Goal: Use online tool/utility: Utilize a website feature to perform a specific function

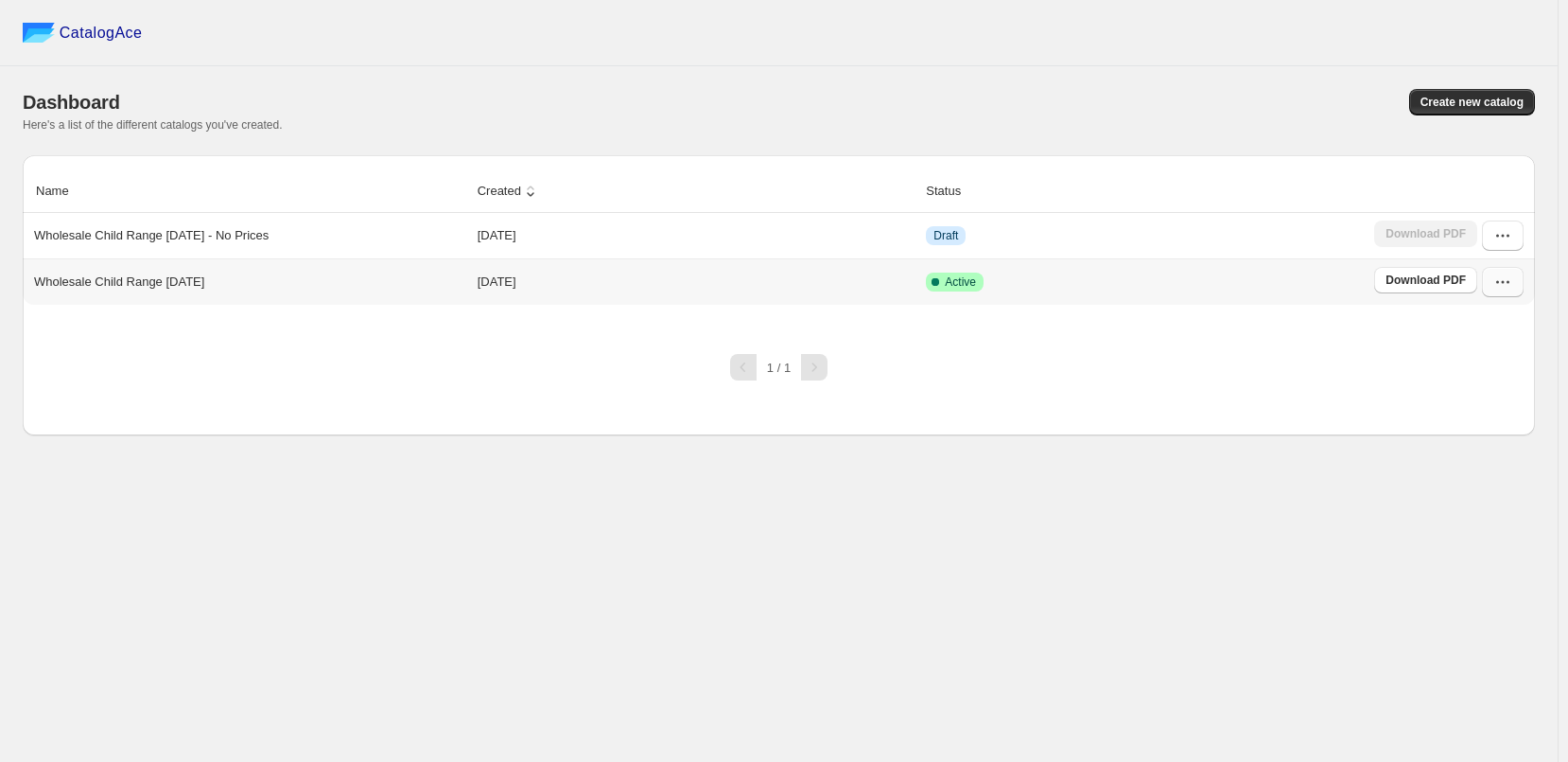
click at [1516, 279] on button "button" at bounding box center [1502, 282] width 42 height 30
click at [1475, 443] on span "Edit" at bounding box center [1500, 452] width 97 height 19
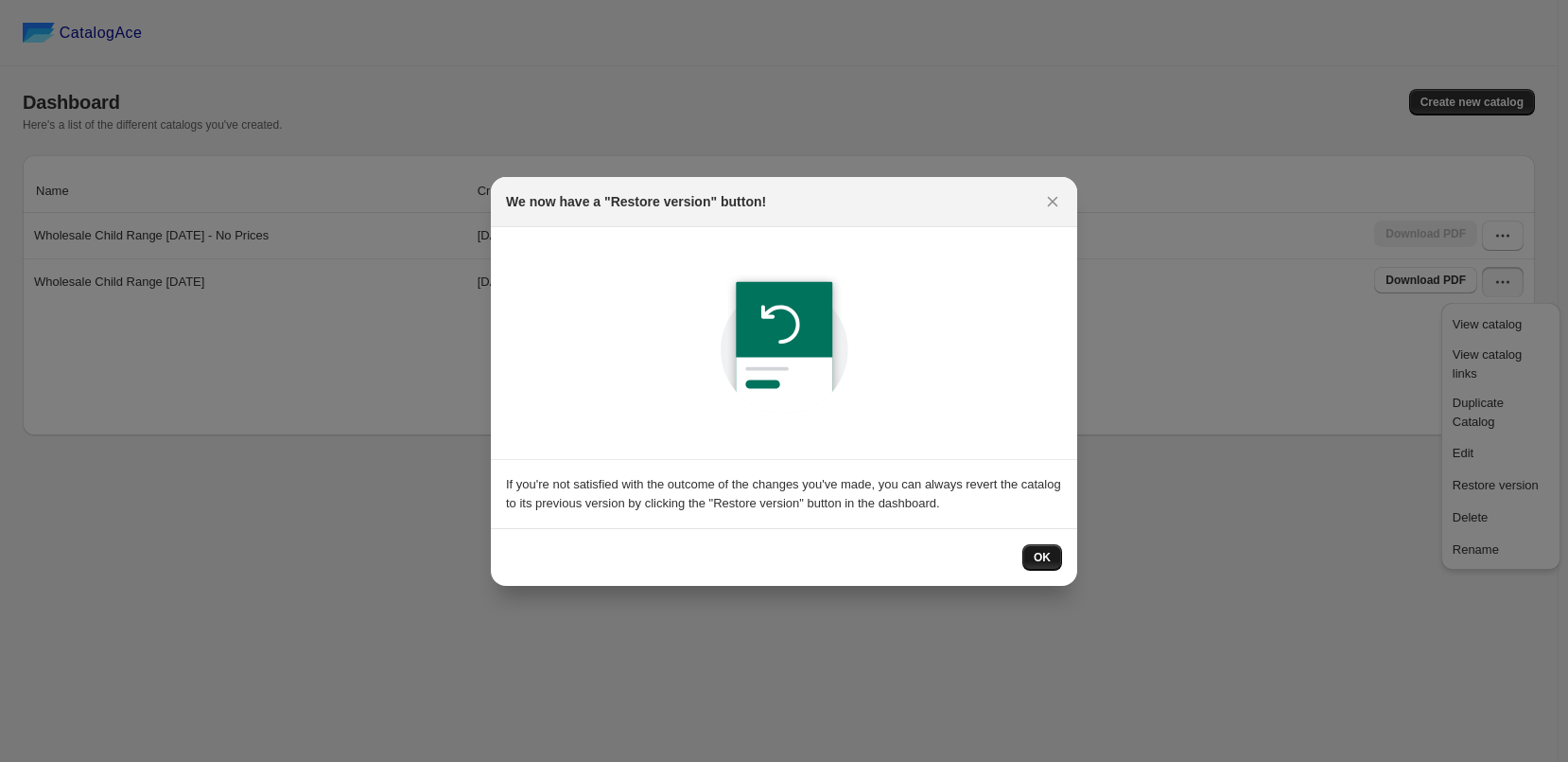
click at [1038, 562] on span "OK" at bounding box center [1041, 557] width 17 height 15
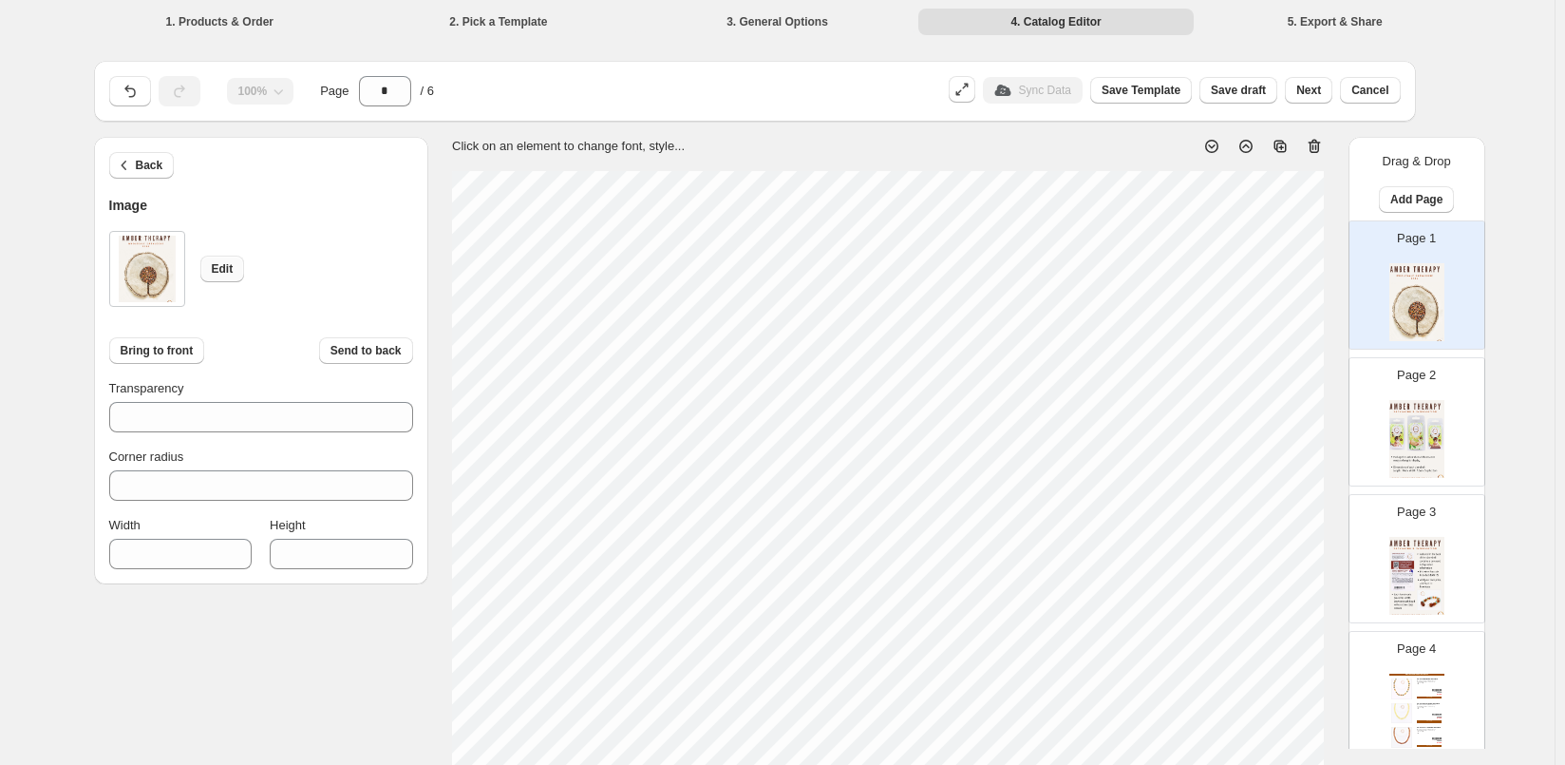
click at [226, 259] on button "Edit" at bounding box center [222, 269] width 45 height 27
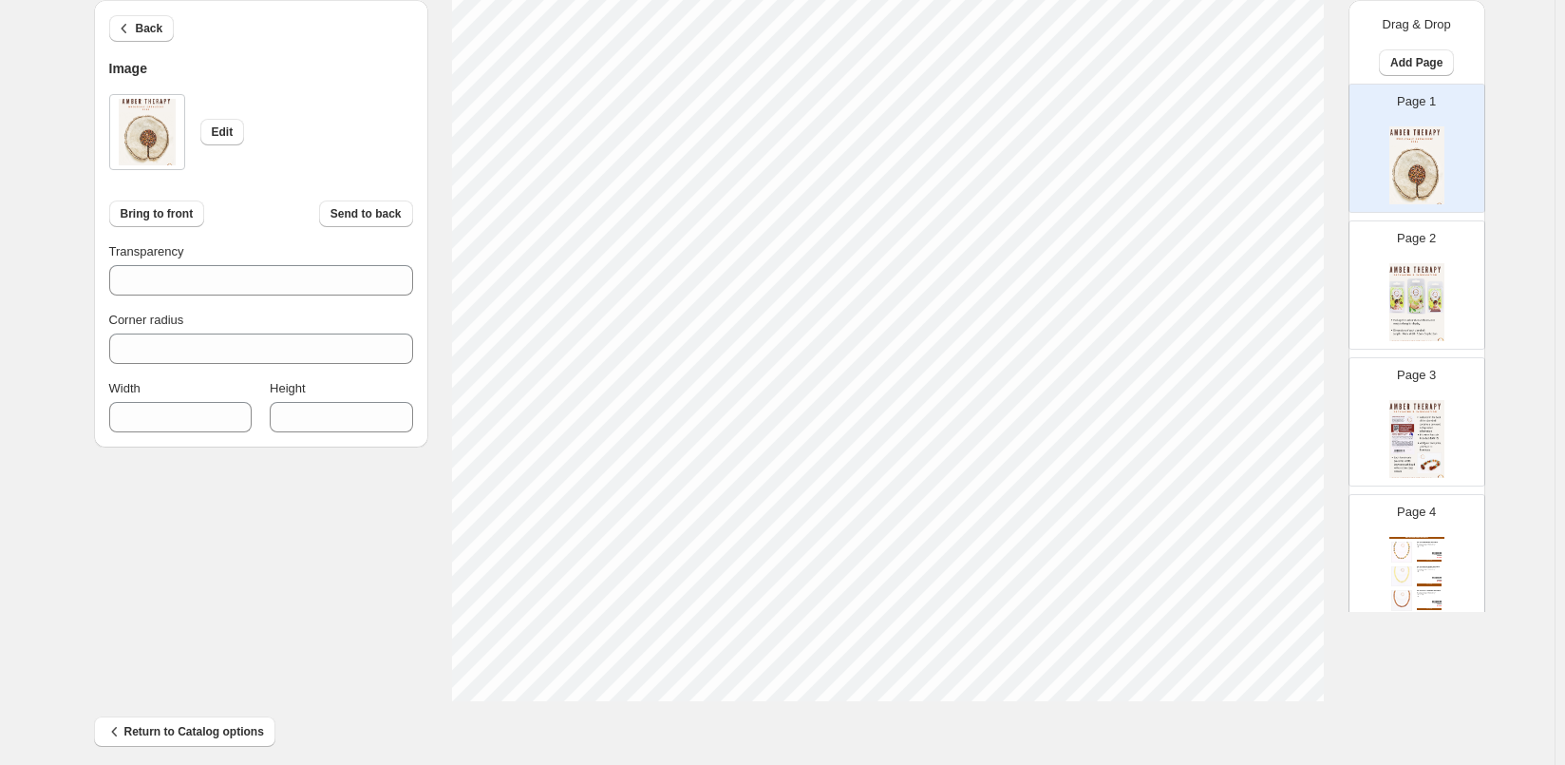
scroll to position [613, 0]
drag, startPoint x: 320, startPoint y: 415, endPoint x: 292, endPoint y: 420, distance: 28.9
click at [292, 420] on input "****" at bounding box center [327, 417] width 114 height 30
type input "****"
click at [348, 633] on div "Back Image Edit Bring to front Send to back Transparency *** Corner radius * Wi…" at bounding box center [778, 105] width 1368 height 1163
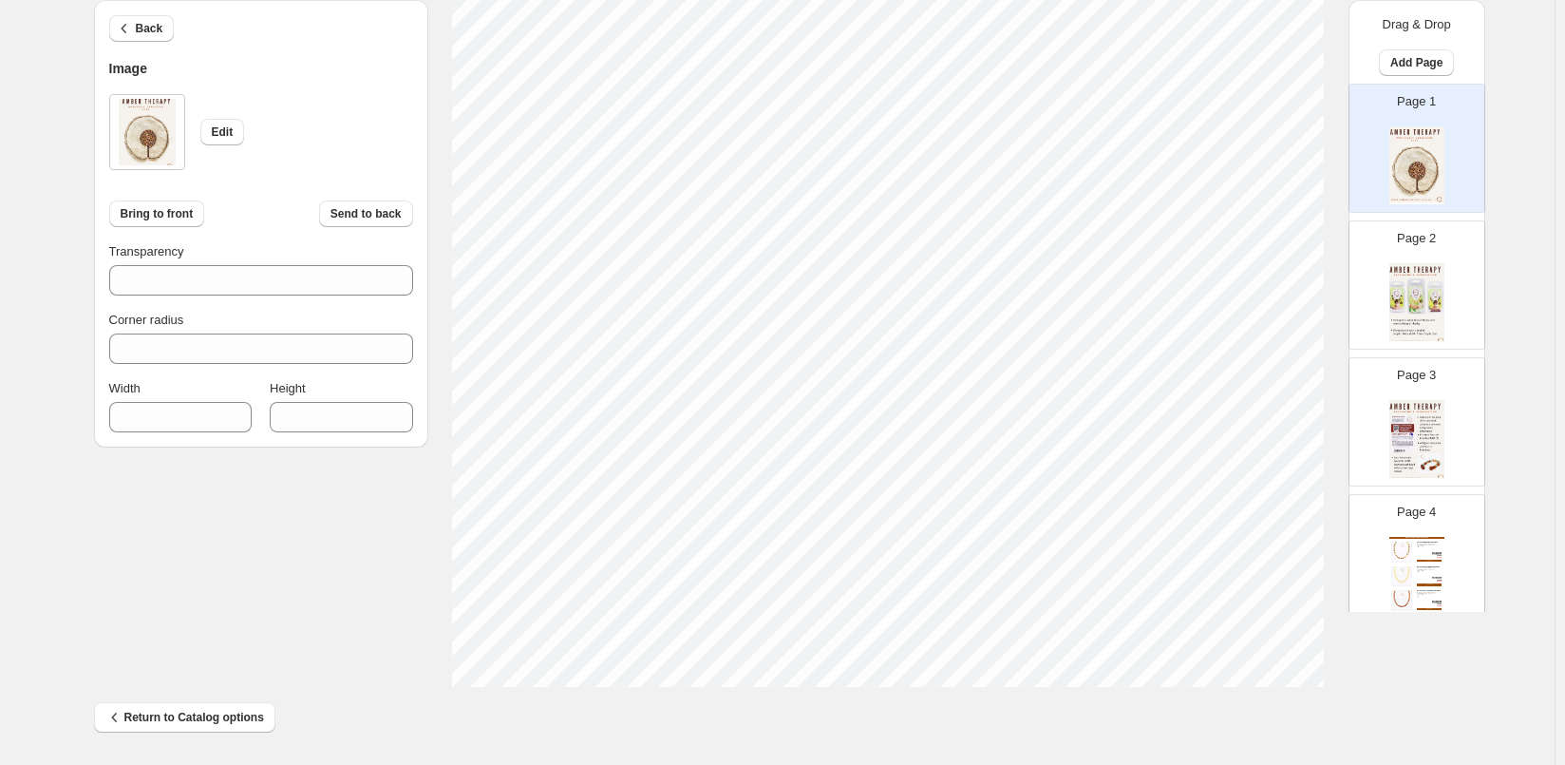
click at [1400, 683] on div "Back Image Edit Bring to front Send to back Transparency *** Corner radius * Wi…" at bounding box center [778, 105] width 1368 height 1163
click at [1403, 305] on img at bounding box center [1417, 302] width 55 height 78
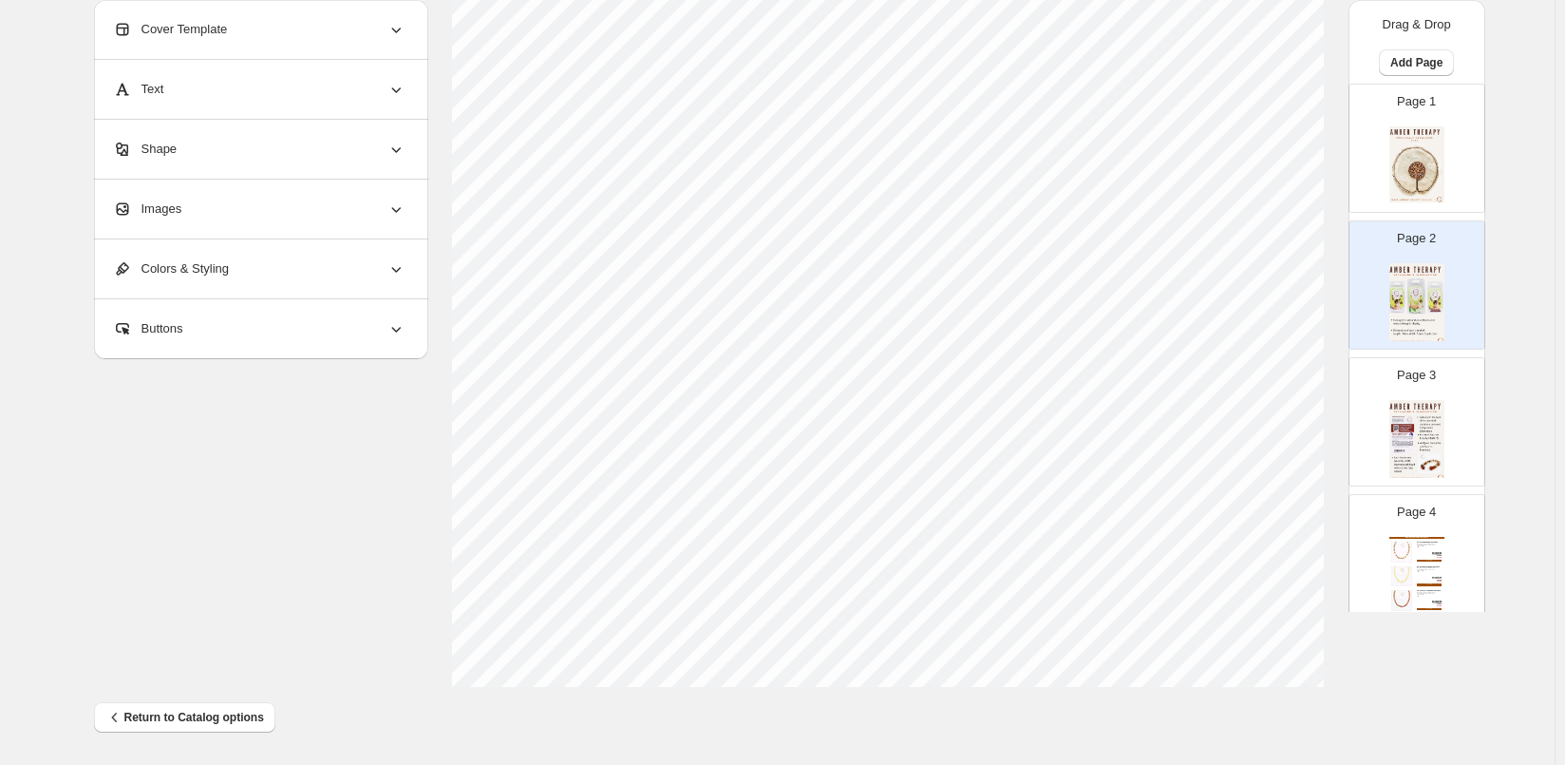
click at [1402, 156] on img at bounding box center [1417, 165] width 55 height 78
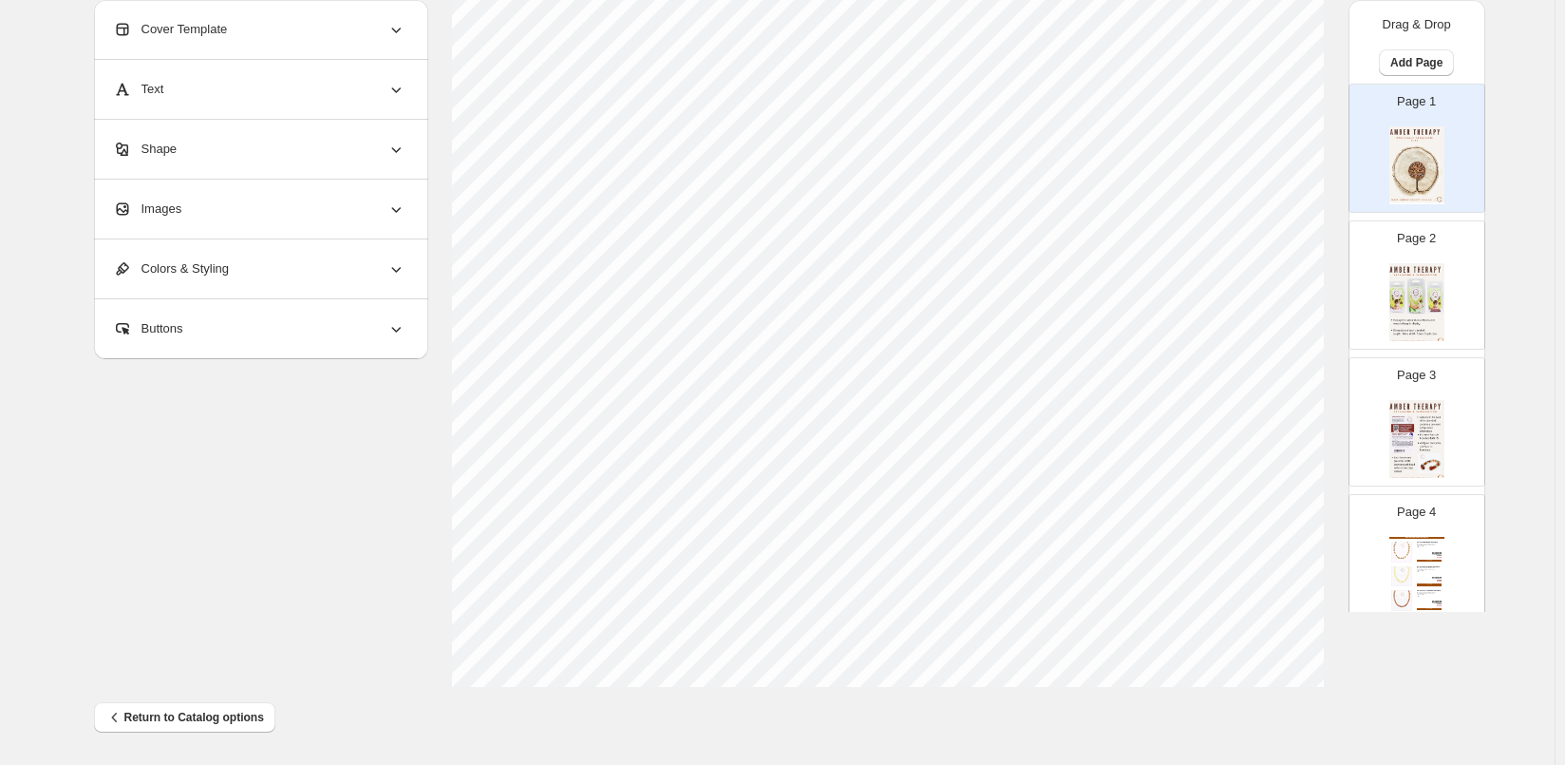
click at [1433, 289] on img at bounding box center [1417, 302] width 55 height 78
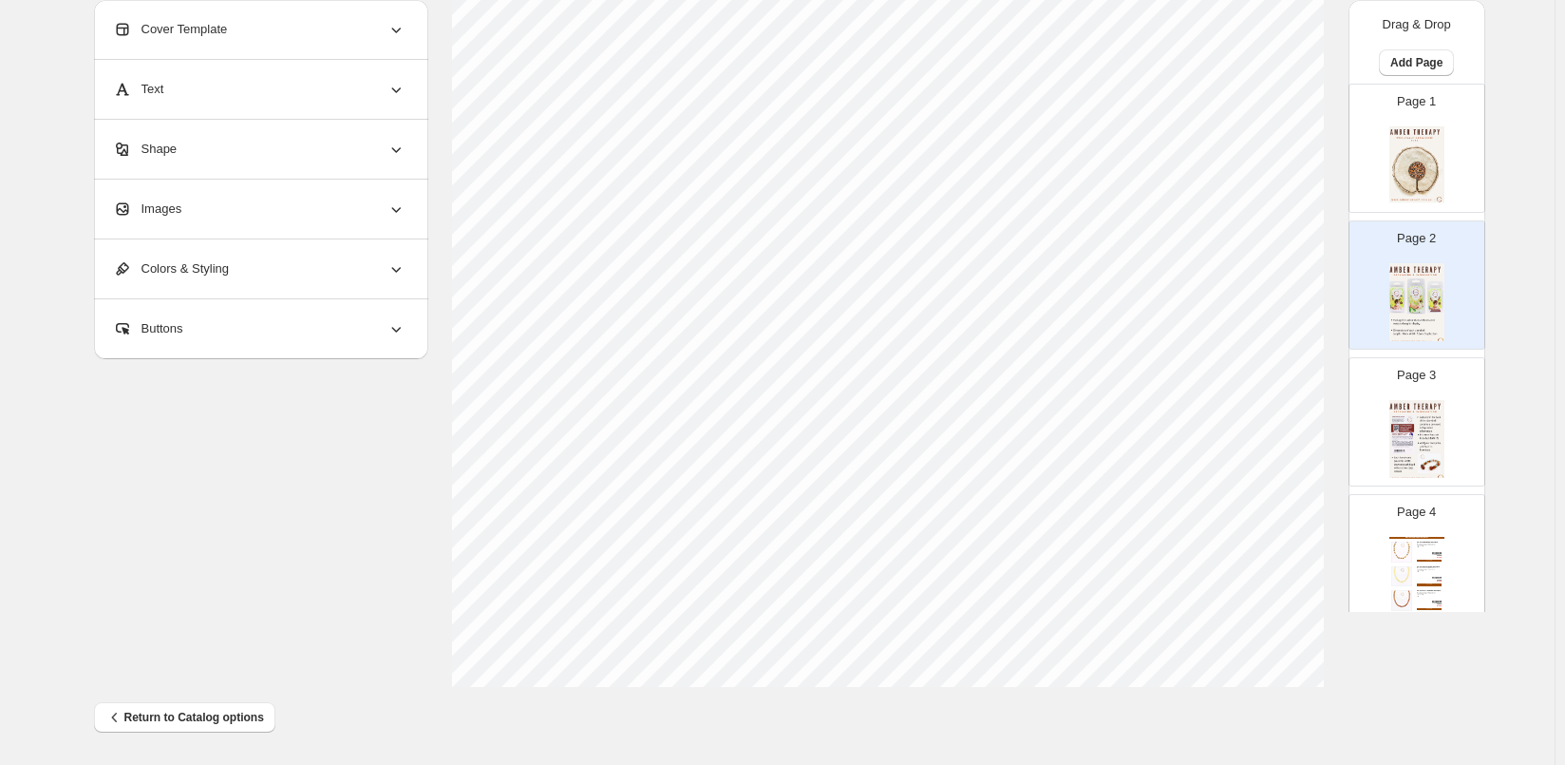
click at [1445, 455] on div "Page 3" at bounding box center [1410, 413] width 120 height 127
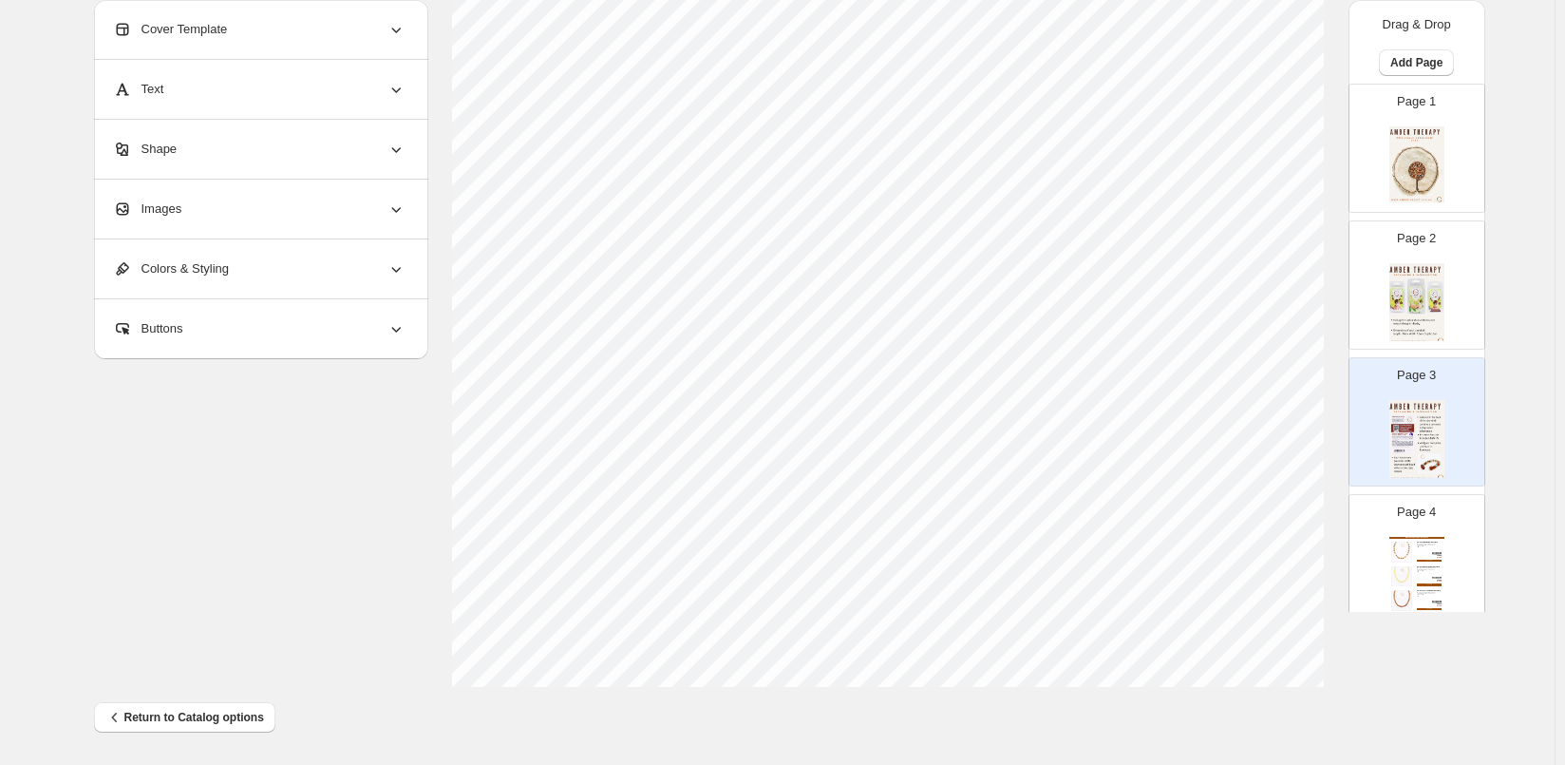
click at [1423, 539] on div "Infant & Toddler Amber Necklaces" at bounding box center [1417, 538] width 55 height 2
type input "*"
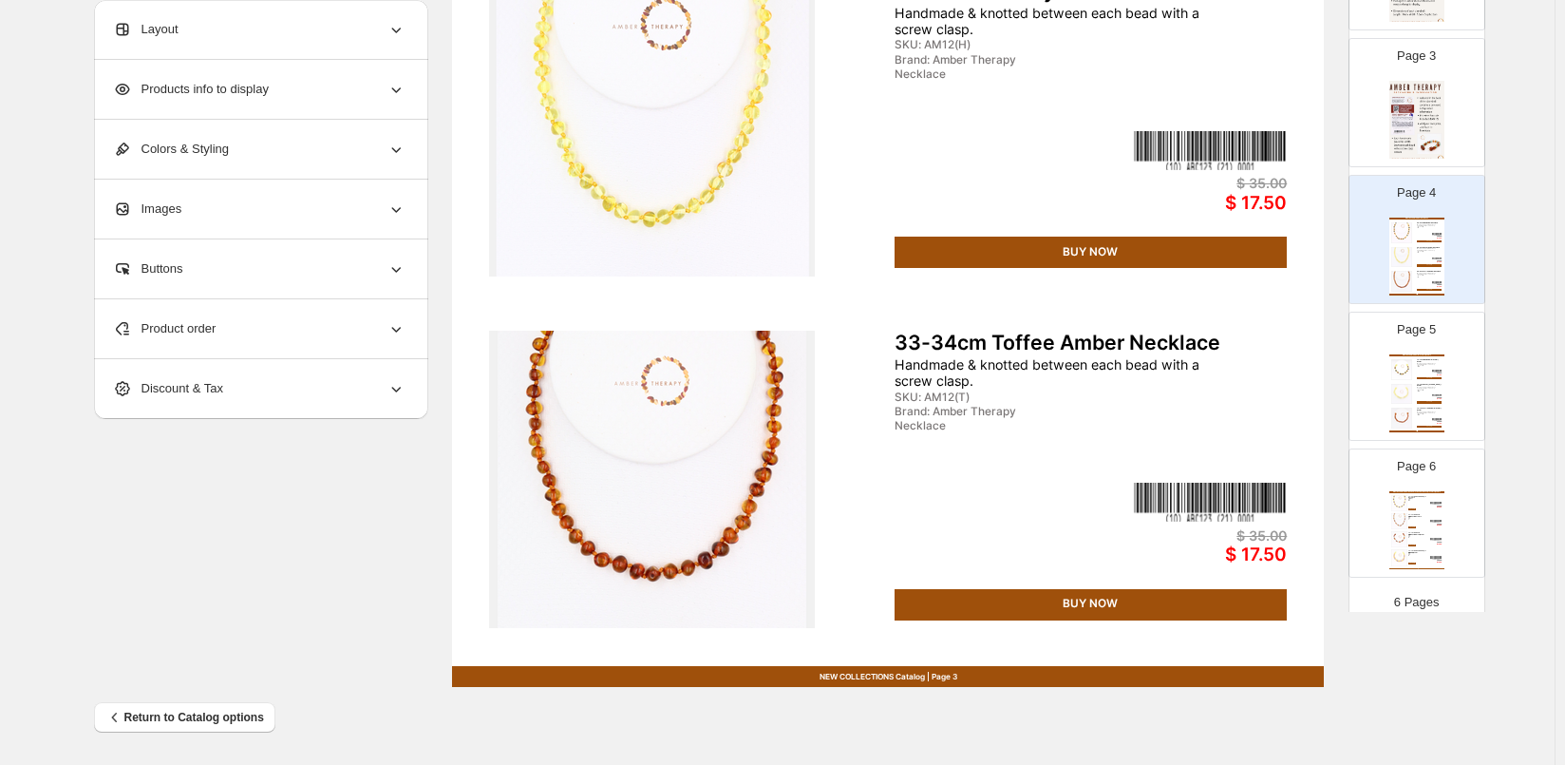
scroll to position [334, 0]
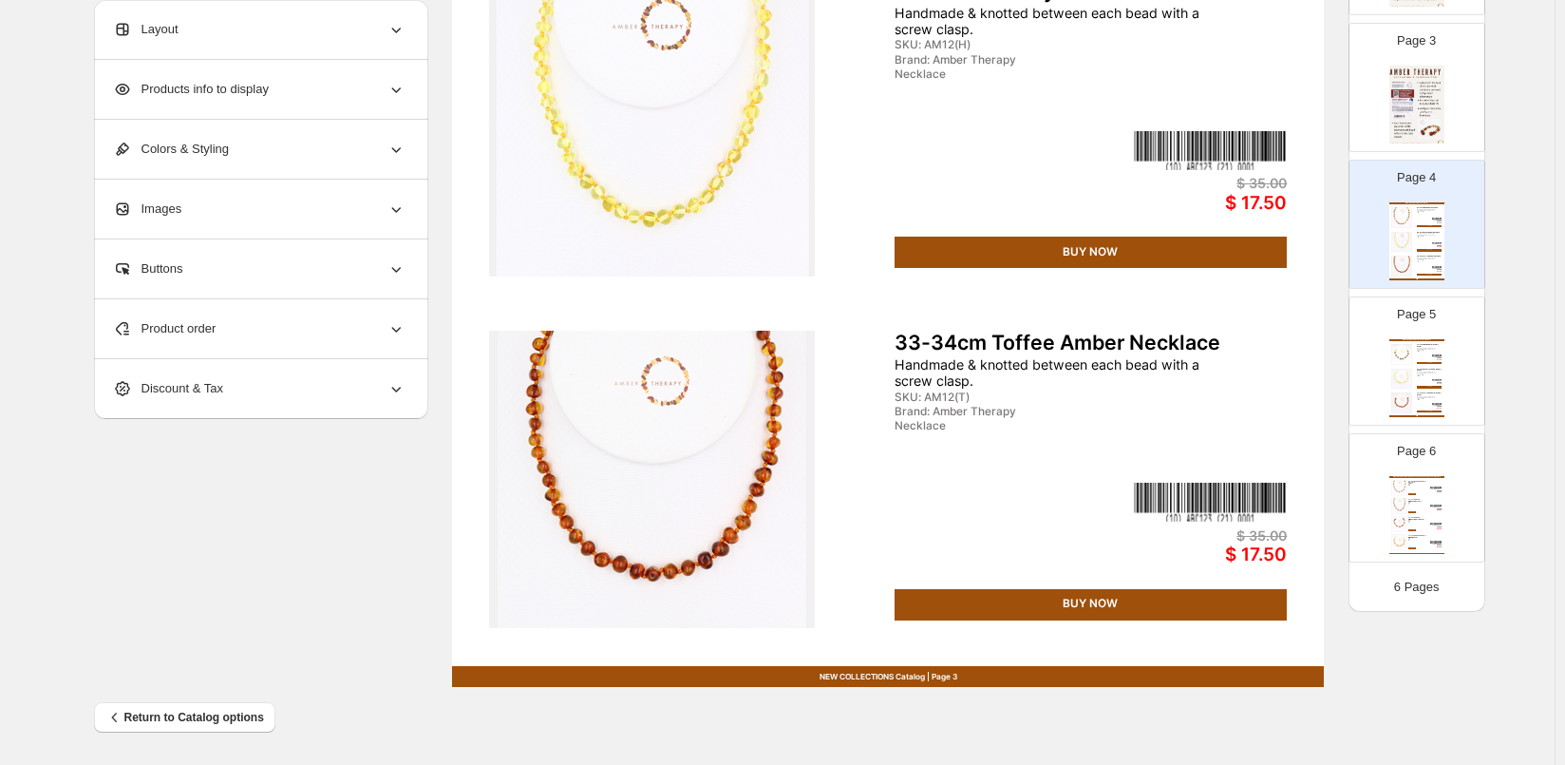
click at [388, 25] on div "Layout" at bounding box center [259, 29] width 293 height 59
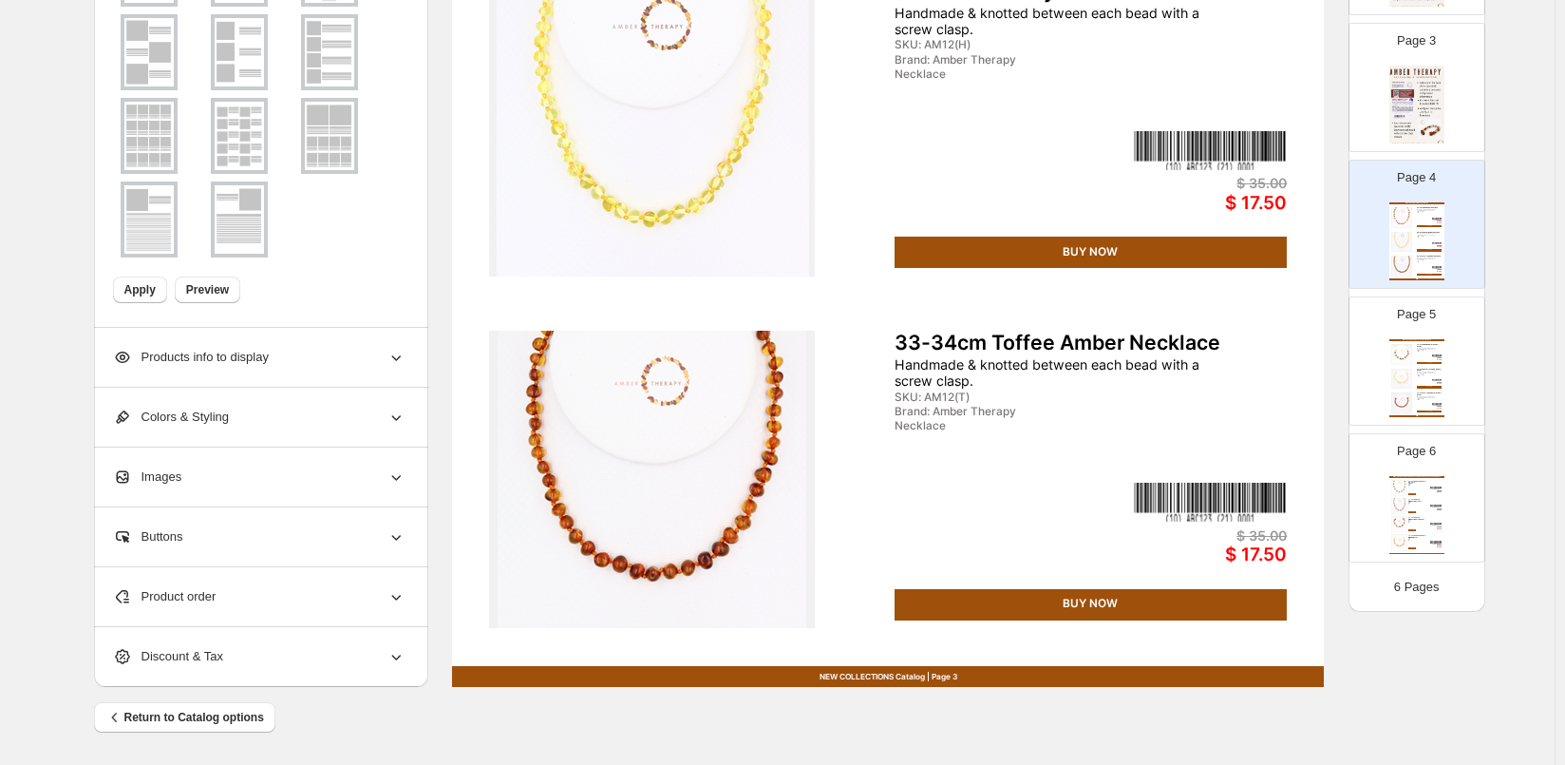
click at [285, 366] on div "Products info to display" at bounding box center [259, 357] width 293 height 59
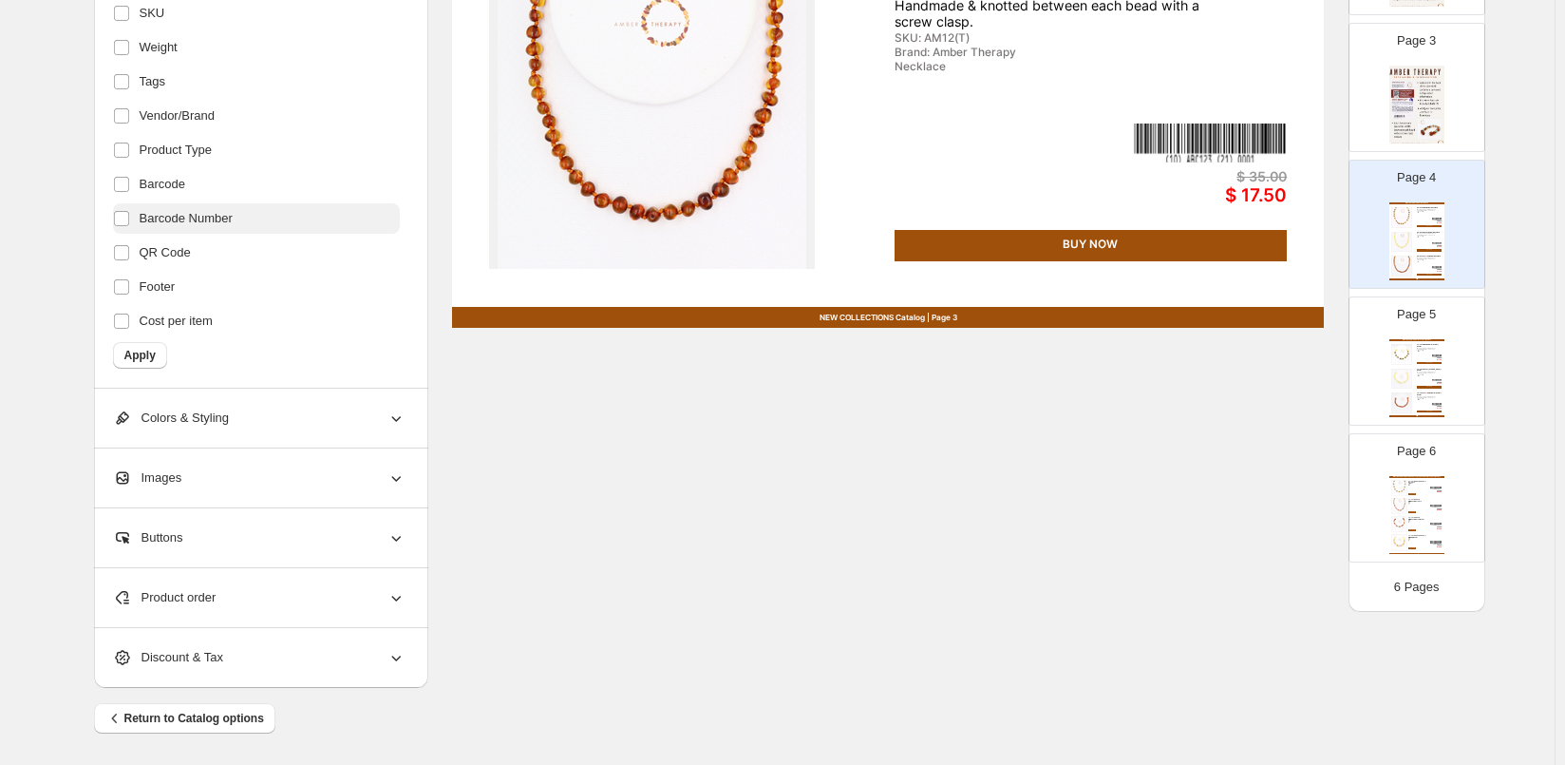
scroll to position [973, 0]
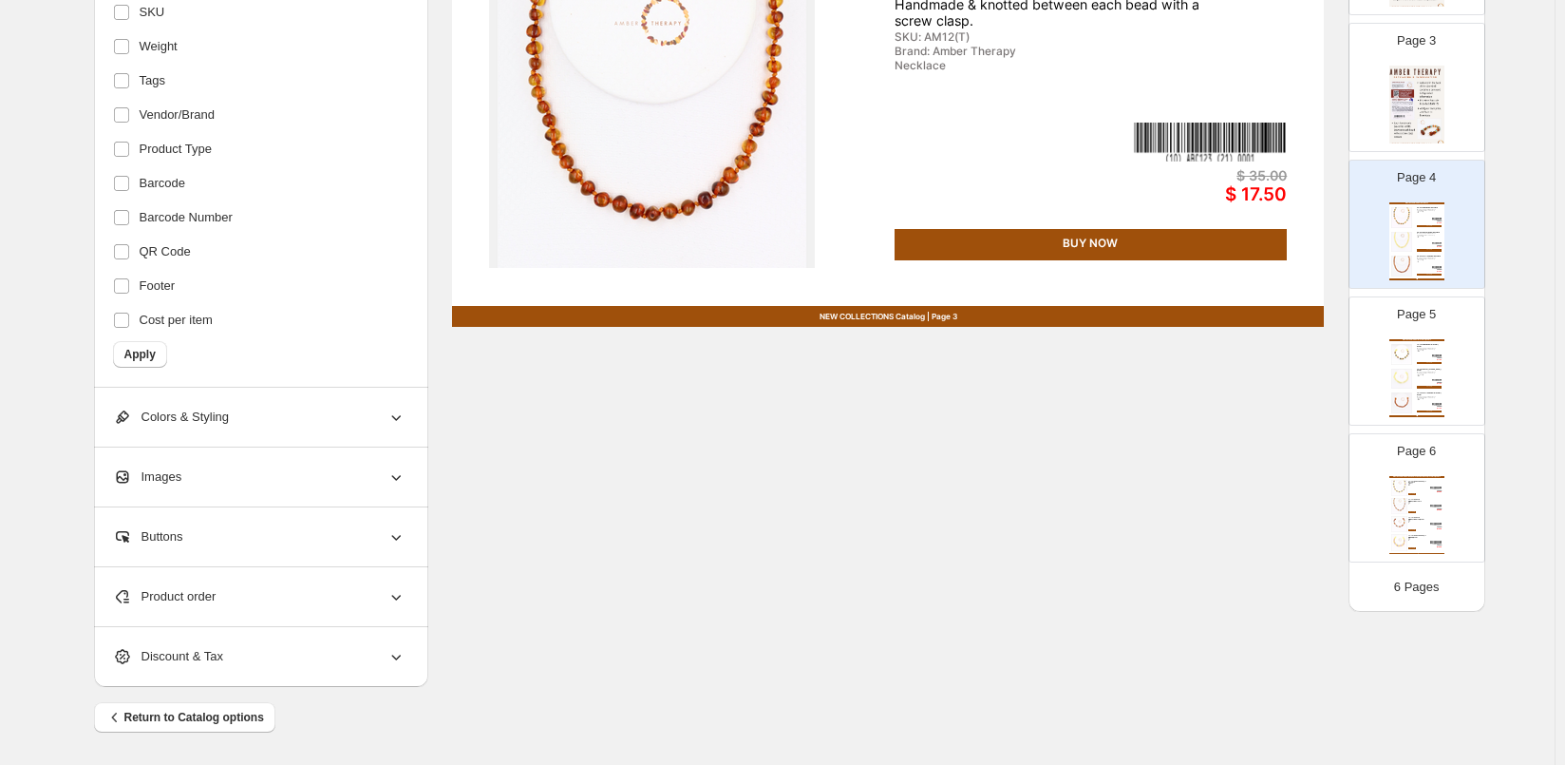
click at [394, 414] on icon at bounding box center [396, 416] width 19 height 19
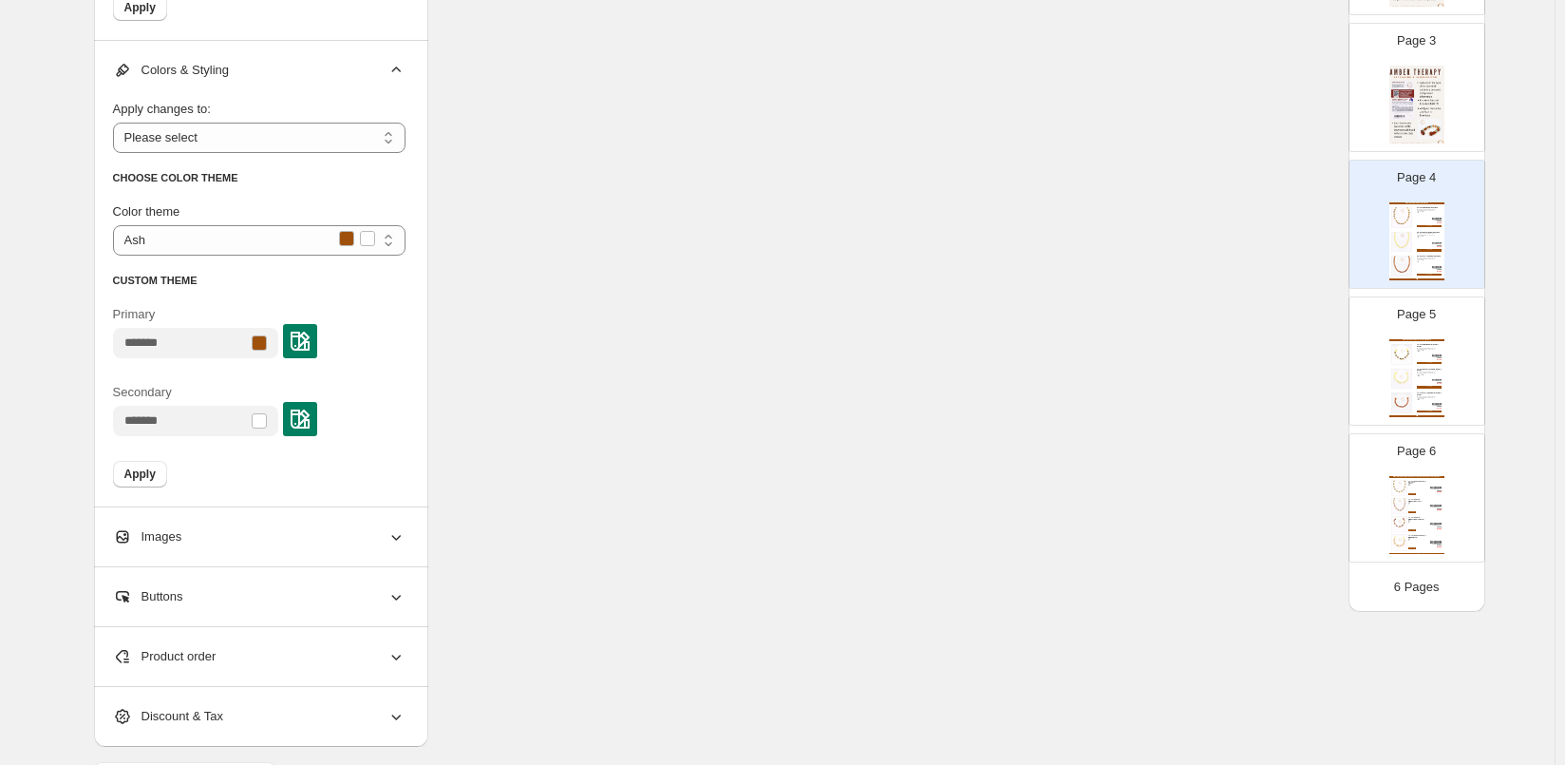
scroll to position [1379, 0]
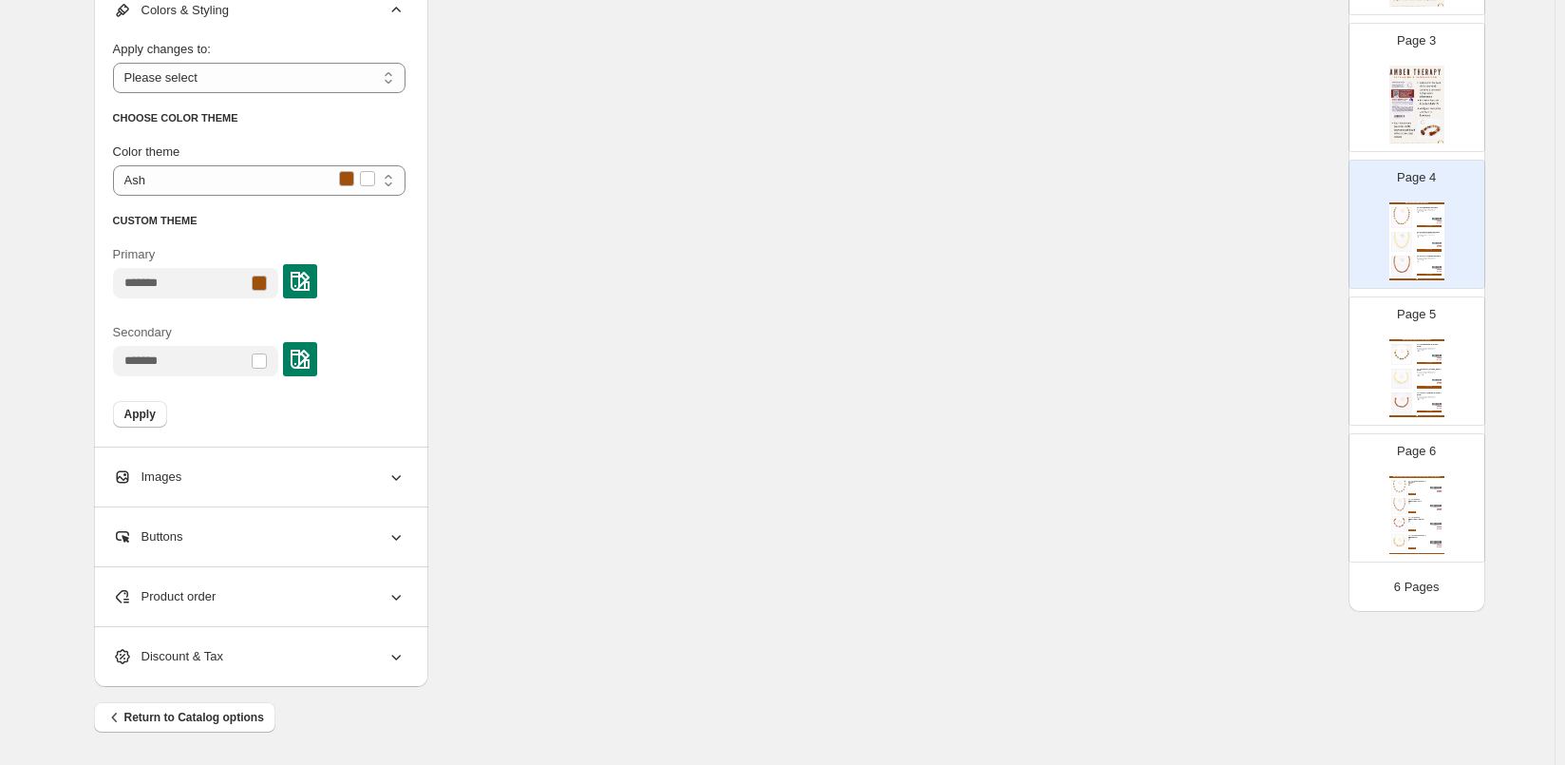
click at [398, 530] on icon at bounding box center [396, 536] width 19 height 19
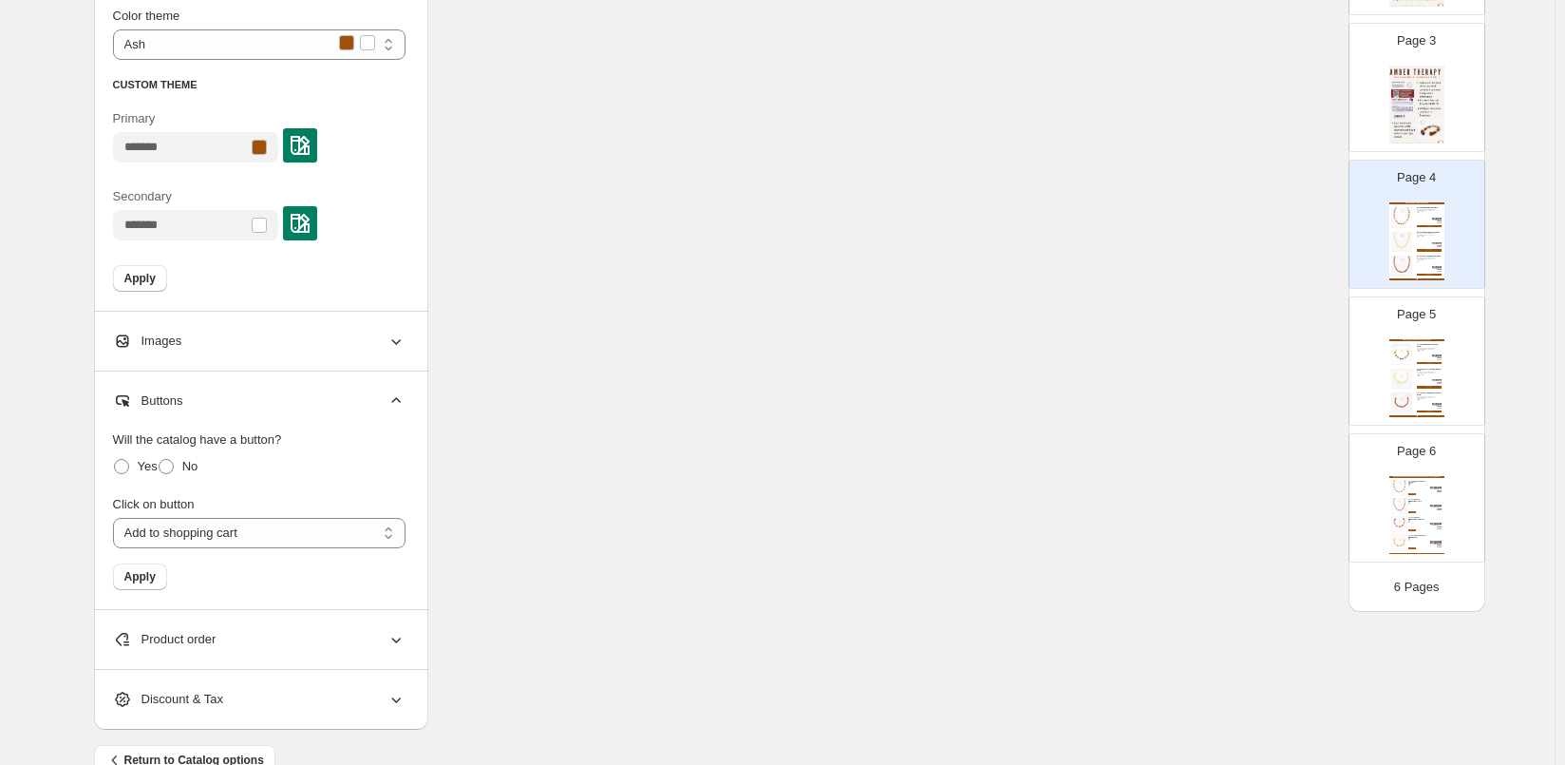
scroll to position [1558, 0]
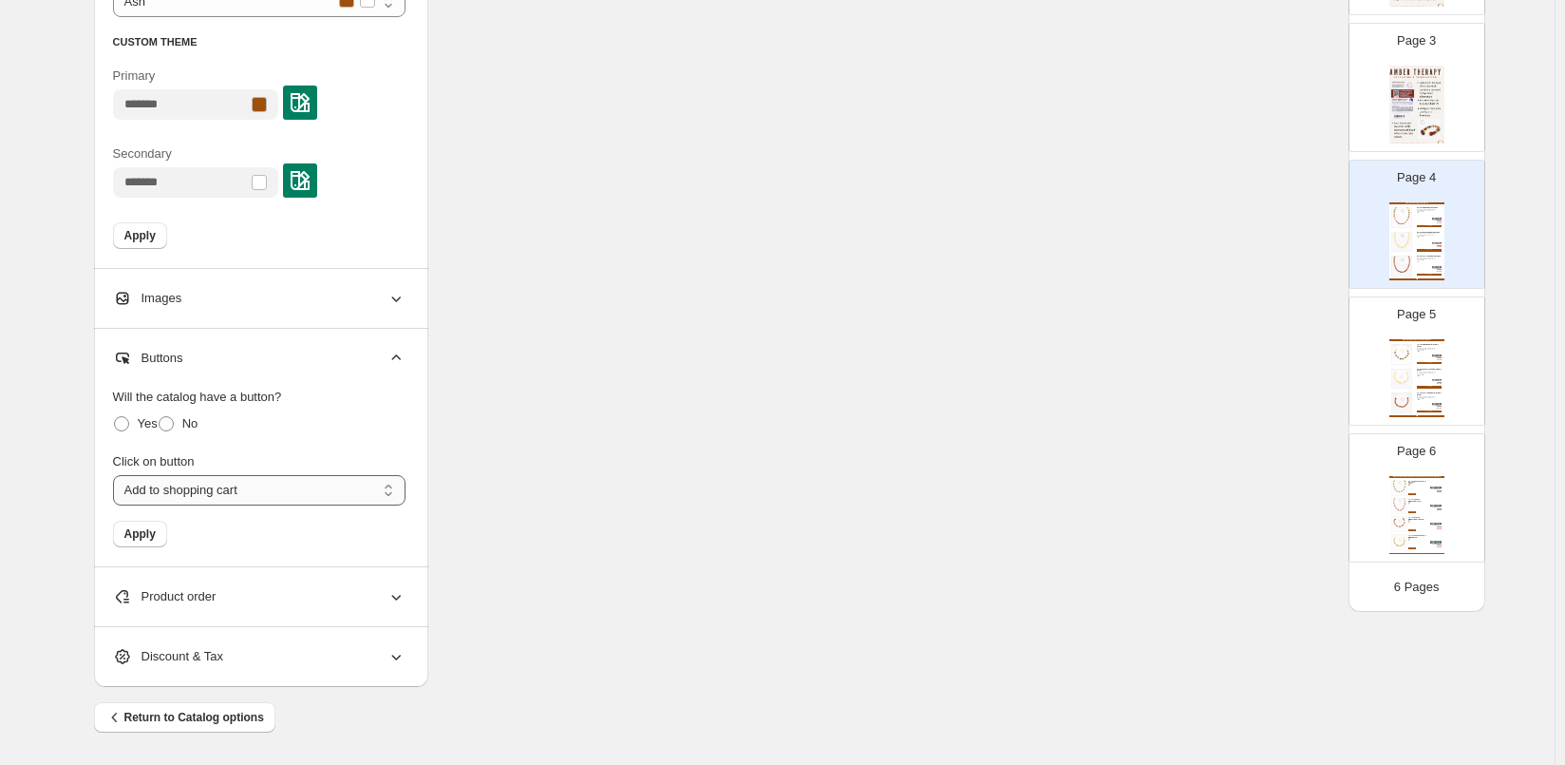
click at [390, 495] on select "**********" at bounding box center [259, 490] width 293 height 30
click at [117, 475] on select "**********" at bounding box center [259, 490] width 293 height 30
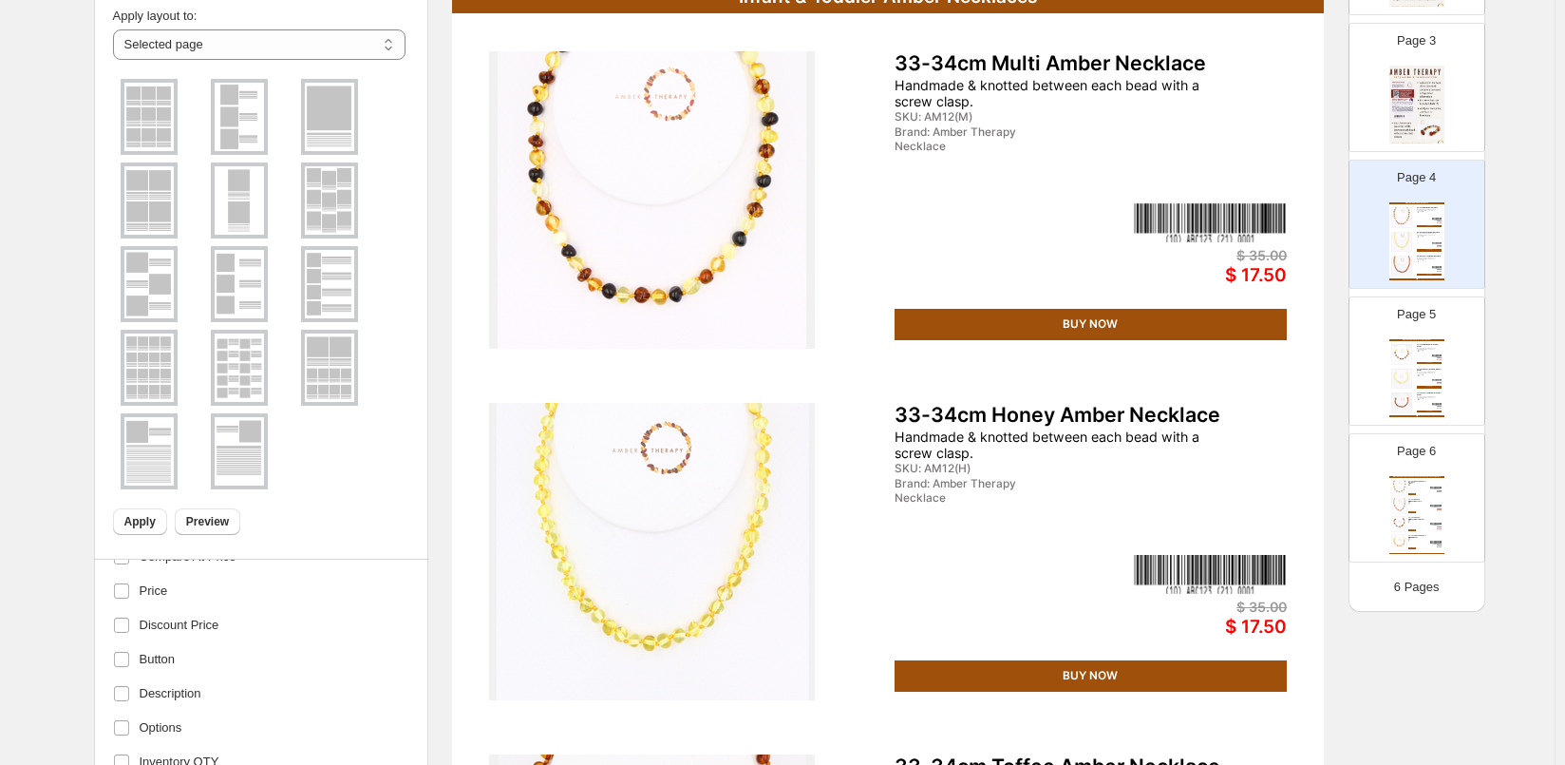
scroll to position [190, 0]
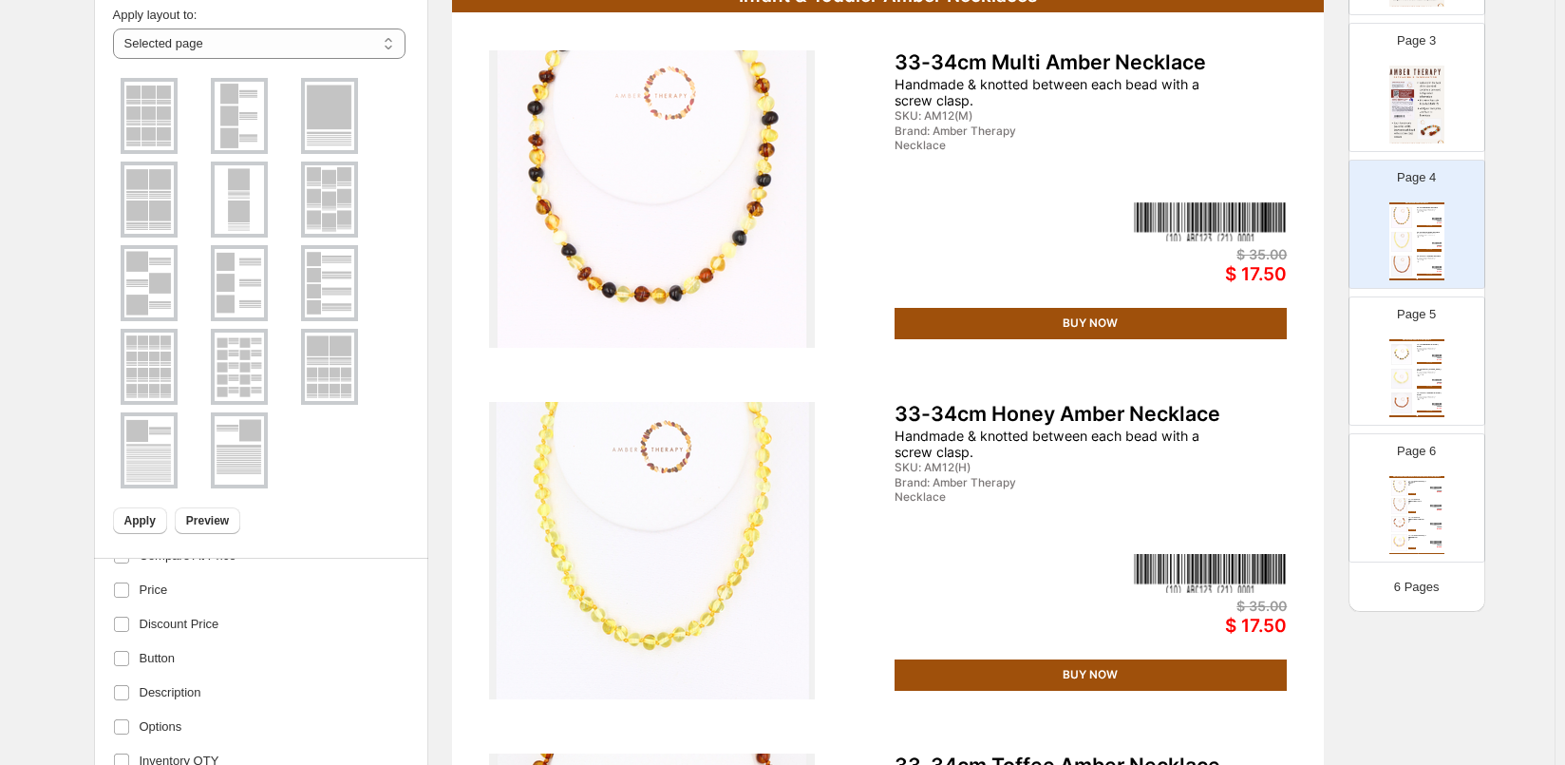
click at [1189, 215] on img at bounding box center [1211, 221] width 154 height 39
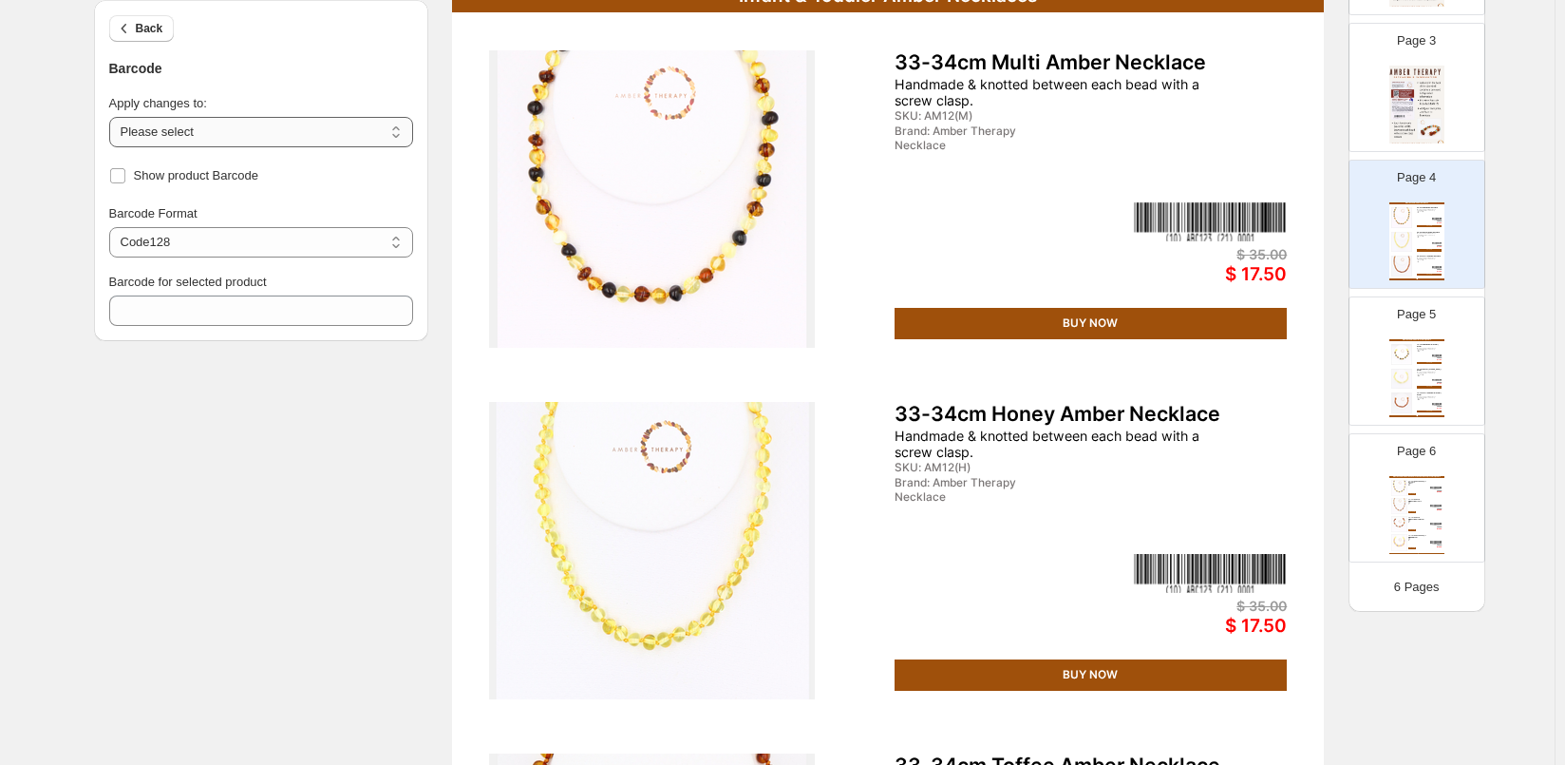
click at [403, 128] on select "**********" at bounding box center [261, 132] width 304 height 30
select select "**********"
click at [113, 117] on select "**********" at bounding box center [261, 132] width 304 height 30
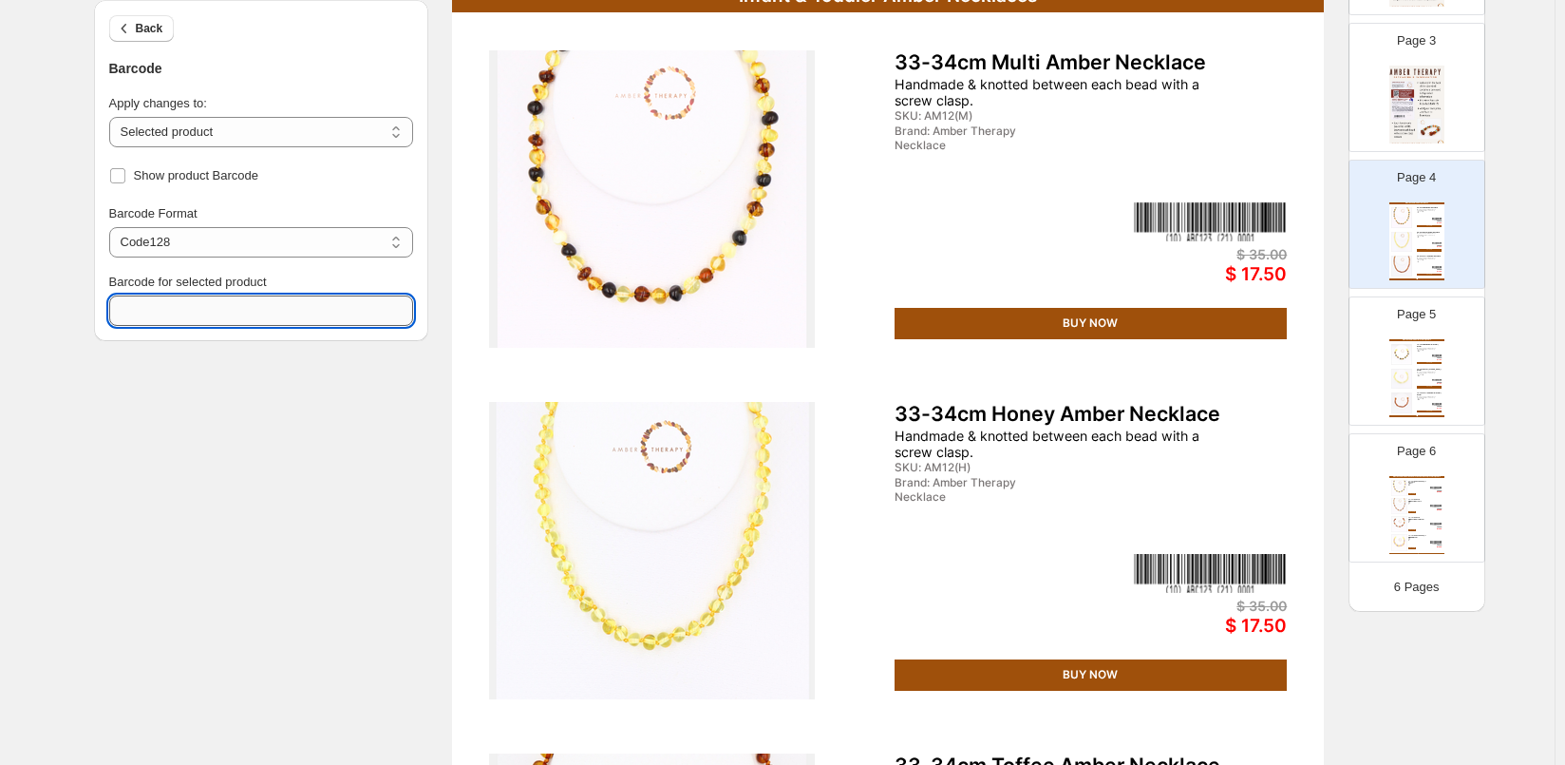
click at [219, 312] on textarea "Barcode for selected product" at bounding box center [261, 310] width 304 height 30
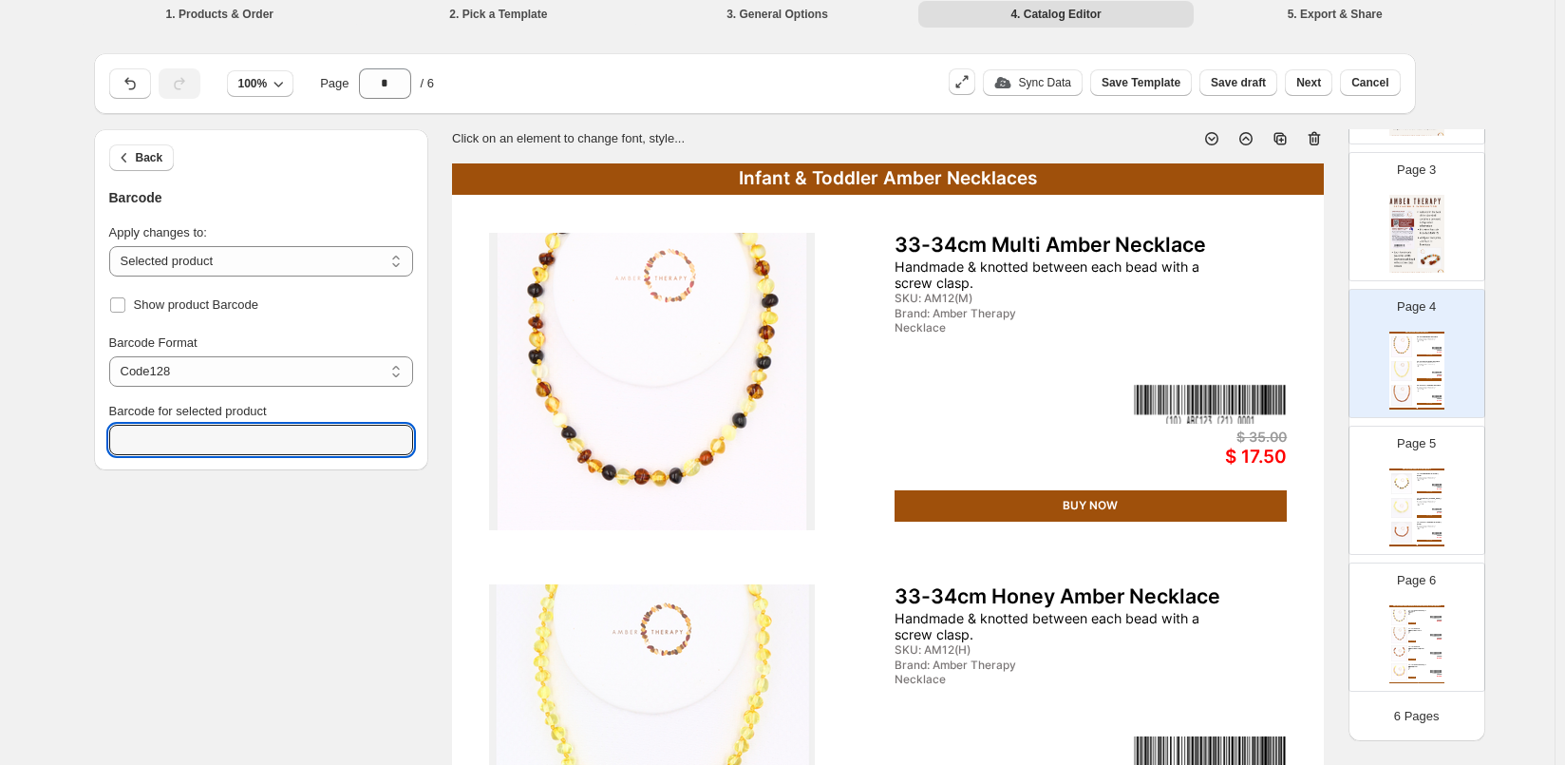
scroll to position [0, 0]
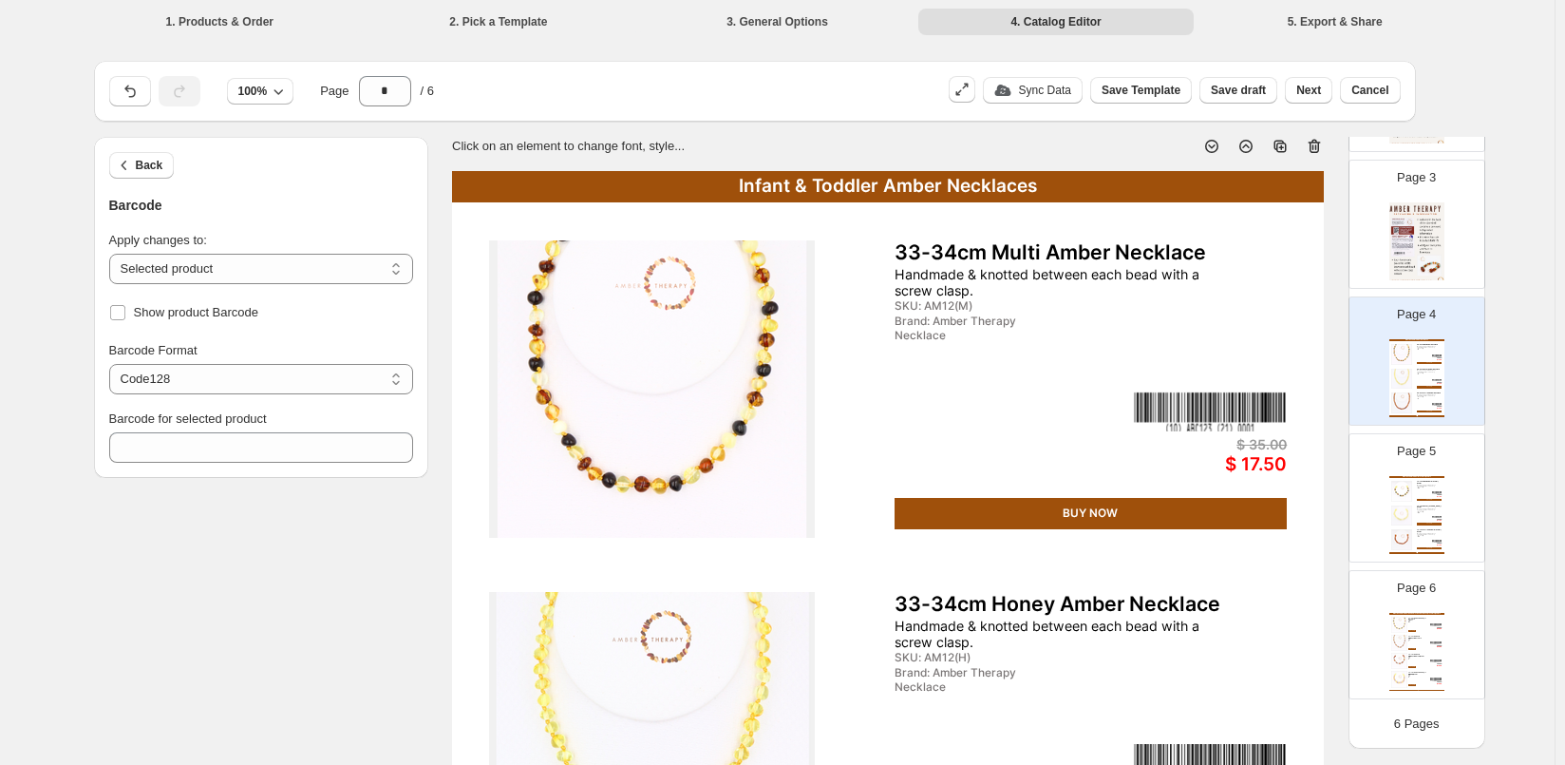
click at [1221, 404] on img at bounding box center [1211, 411] width 154 height 39
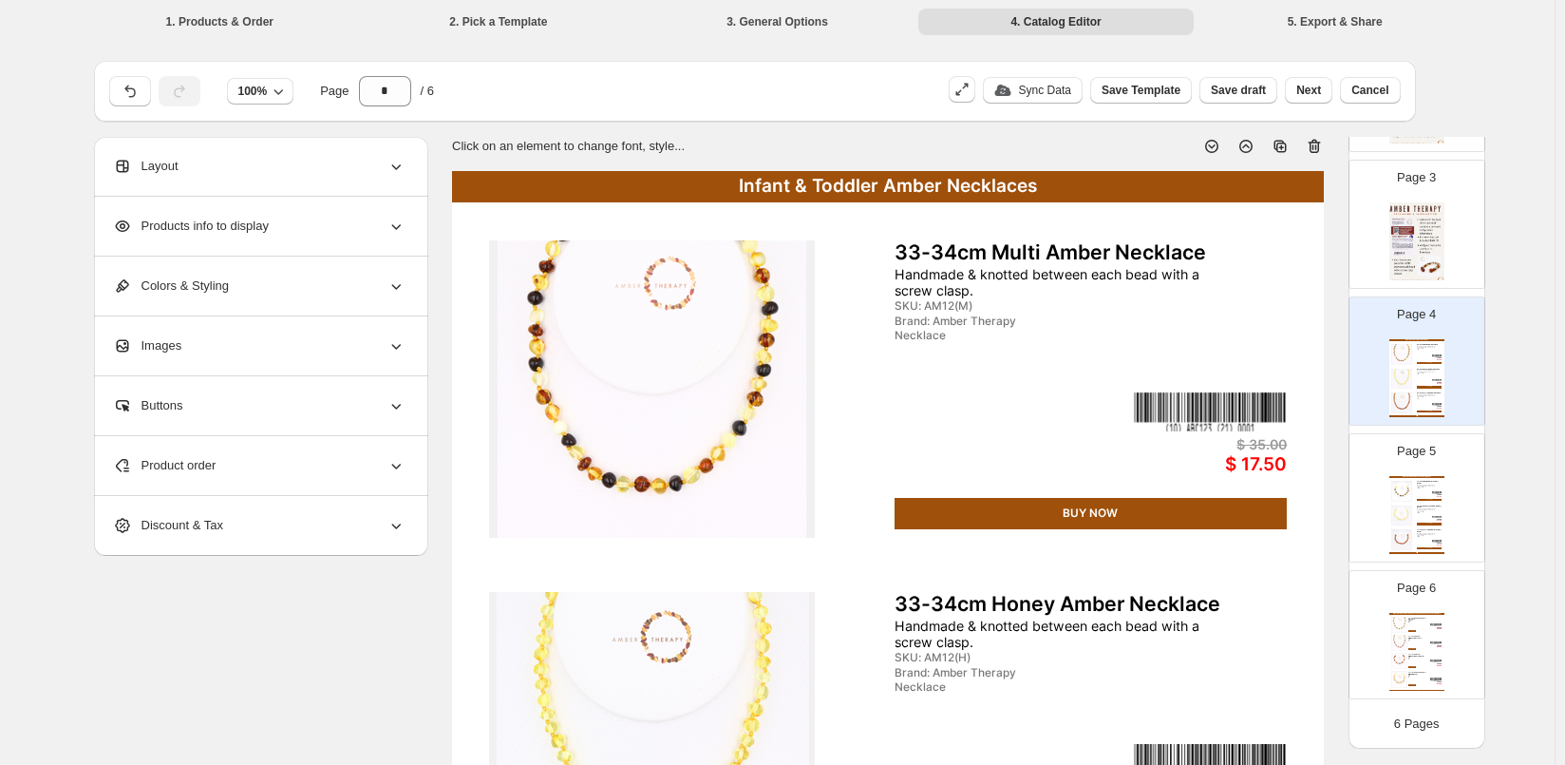
click at [200, 407] on div "Buttons" at bounding box center [259, 405] width 293 height 59
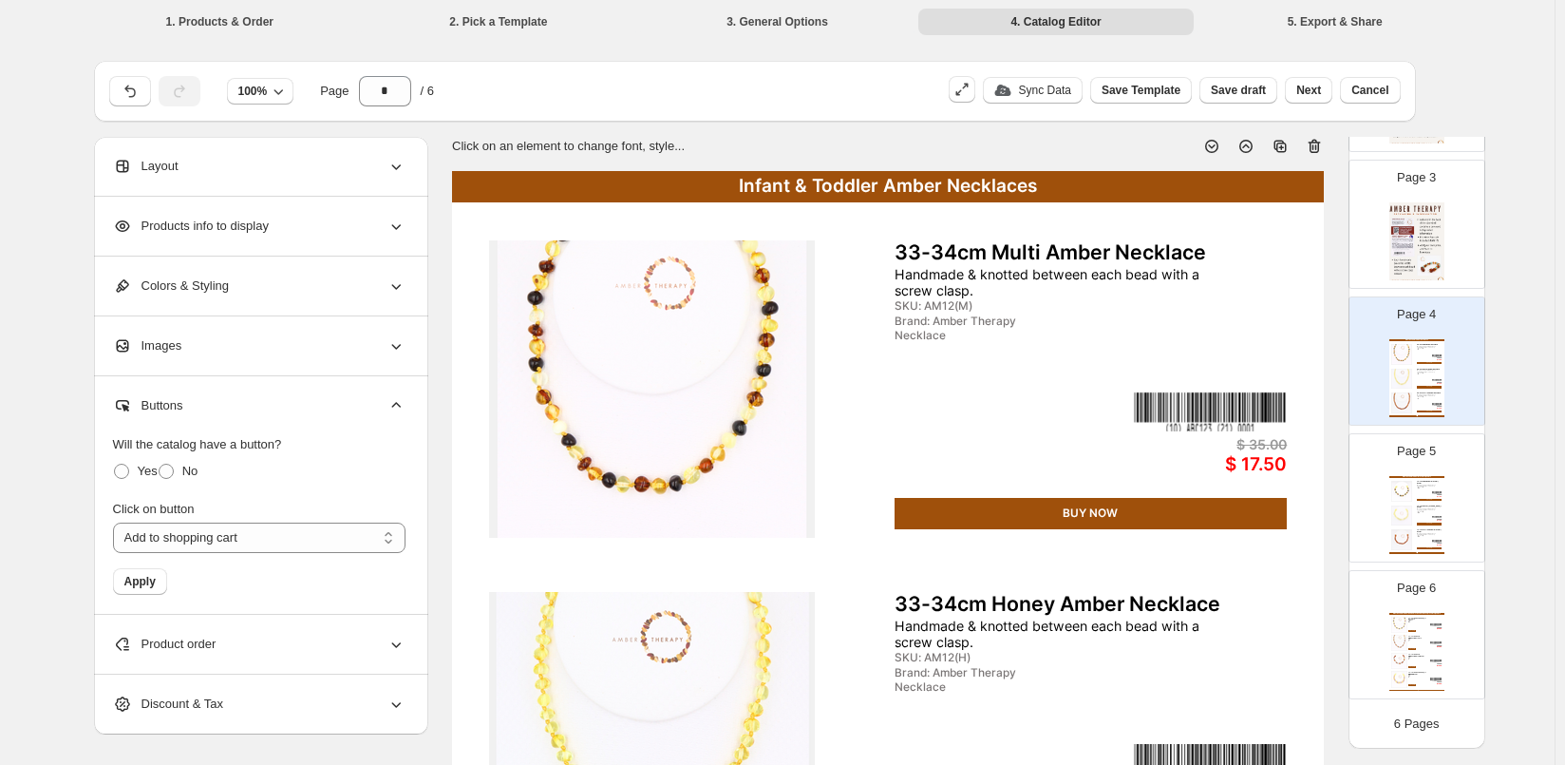
click at [155, 628] on div "Product order" at bounding box center [259, 644] width 293 height 59
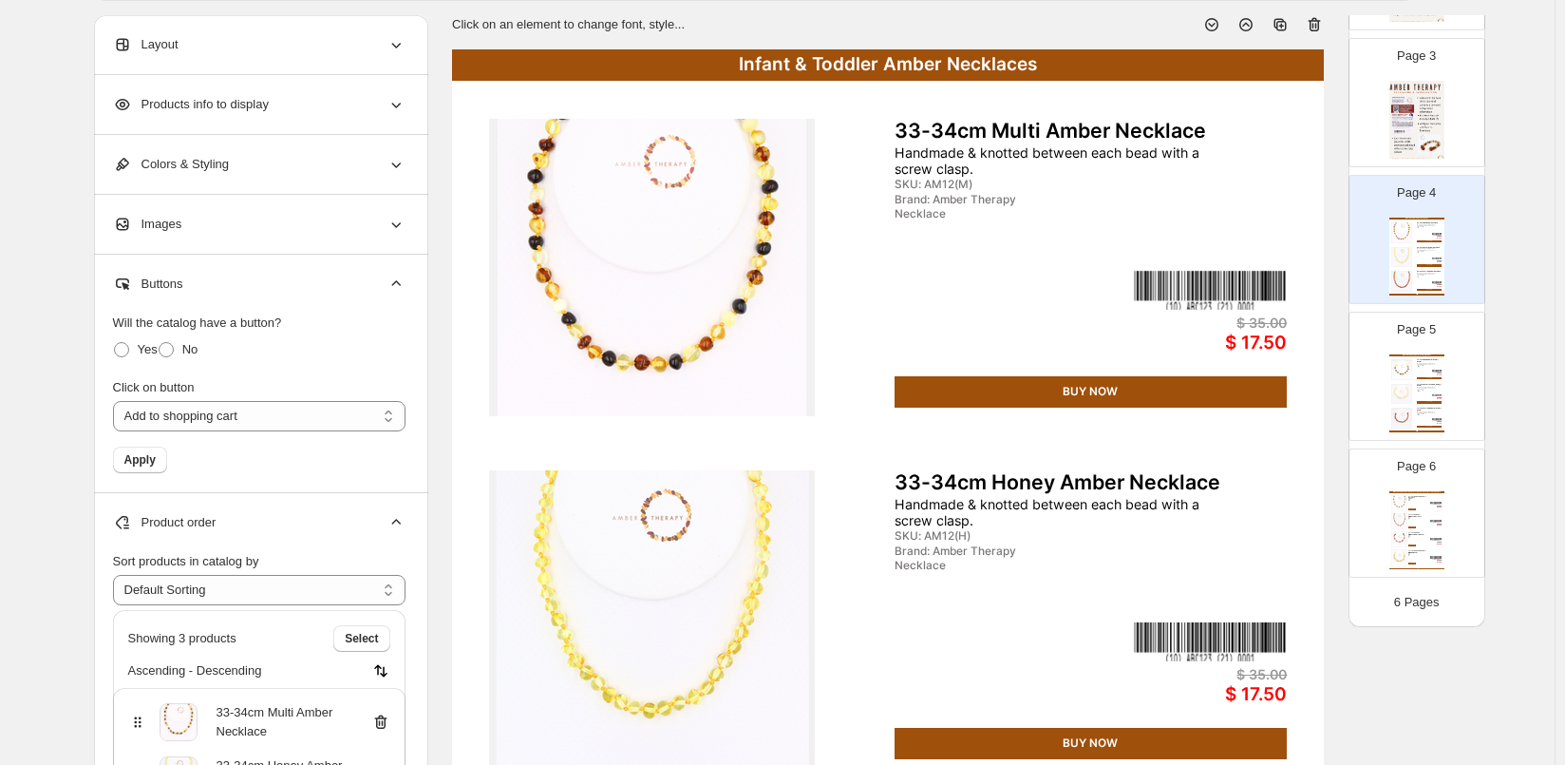
scroll to position [380, 0]
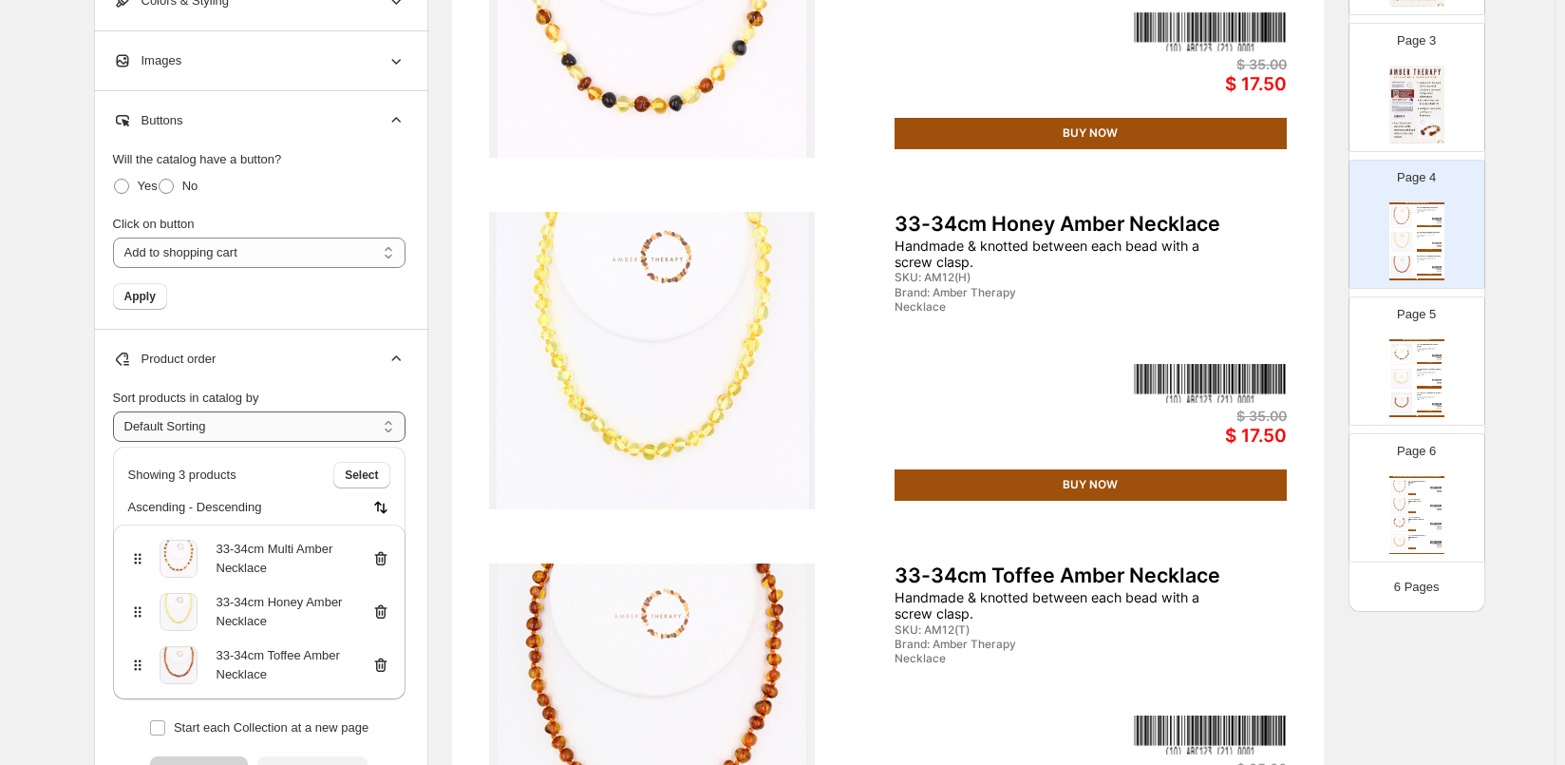
click at [391, 421] on select "**********" at bounding box center [259, 426] width 293 height 30
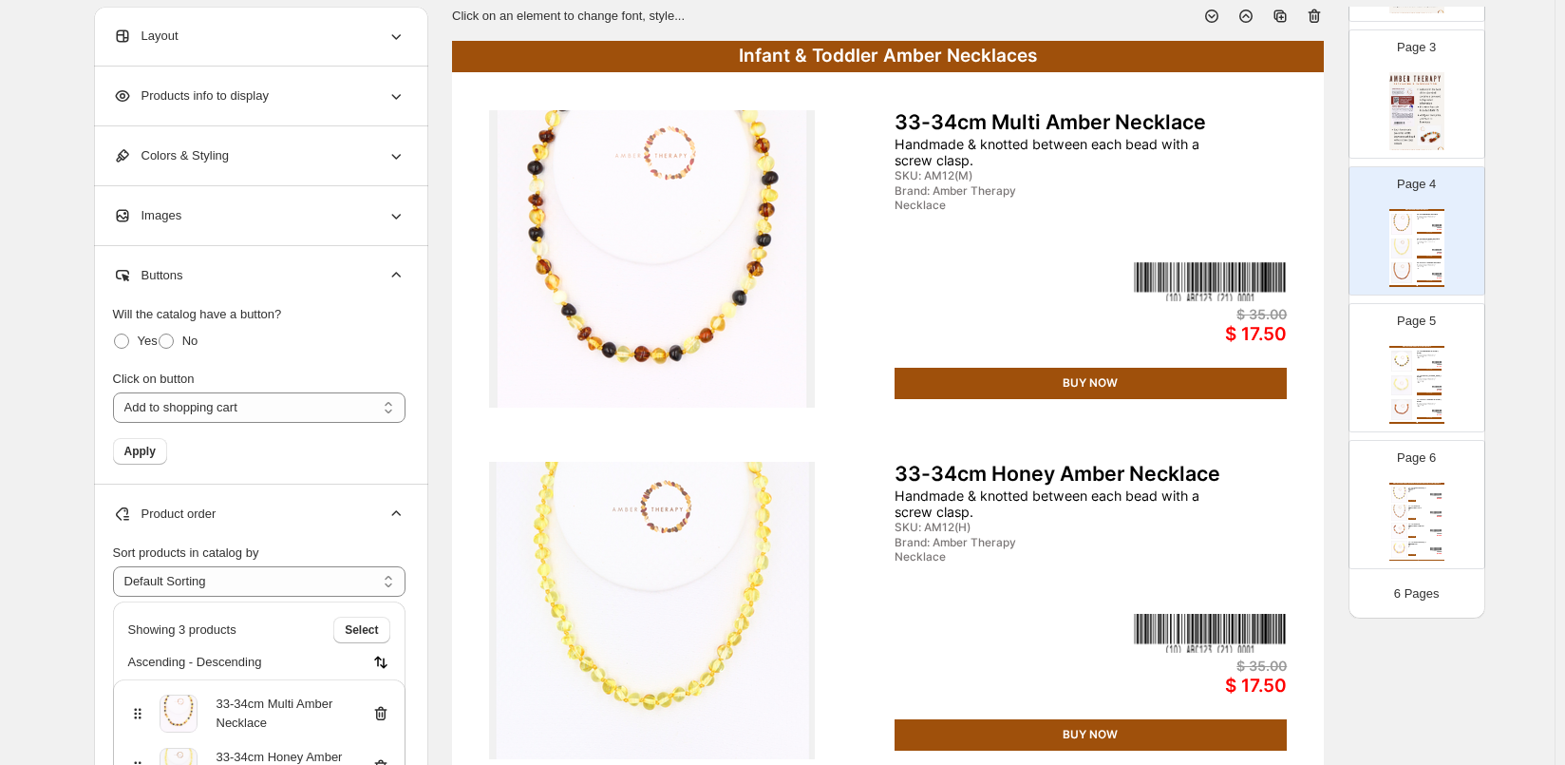
scroll to position [95, 0]
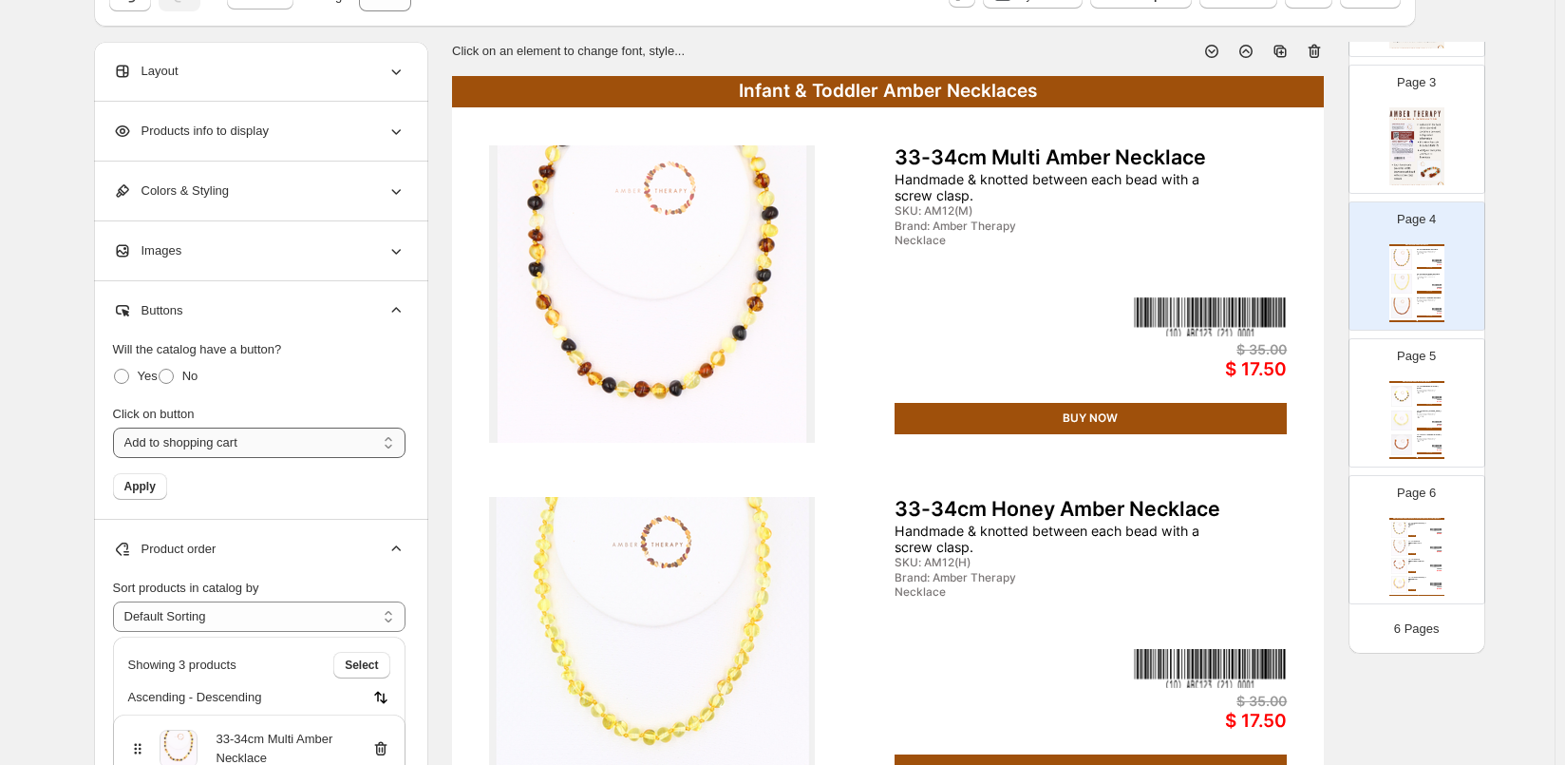
click at [224, 433] on select "**********" at bounding box center [259, 442] width 293 height 30
click at [178, 428] on select "**********" at bounding box center [259, 442] width 293 height 30
click at [117, 427] on select "**********" at bounding box center [259, 442] width 293 height 30
click at [126, 487] on button "Apply" at bounding box center [140, 486] width 54 height 27
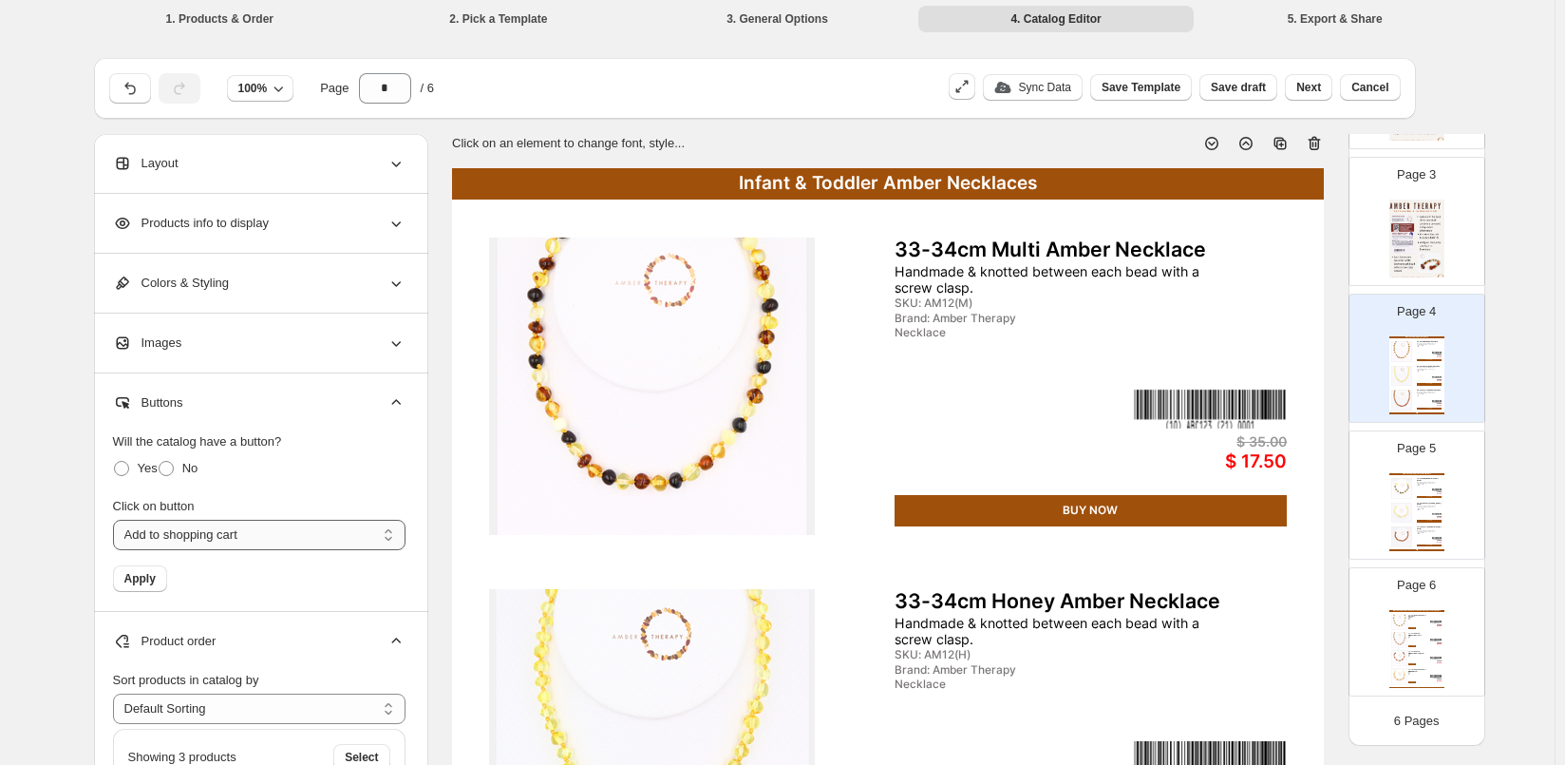
scroll to position [0, 0]
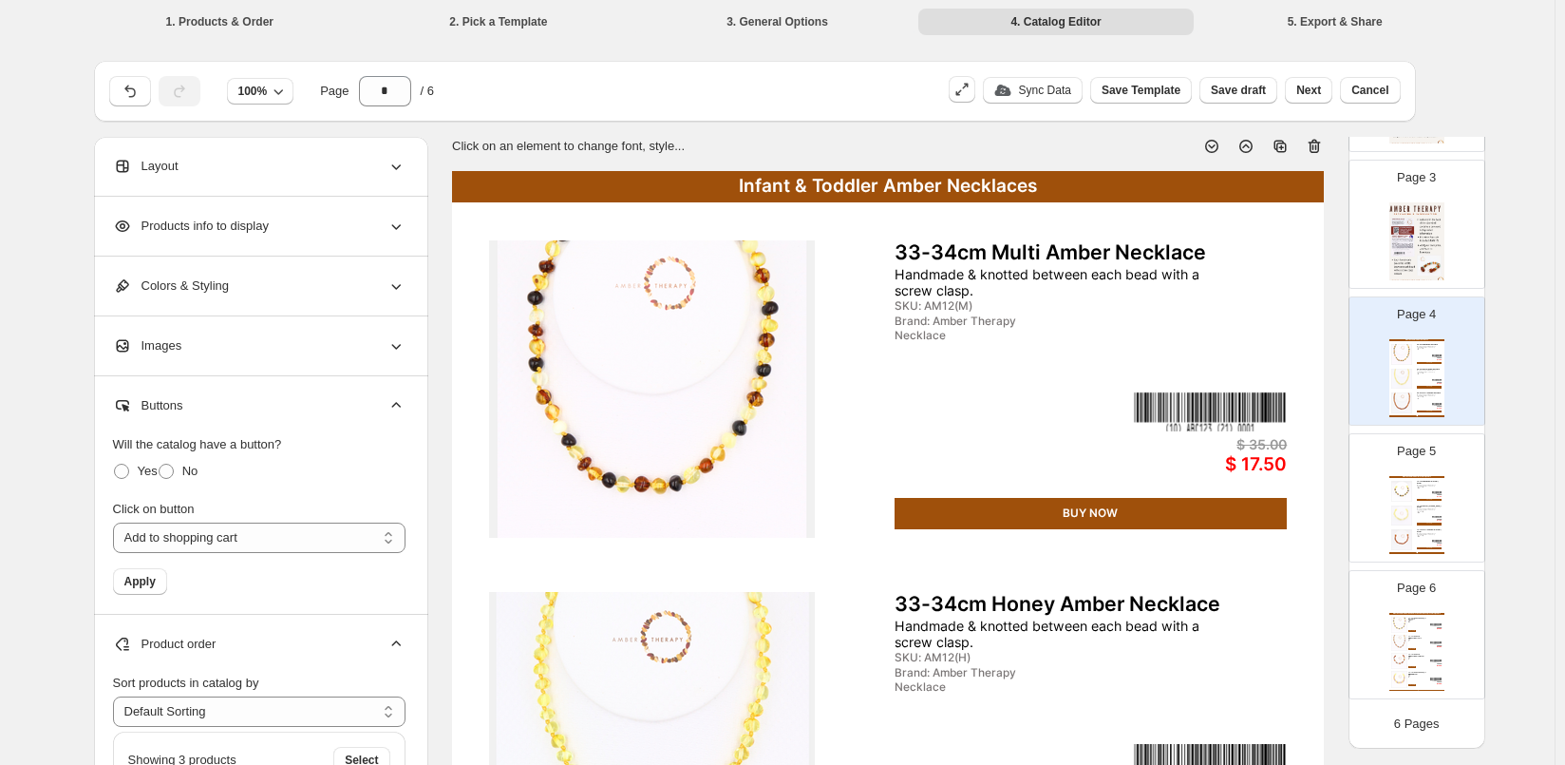
click at [350, 244] on div "Products info to display" at bounding box center [259, 226] width 293 height 59
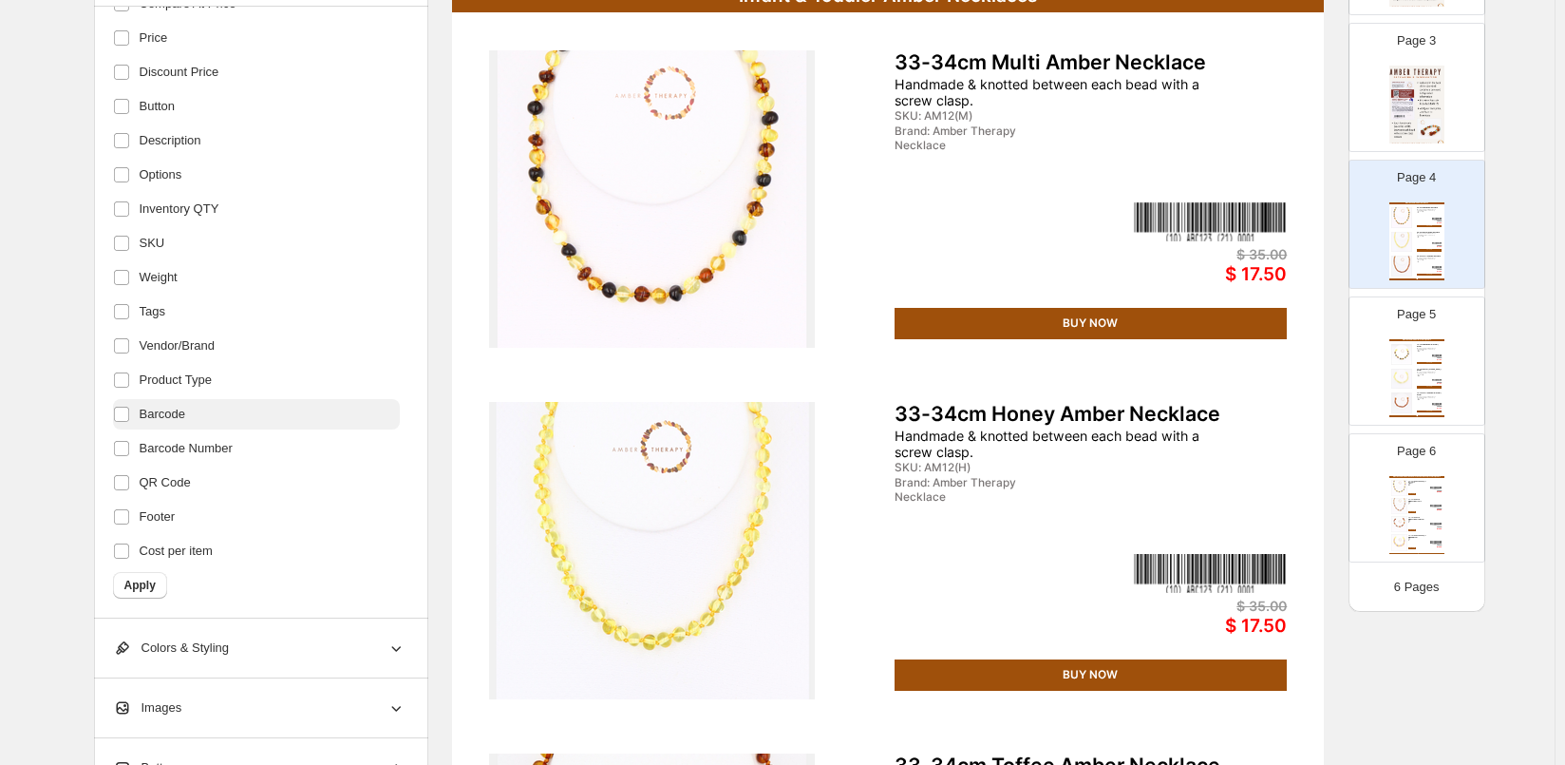
scroll to position [290, 0]
click at [157, 418] on span "Barcode" at bounding box center [163, 414] width 46 height 19
click at [161, 443] on span "Barcode Number" at bounding box center [186, 448] width 93 height 19
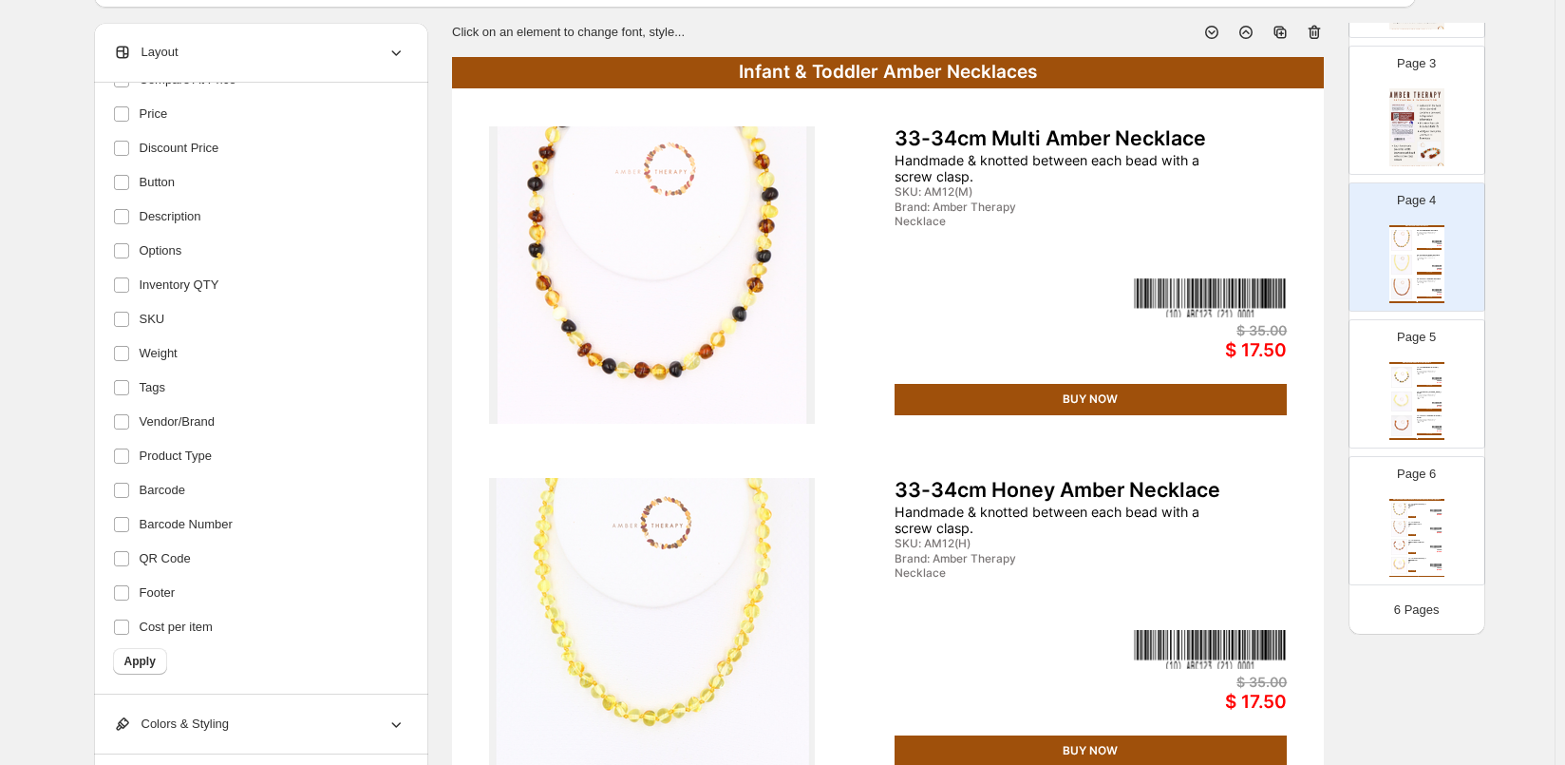
scroll to position [0, 0]
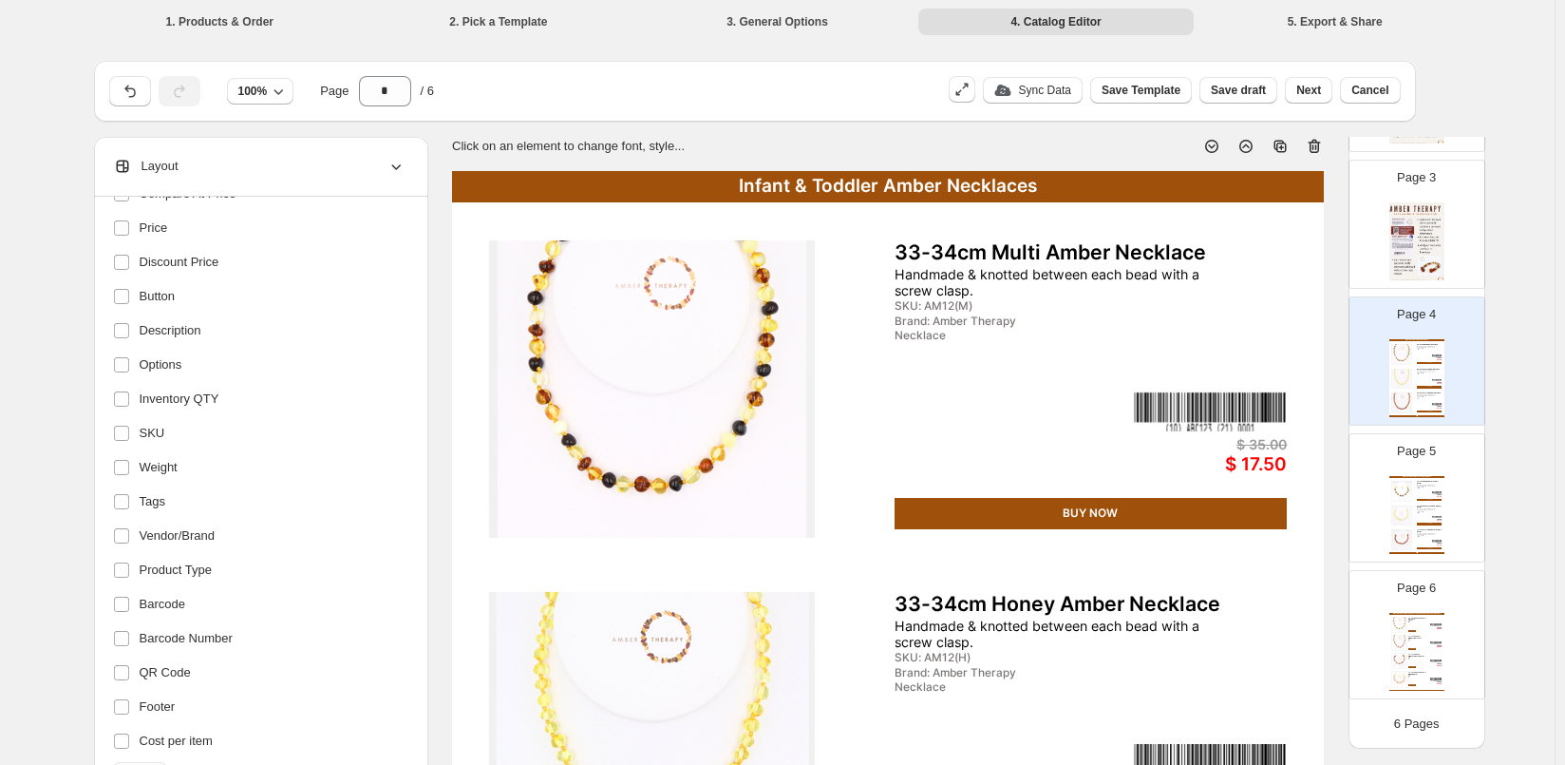
click at [399, 163] on icon at bounding box center [396, 166] width 19 height 19
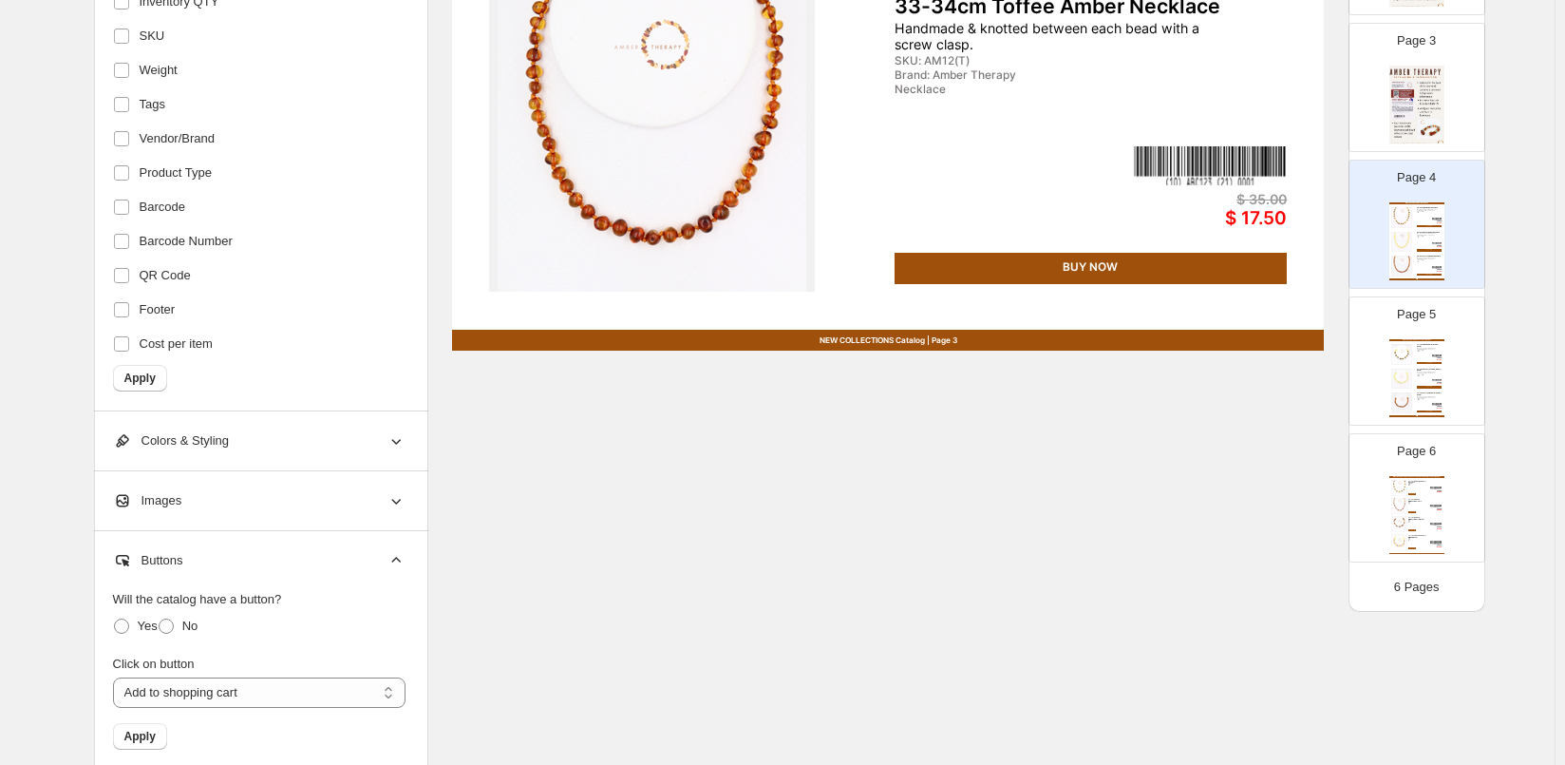
scroll to position [956, 0]
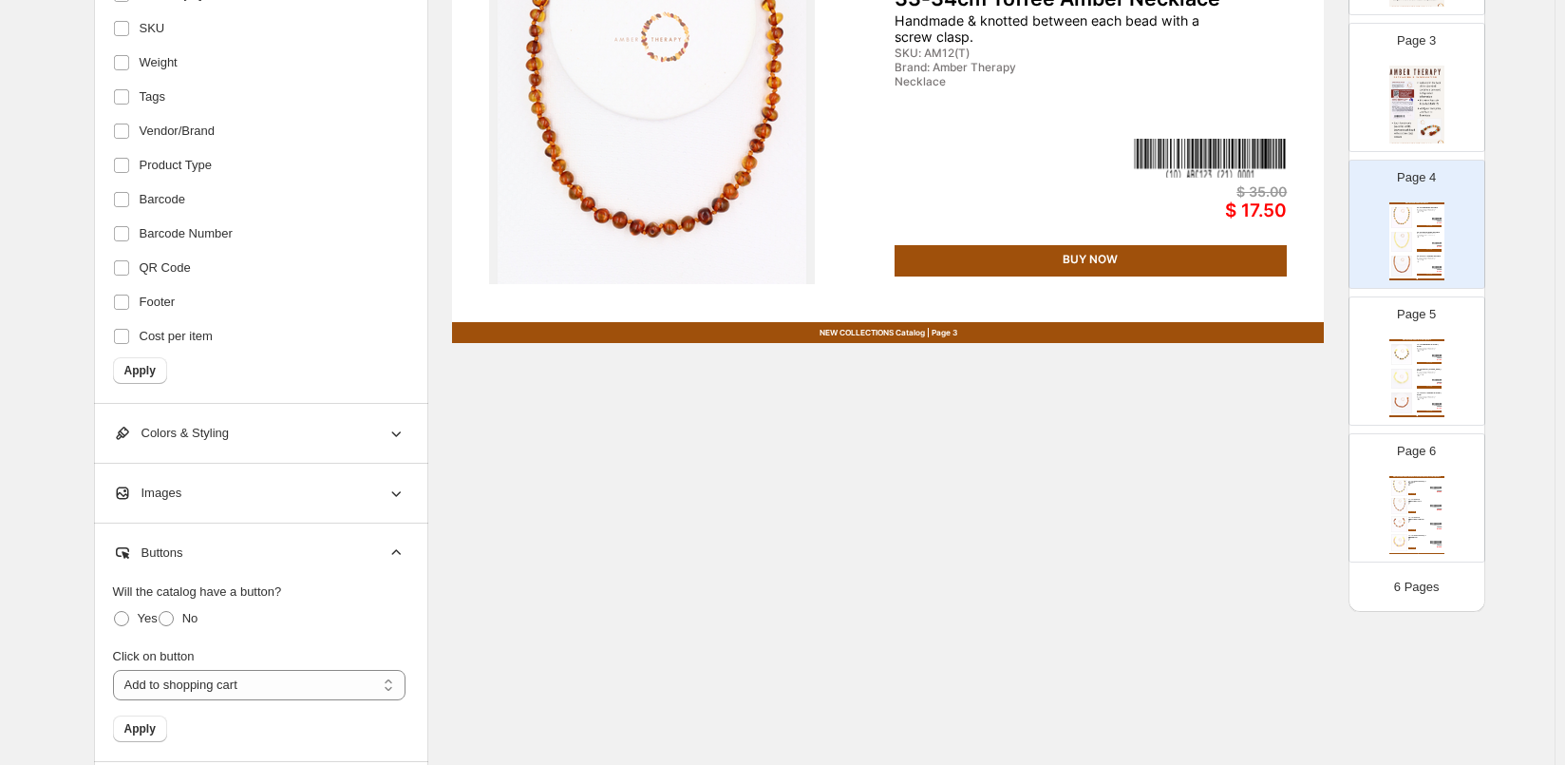
click at [1440, 491] on div "Infant & Toddler Amber & Semi-Precious Necklaces, Bracelets / Anklets 33-34cm A…" at bounding box center [1417, 515] width 55 height 78
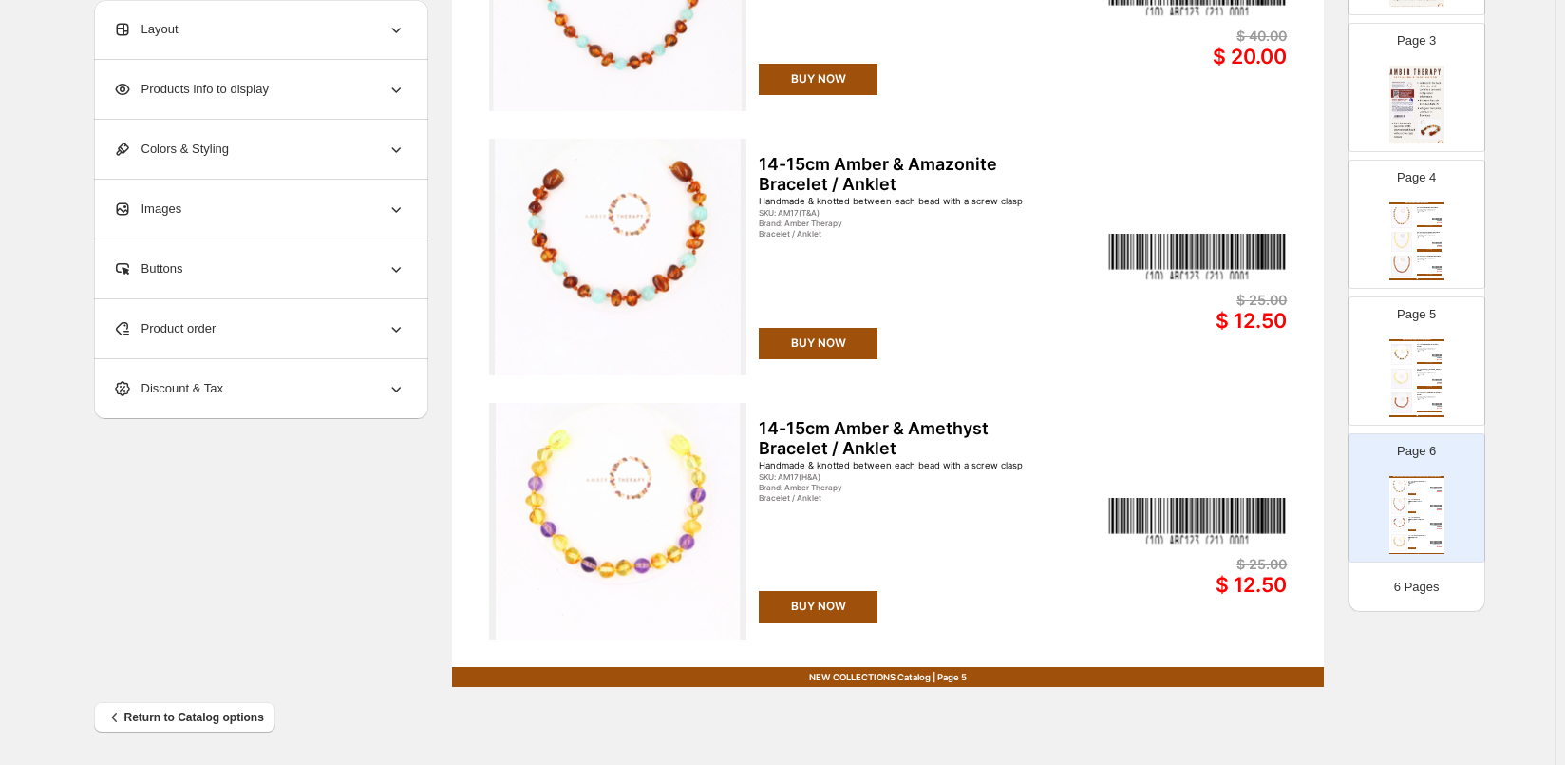
scroll to position [613, 0]
click at [1421, 359] on div "Infant & Toddler Amber Bracelets / Anklets 14-15cm Multi Amber Bracelet / Ankle…" at bounding box center [1417, 378] width 55 height 78
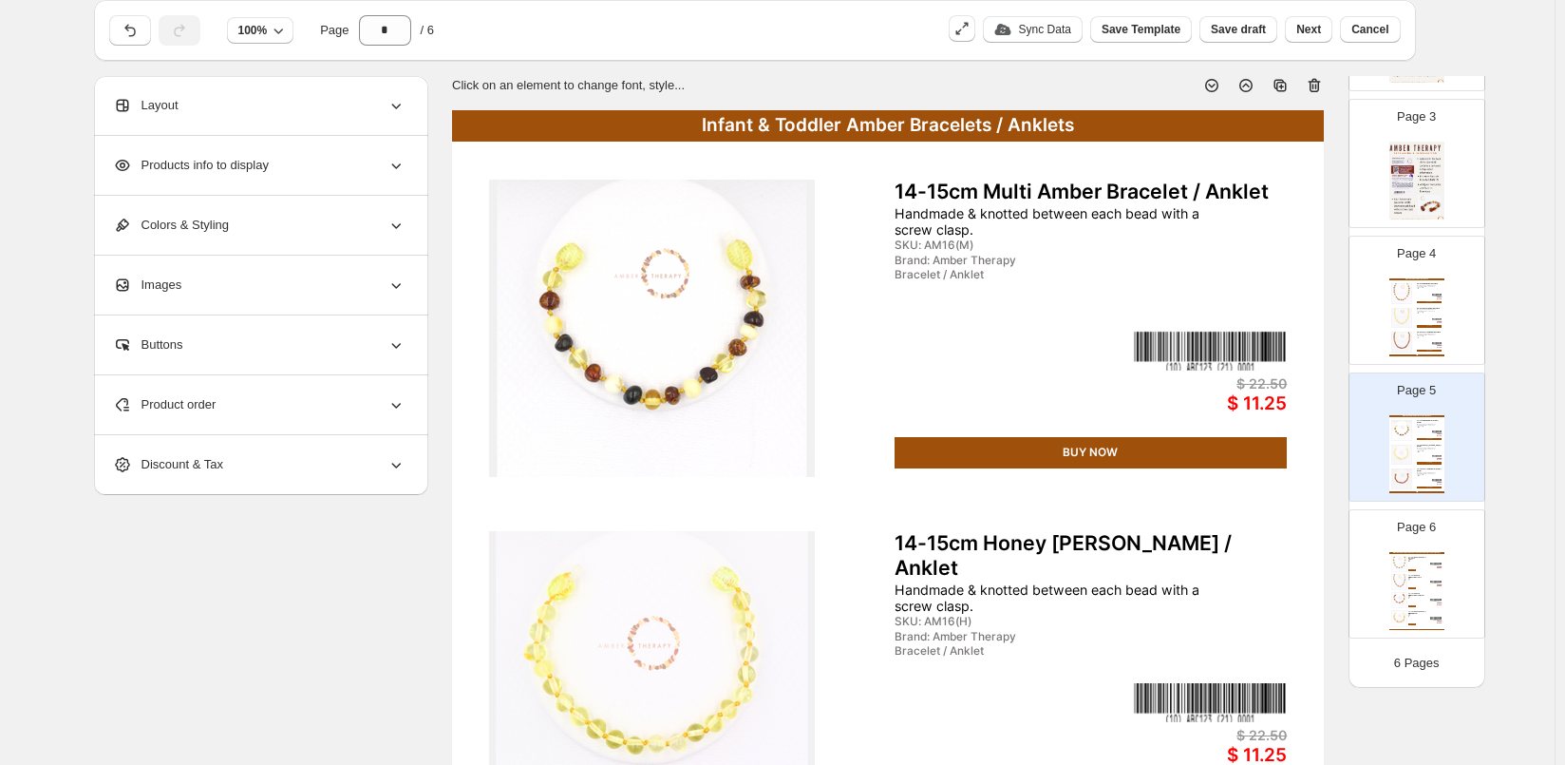
scroll to position [0, 0]
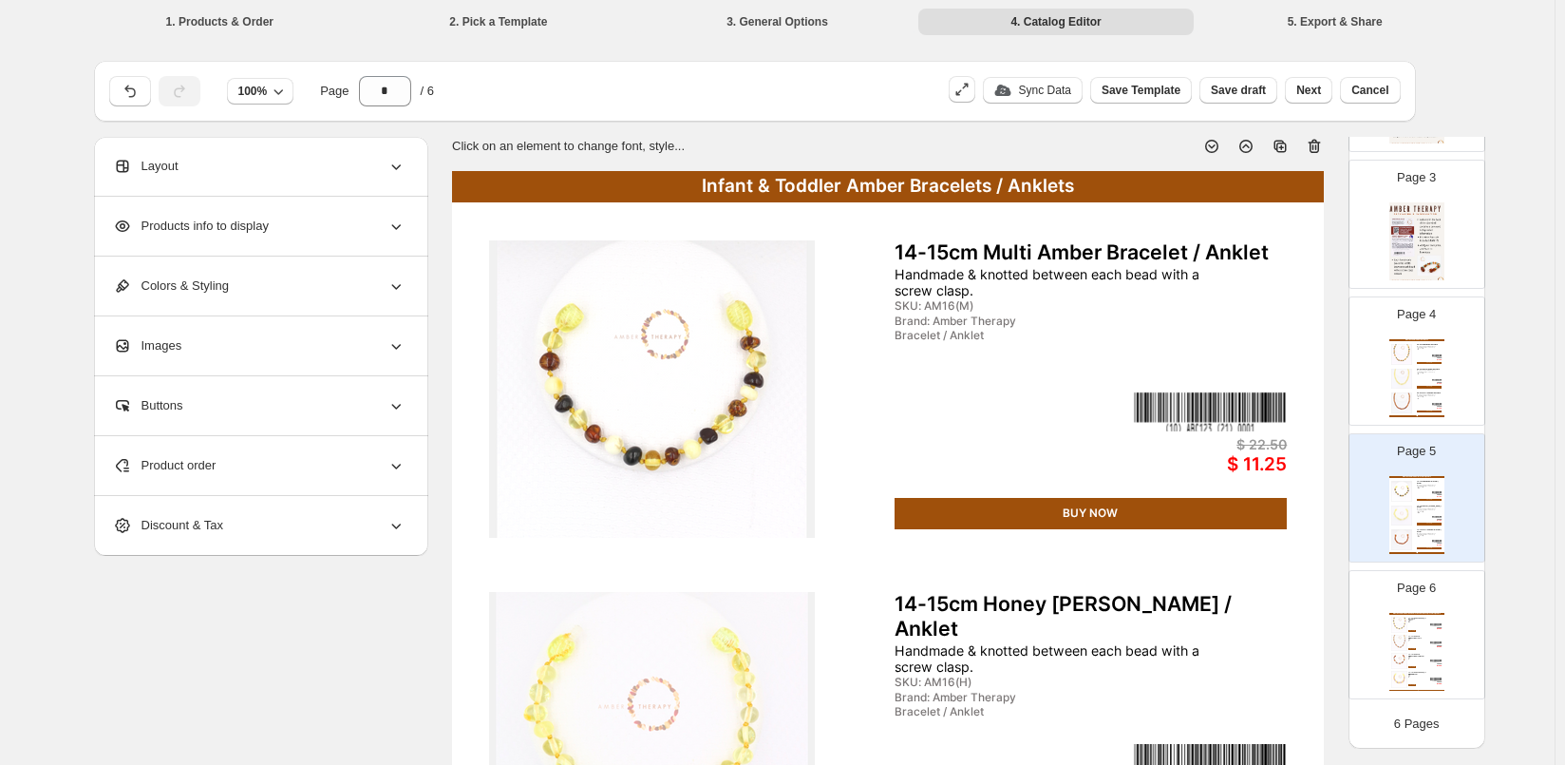
click at [1442, 375] on div "Infant & Toddler Amber Necklaces 33-34cm Multi Amber Necklace Handmade & knotte…" at bounding box center [1417, 378] width 55 height 78
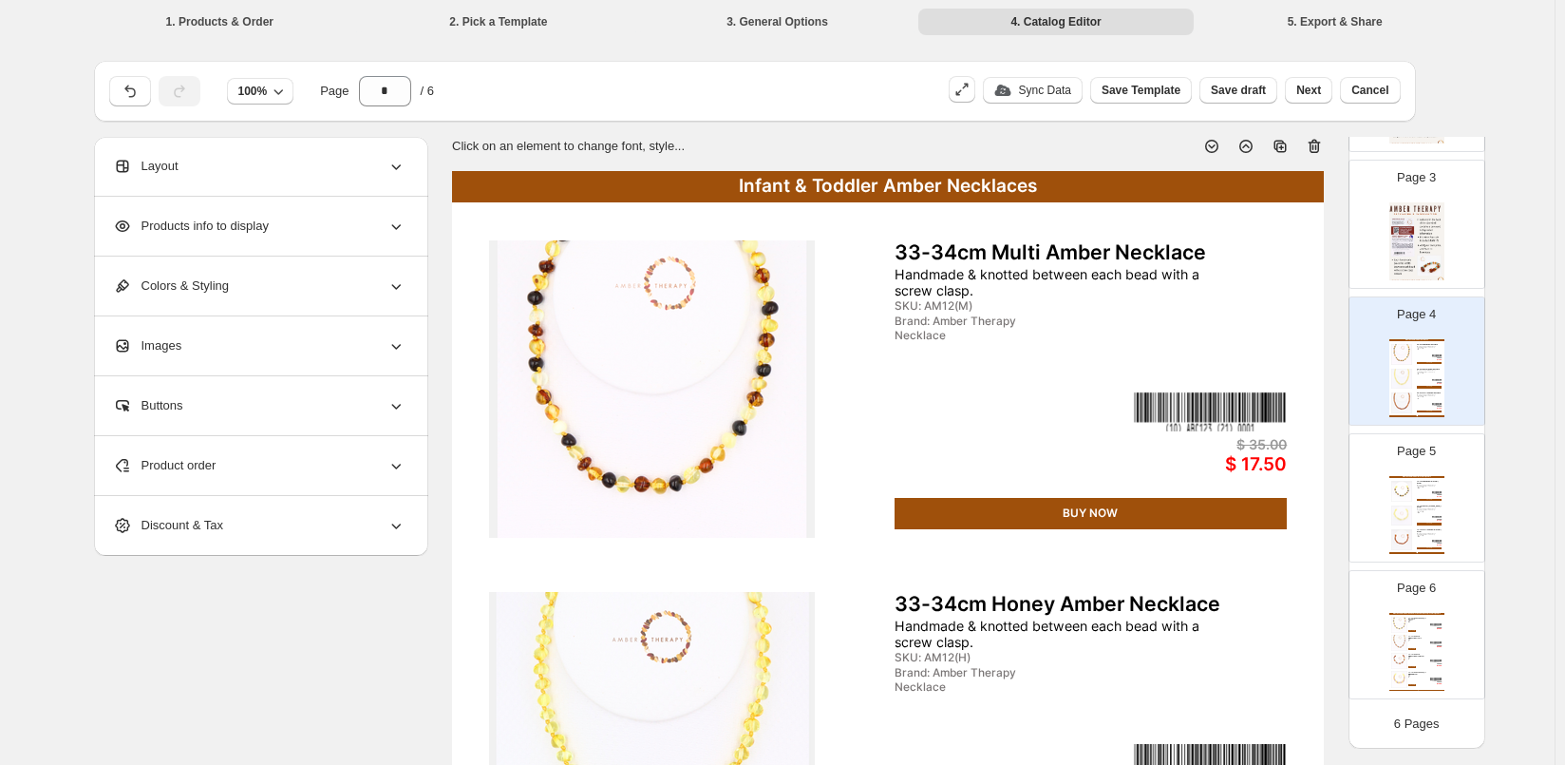
click at [1449, 243] on div "Page 3" at bounding box center [1410, 216] width 120 height 127
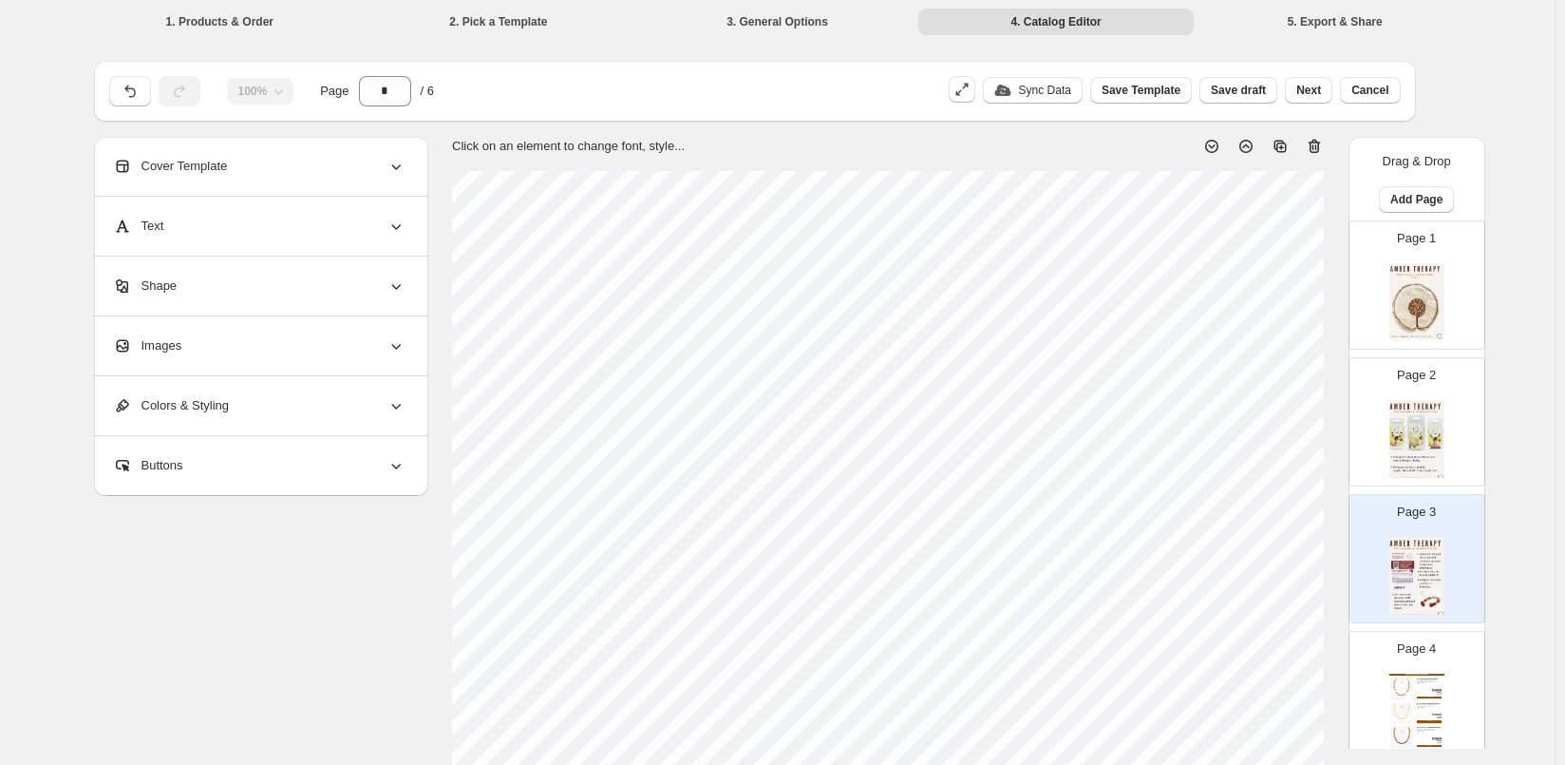
click at [1391, 410] on img at bounding box center [1417, 439] width 55 height 78
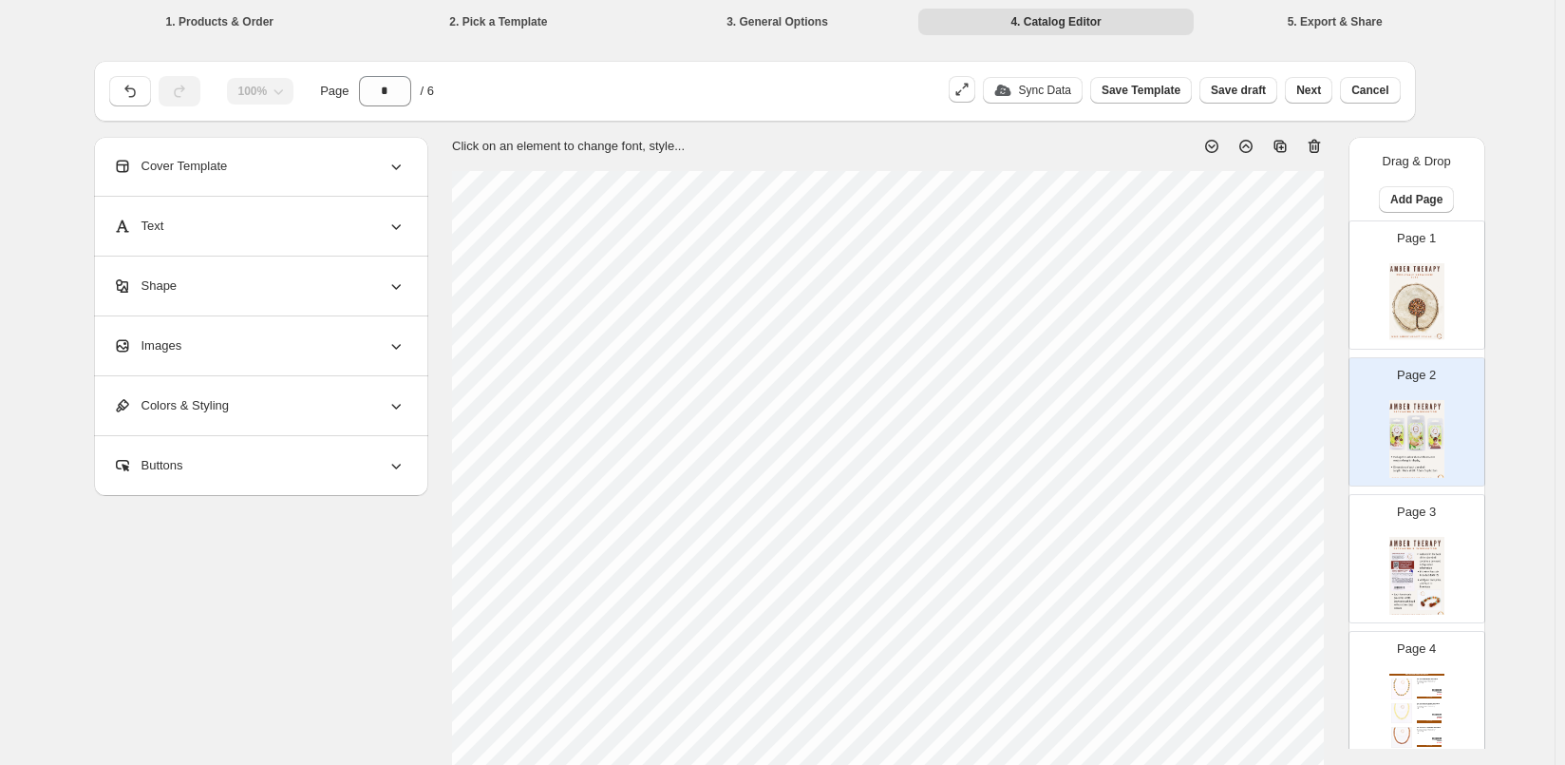
click at [1412, 293] on img at bounding box center [1417, 302] width 55 height 78
type input "*"
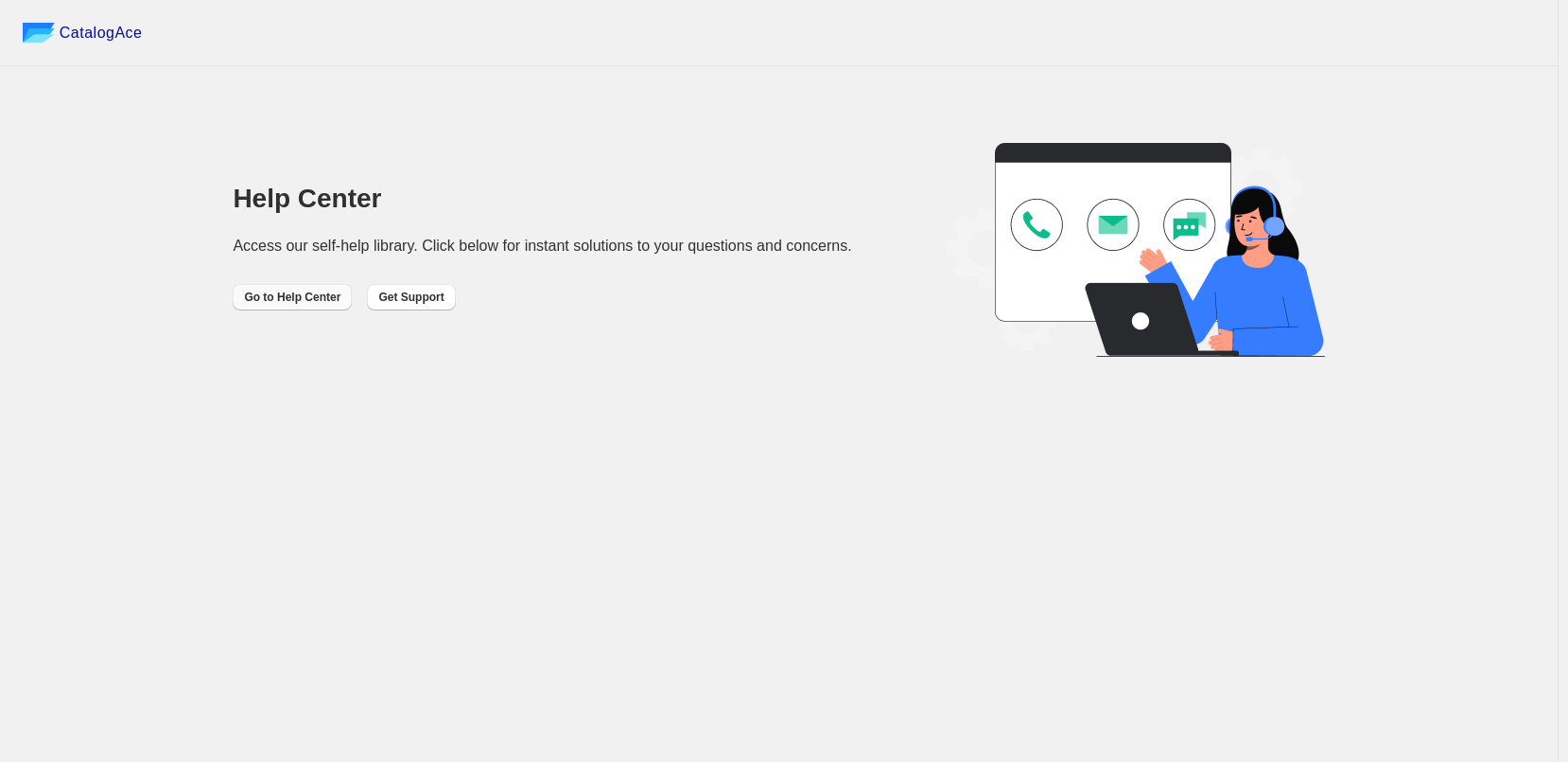
click at [325, 299] on span "Go to Help Center" at bounding box center [292, 297] width 97 height 15
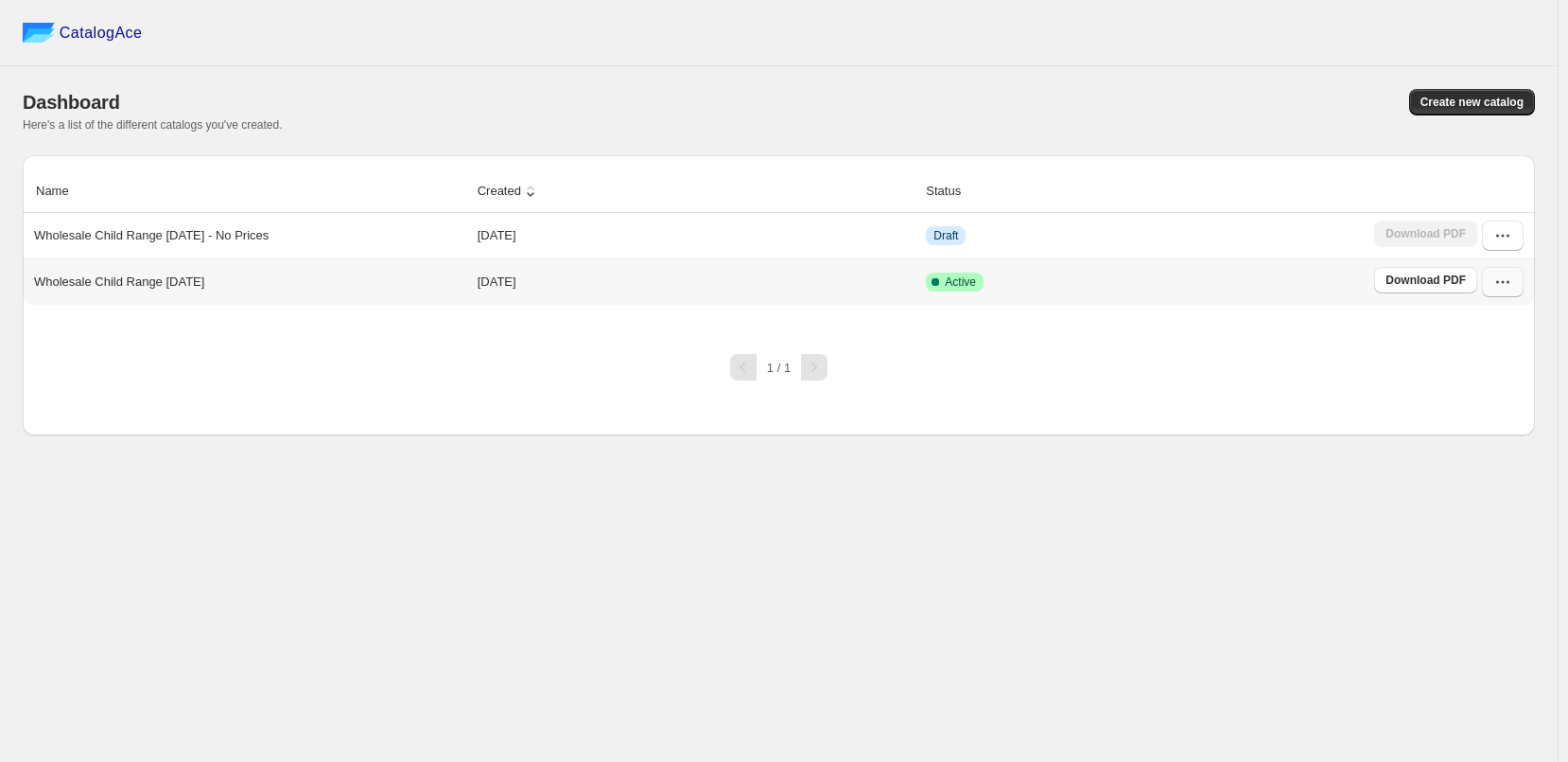
click at [1507, 290] on icon "button" at bounding box center [1502, 282] width 19 height 19
click at [1480, 335] on button "View catalog" at bounding box center [1500, 324] width 108 height 30
click at [1494, 360] on span "View catalog links" at bounding box center [1486, 364] width 69 height 33
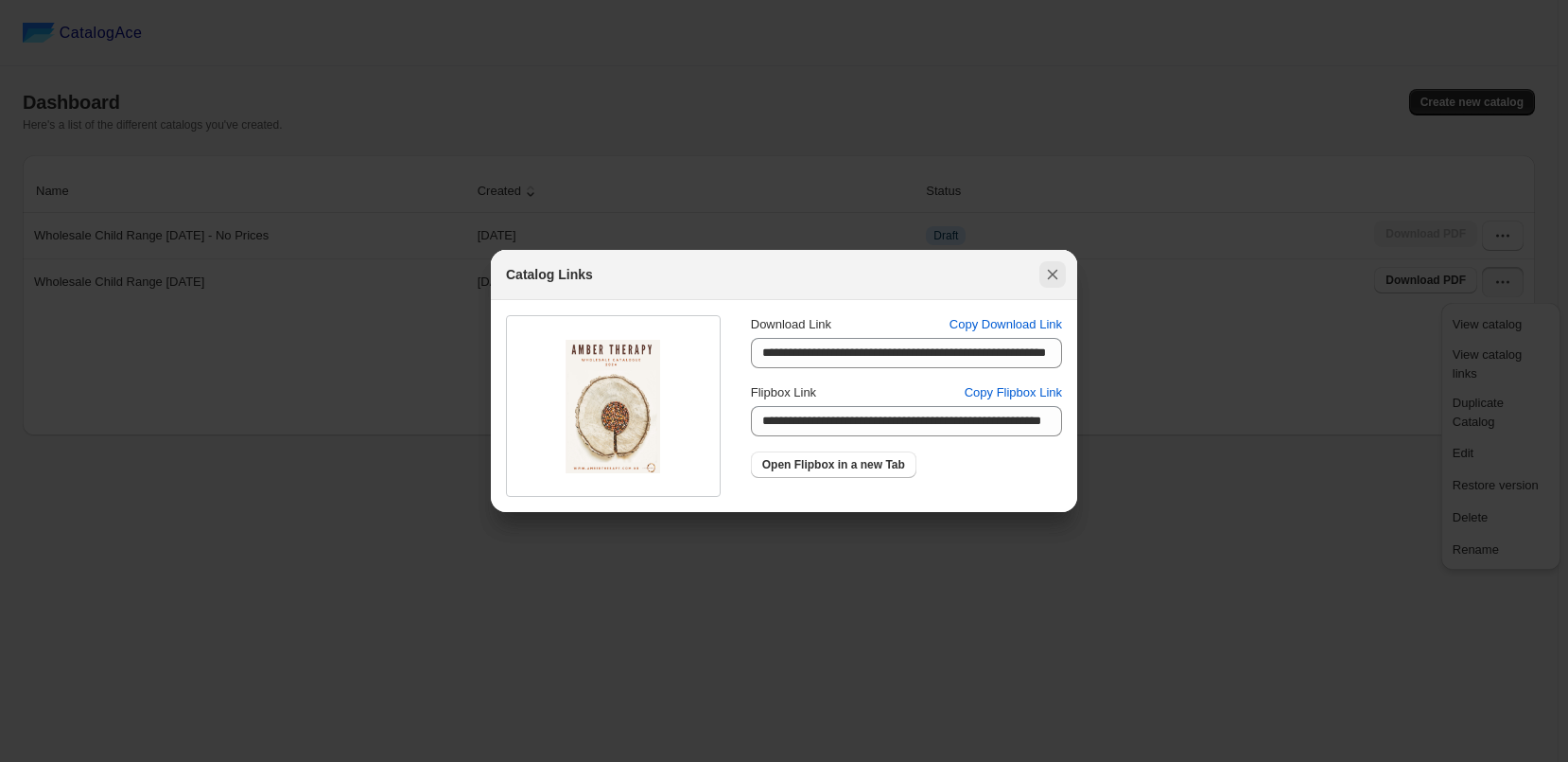
click at [1052, 273] on icon ":rn:" at bounding box center [1052, 274] width 19 height 19
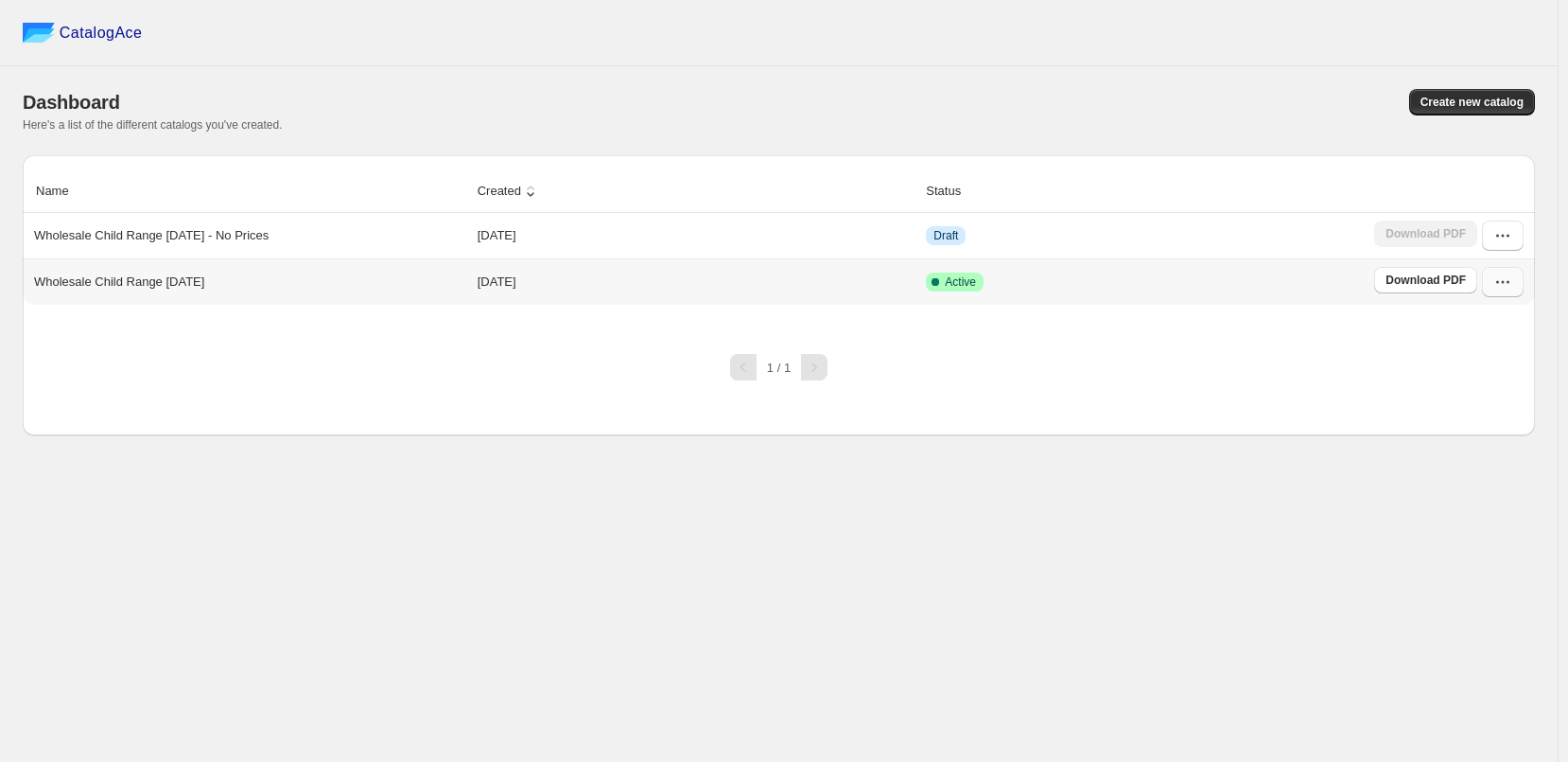
click at [1493, 284] on icon "button" at bounding box center [1502, 282] width 19 height 19
click at [1465, 445] on span "Edit" at bounding box center [1462, 452] width 21 height 14
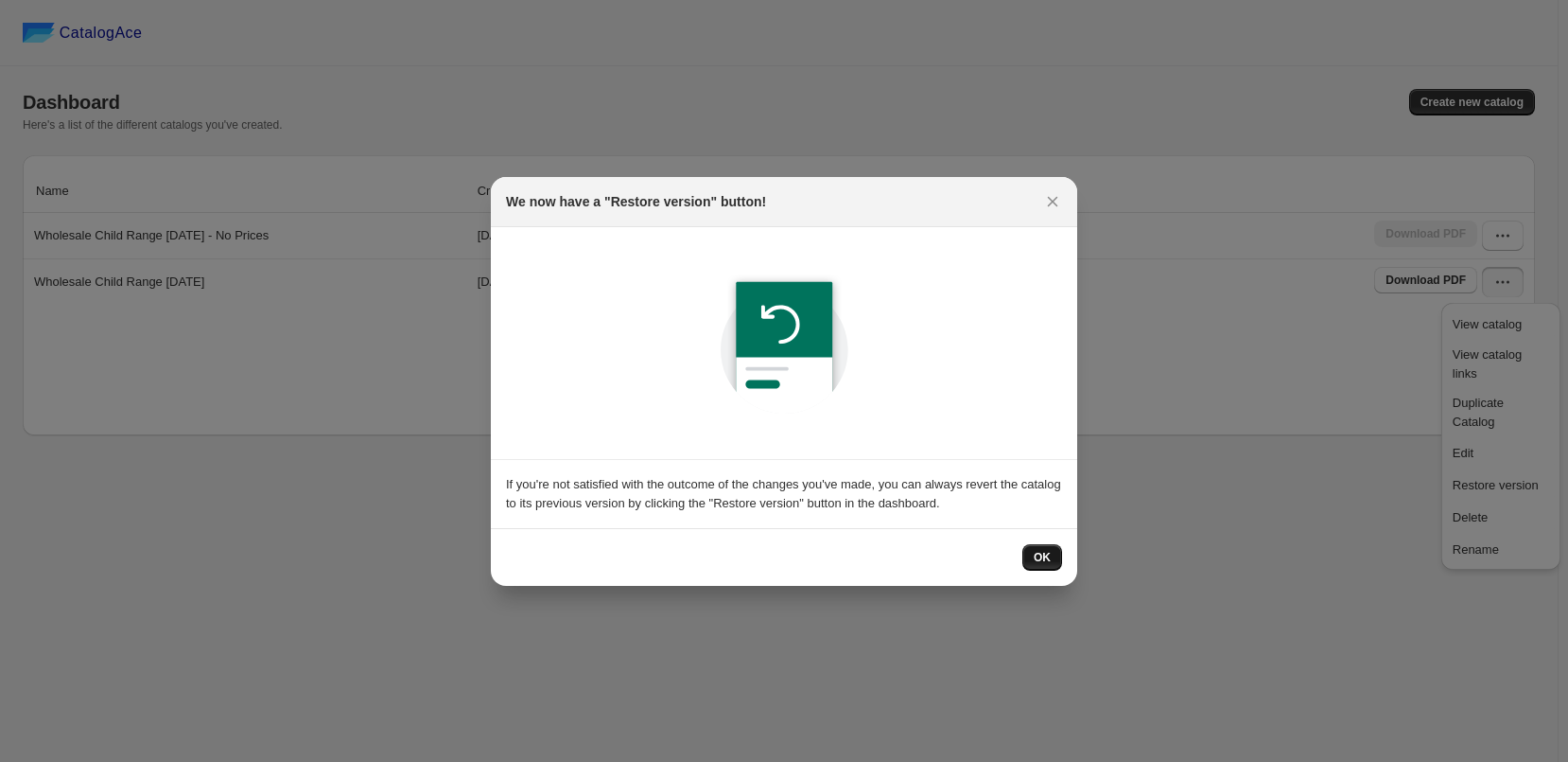
click at [1041, 560] on span "OK" at bounding box center [1041, 557] width 17 height 15
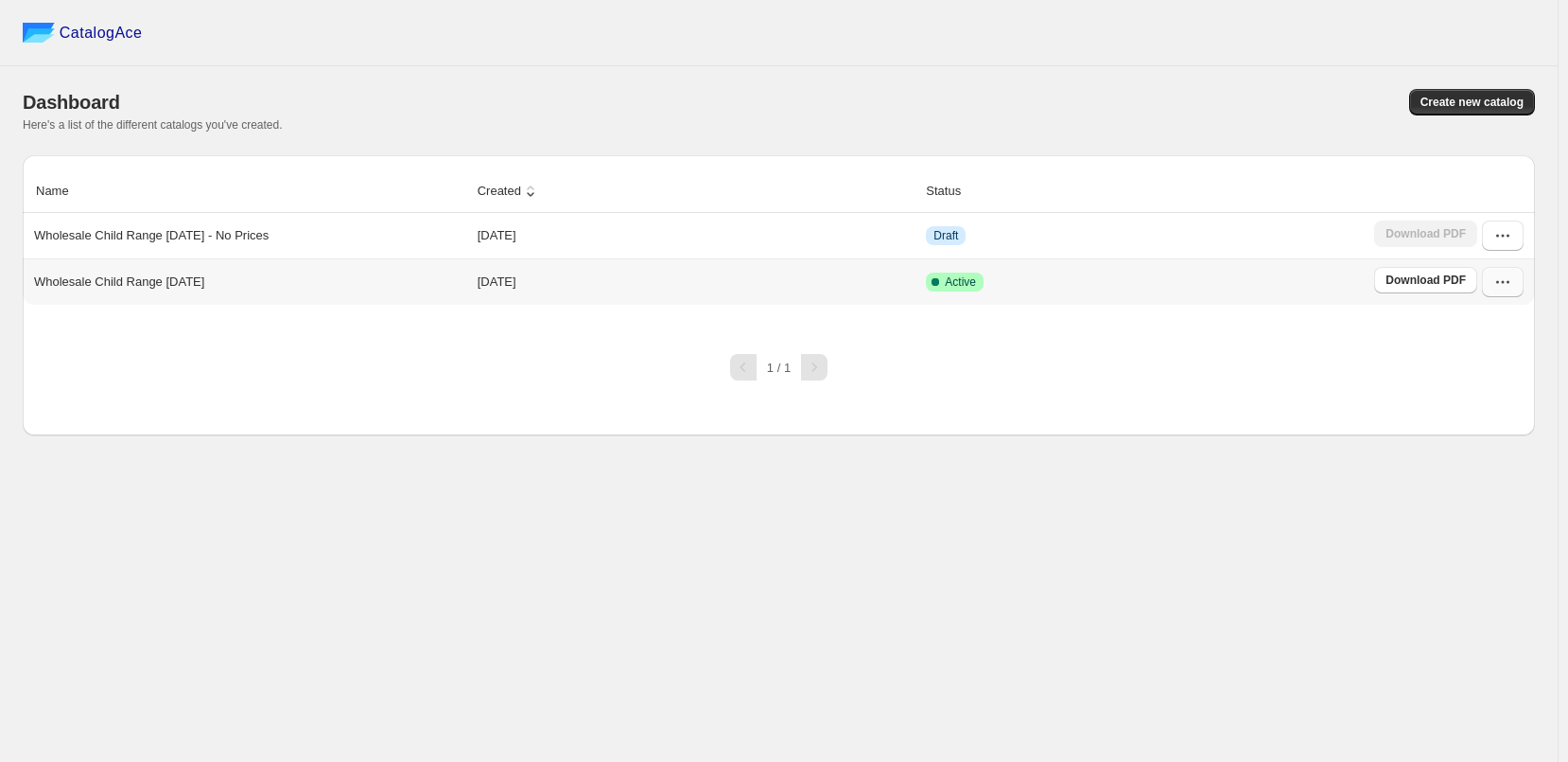
click at [1499, 279] on icon "button" at bounding box center [1502, 282] width 19 height 19
click at [1504, 443] on span "Edit" at bounding box center [1500, 452] width 97 height 19
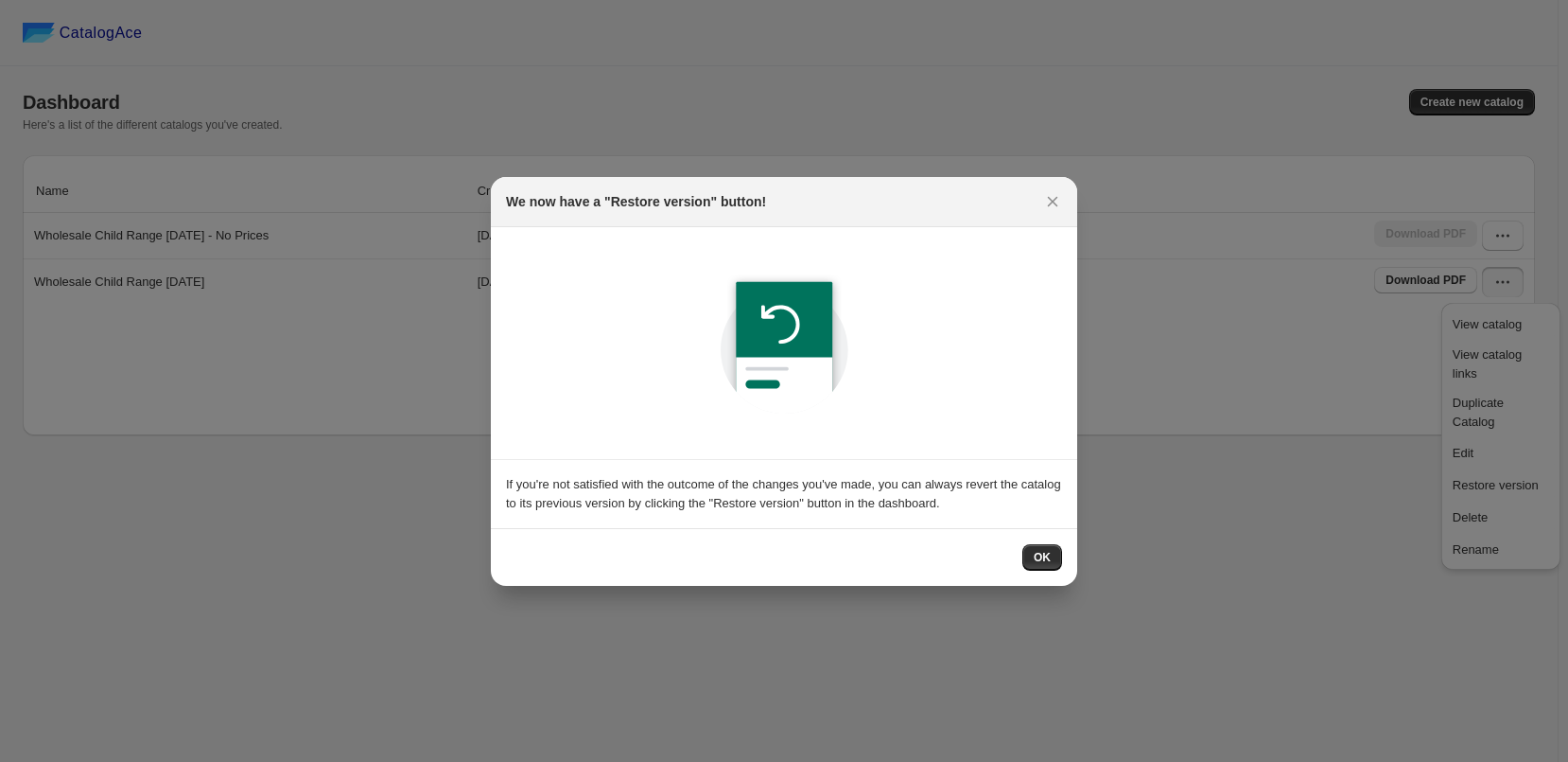
click at [1051, 556] on button "OK" at bounding box center [1042, 557] width 40 height 27
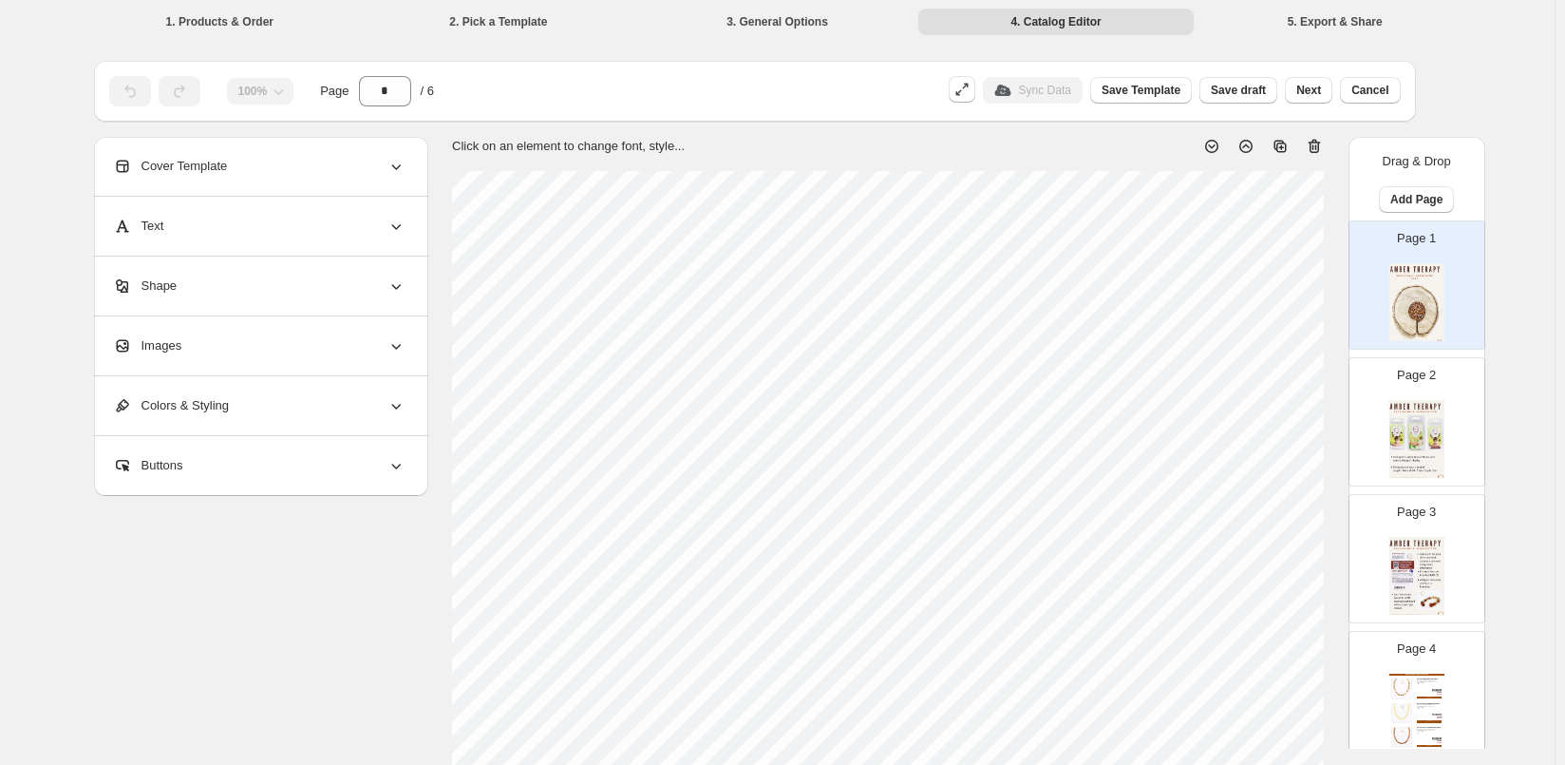
click at [790, 14] on li "3. General Options" at bounding box center [777, 21] width 275 height 27
click at [788, 23] on li "3. General Options" at bounding box center [777, 21] width 275 height 27
click at [237, 28] on li "1. Products & Order" at bounding box center [220, 21] width 275 height 27
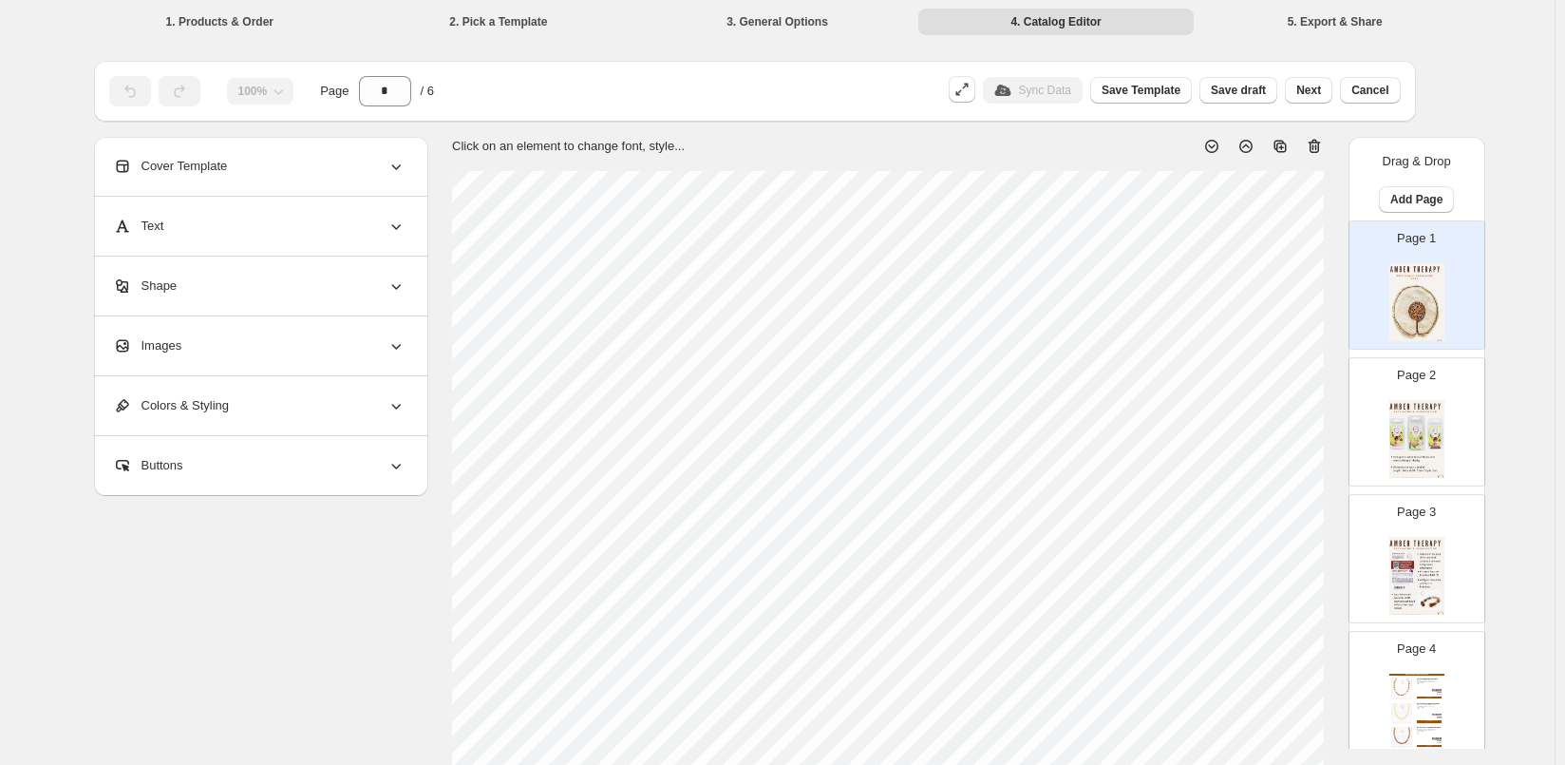
click at [754, 19] on li "3. General Options" at bounding box center [777, 21] width 275 height 27
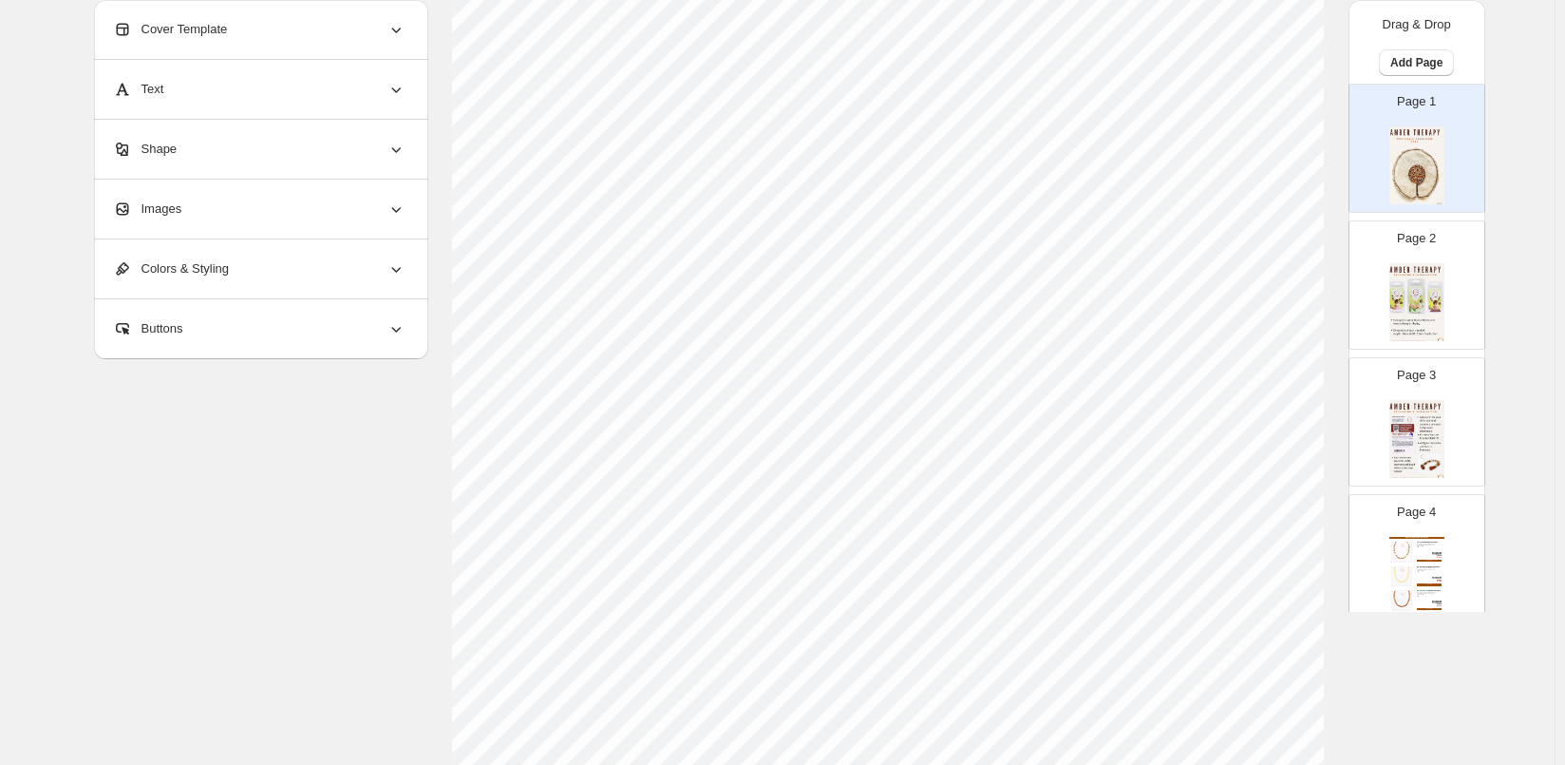
scroll to position [613, 0]
click at [219, 714] on span "Return to Catalog options" at bounding box center [184, 717] width 159 height 19
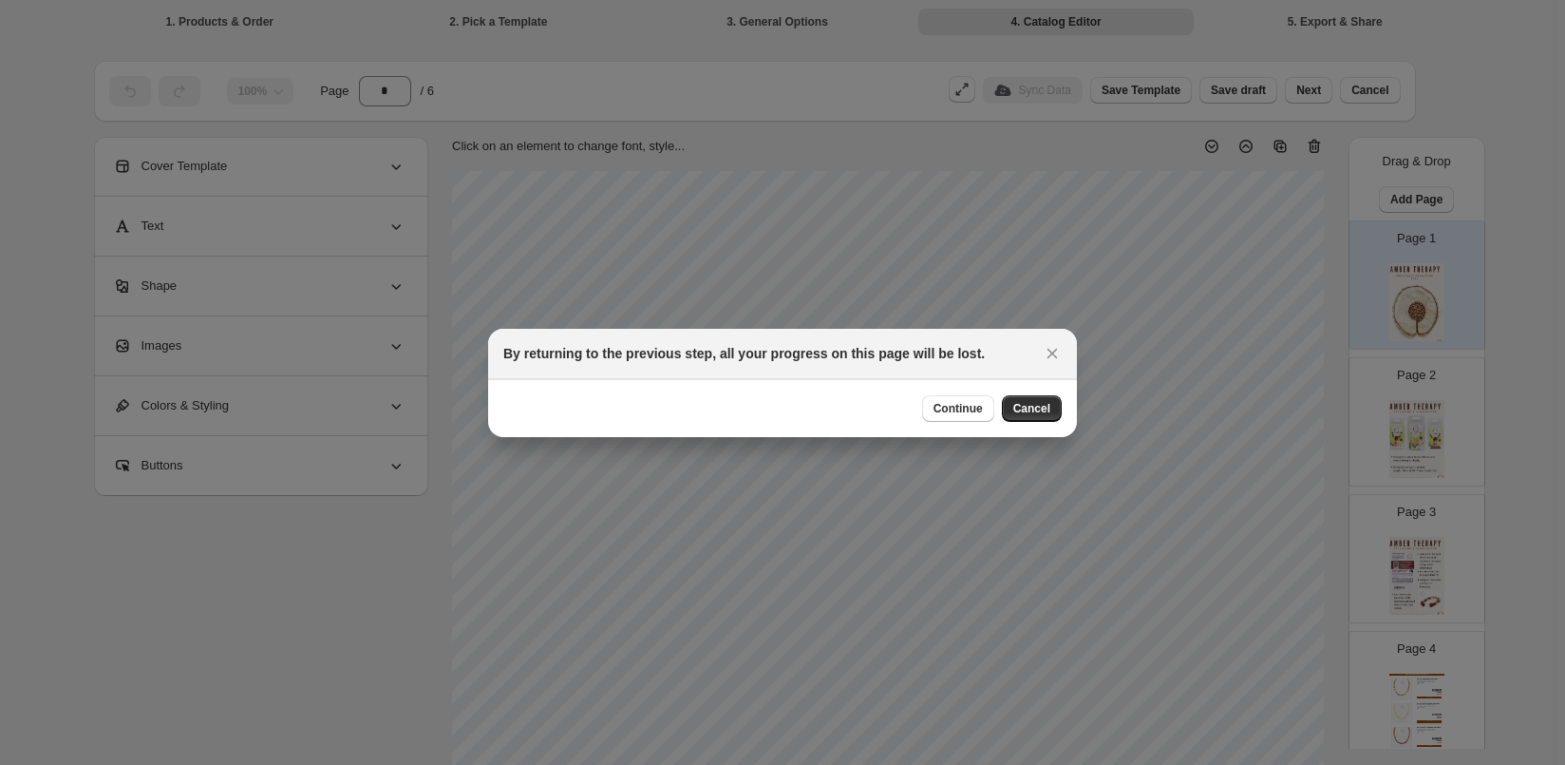
scroll to position [0, 0]
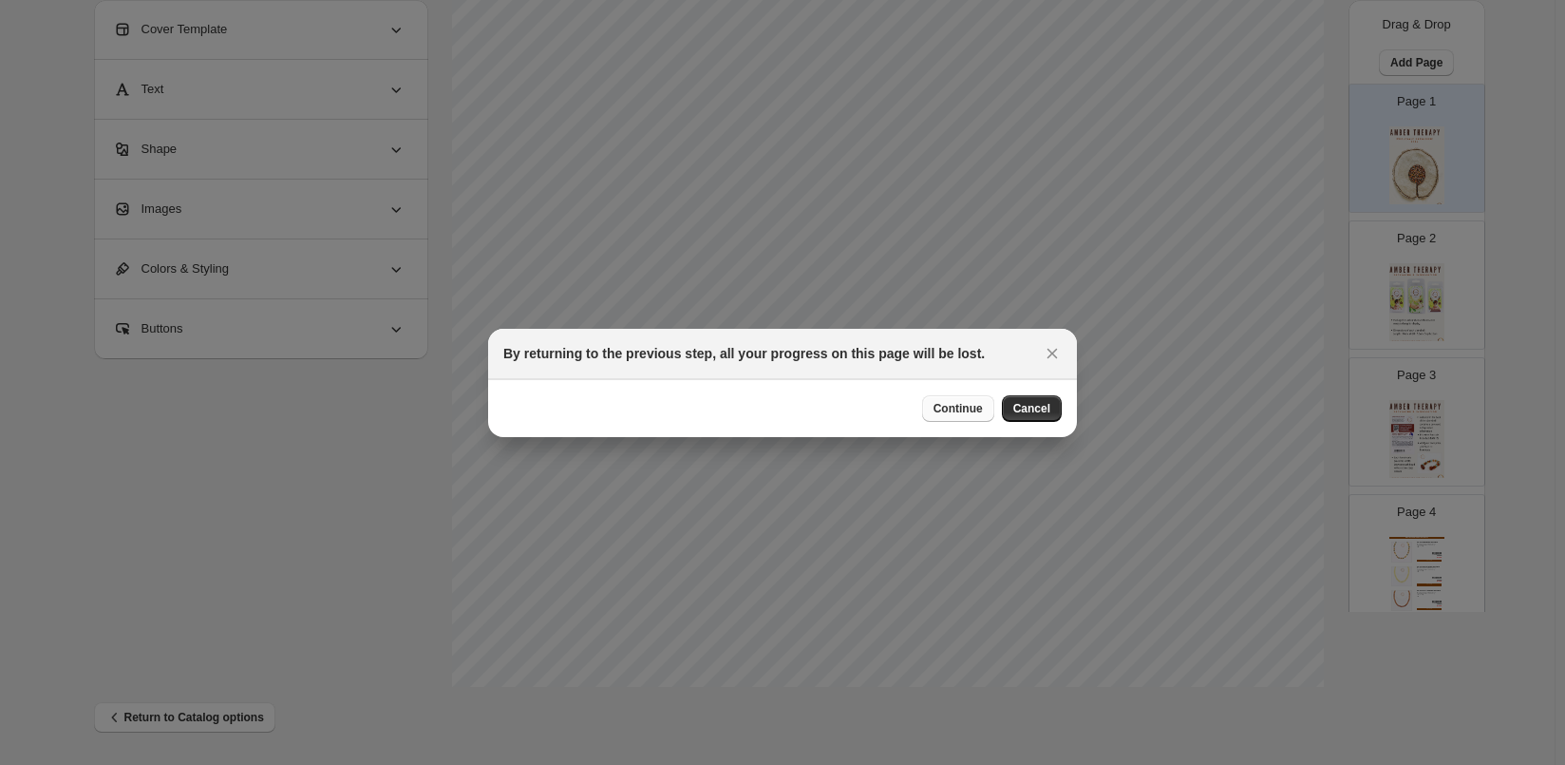
click at [980, 405] on span "Continue" at bounding box center [958, 408] width 49 height 15
select select "****"
select select "**********"
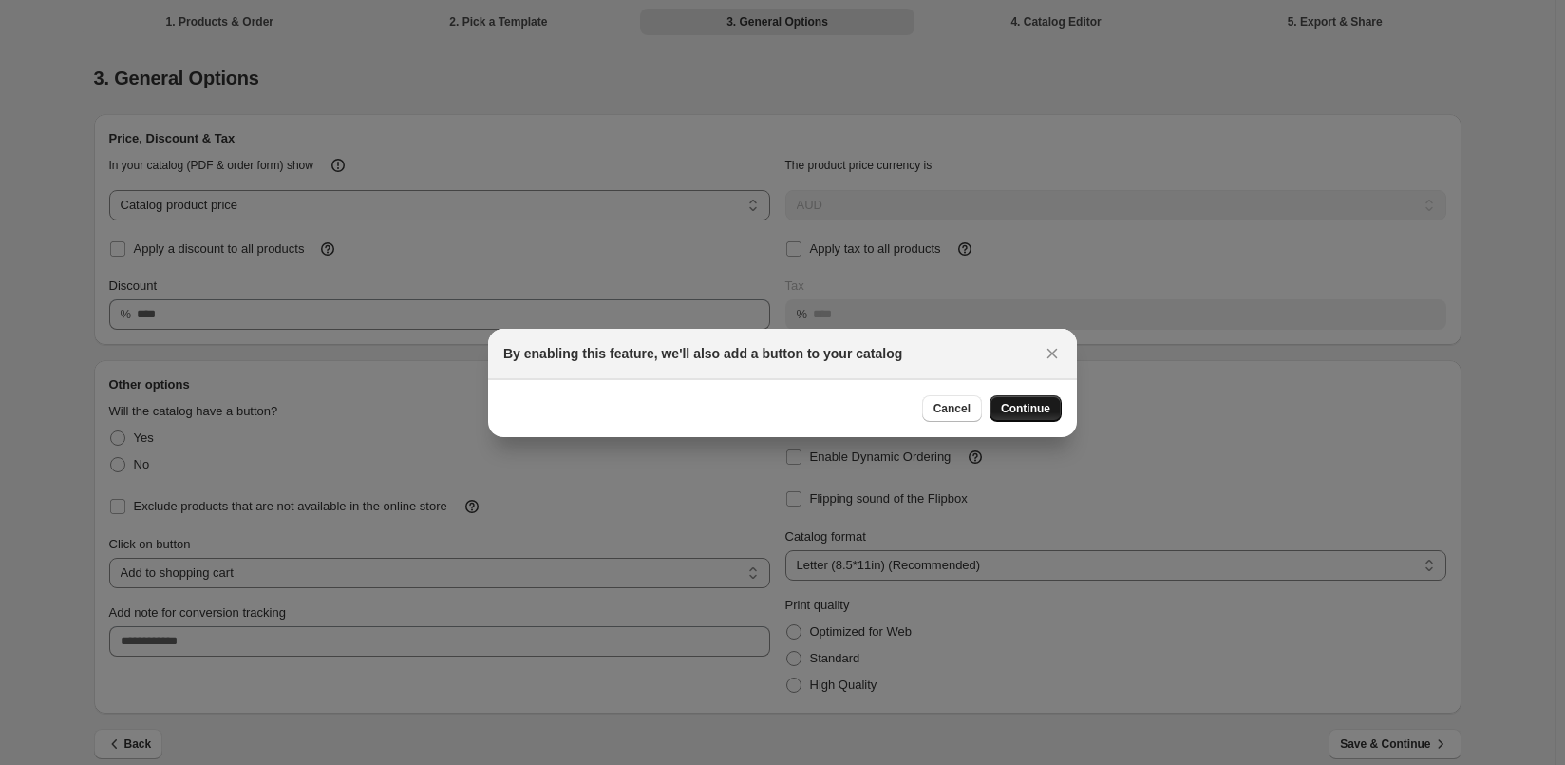
click at [1044, 407] on span "Continue" at bounding box center [1025, 408] width 49 height 15
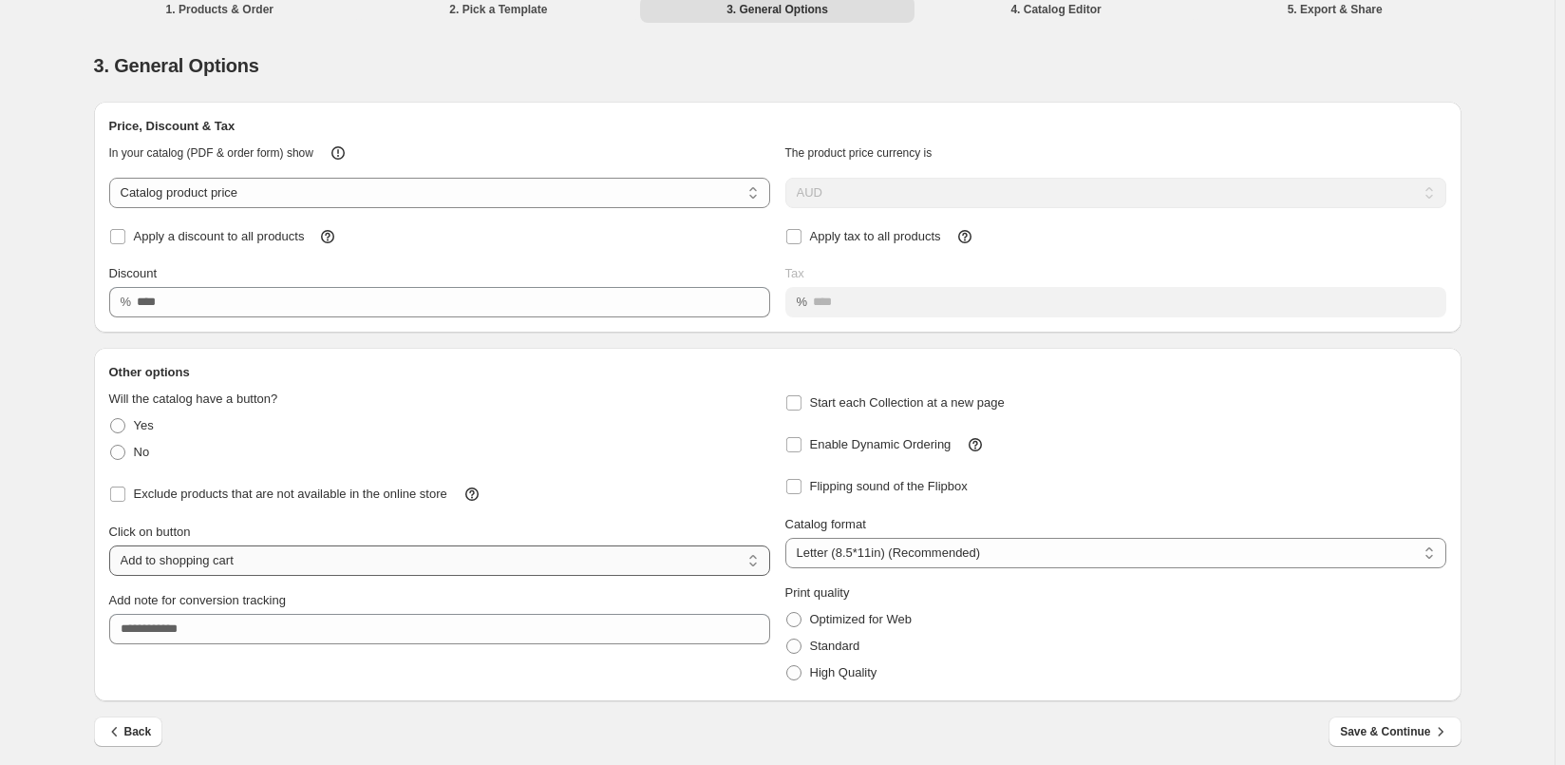
scroll to position [19, 0]
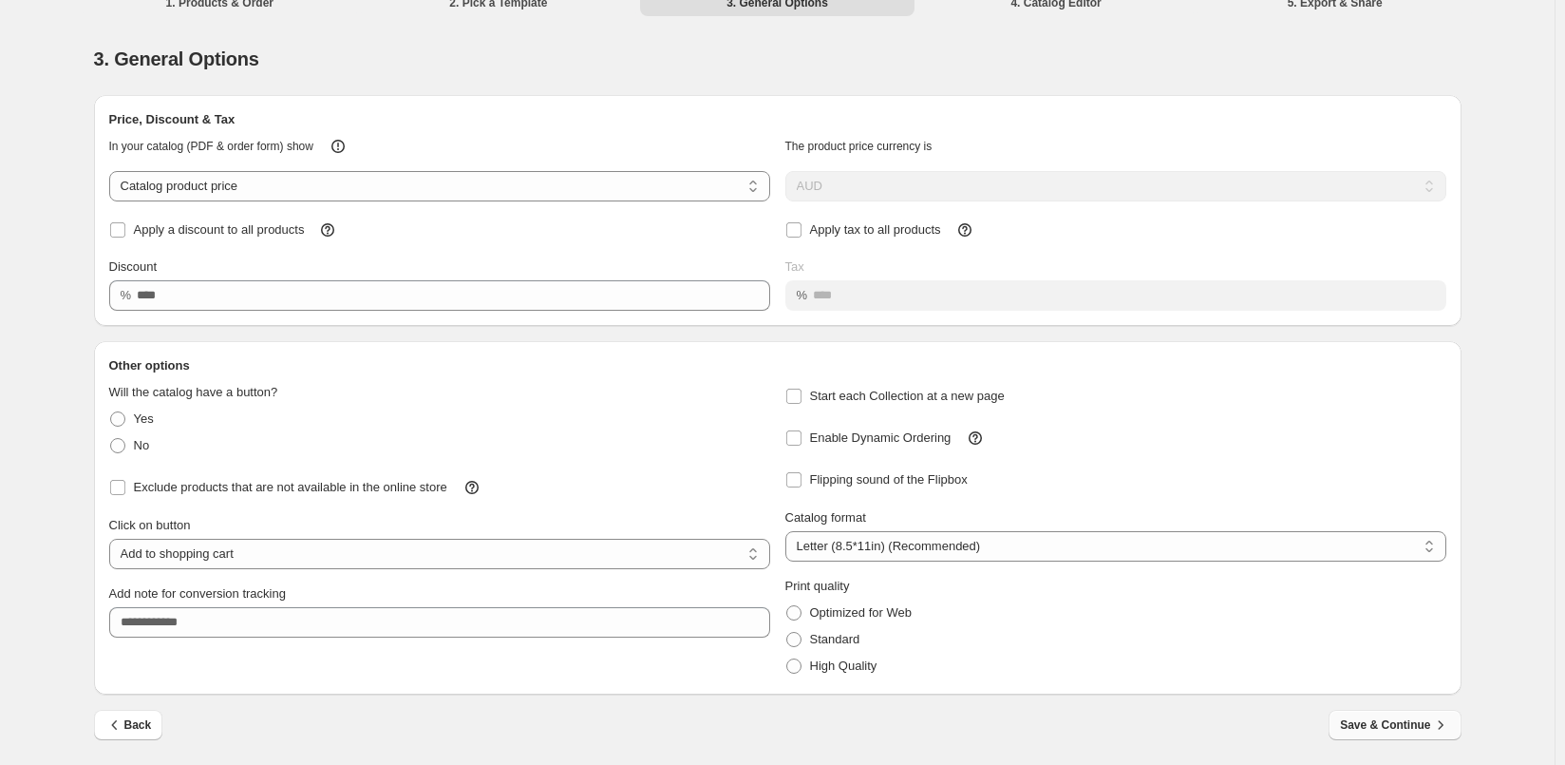
click at [1418, 725] on span "Save & Continue" at bounding box center [1394, 724] width 109 height 19
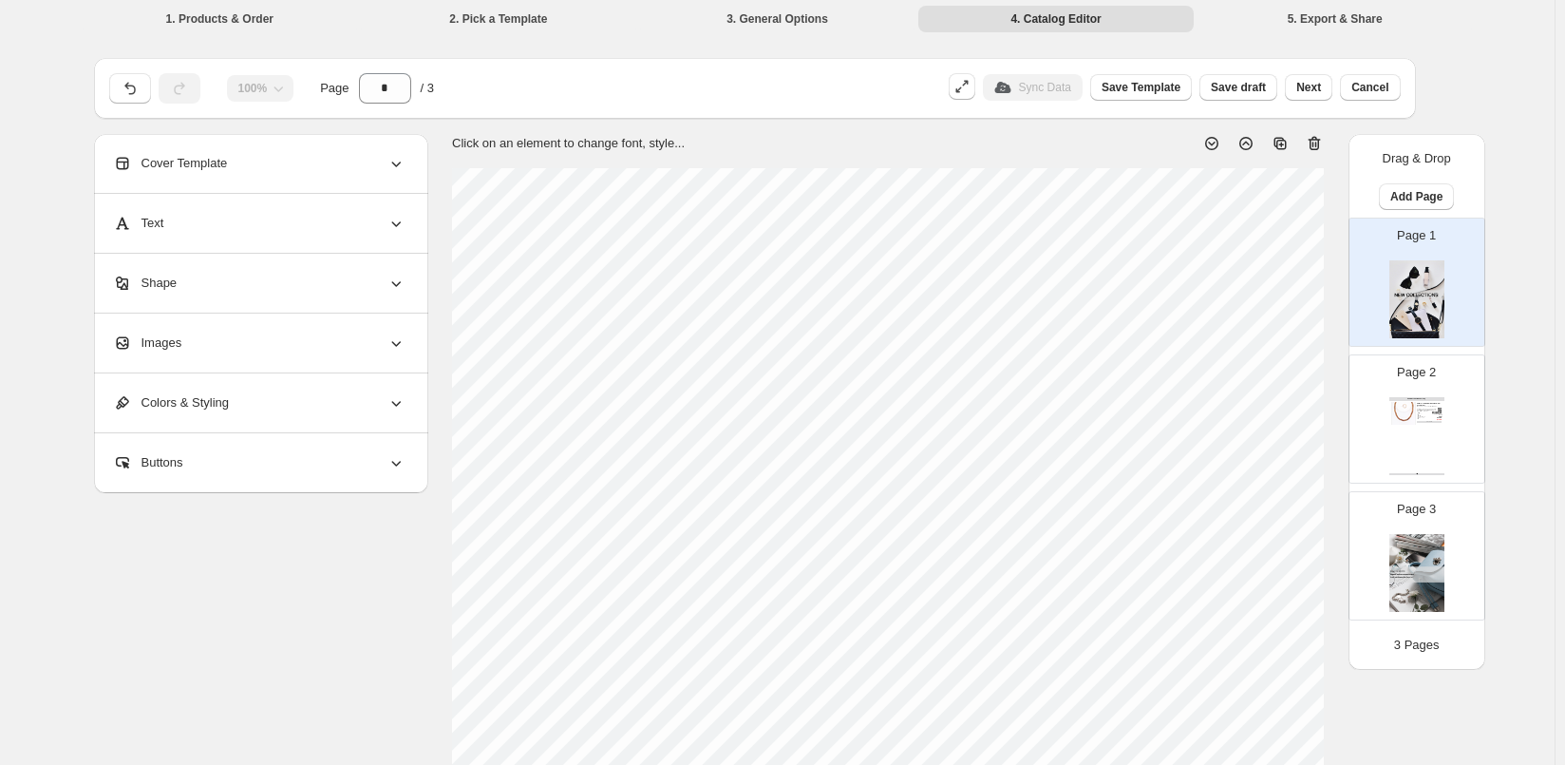
scroll to position [0, 0]
click at [135, 95] on icon "button" at bounding box center [129, 91] width 10 height 12
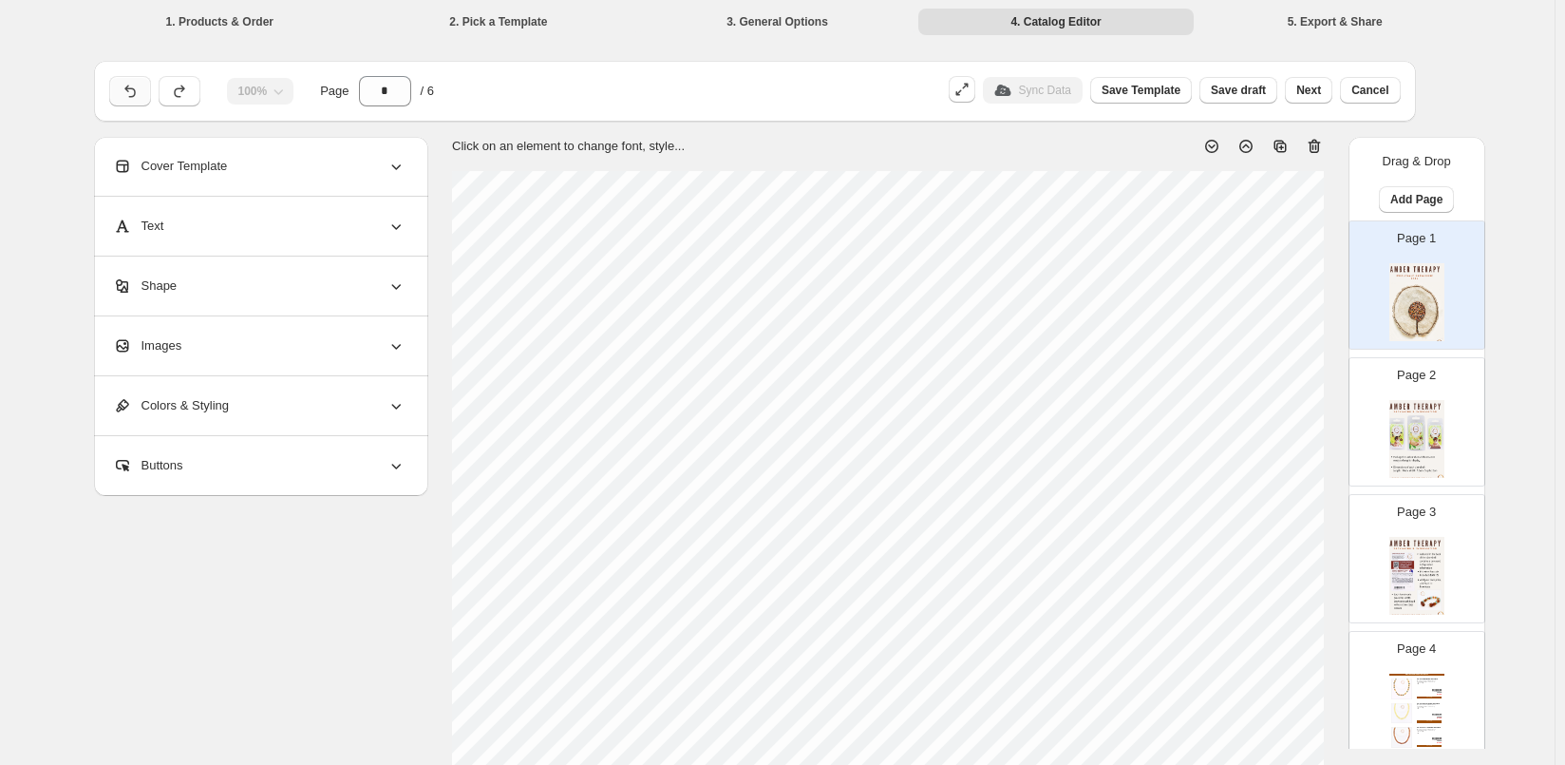
scroll to position [613, 0]
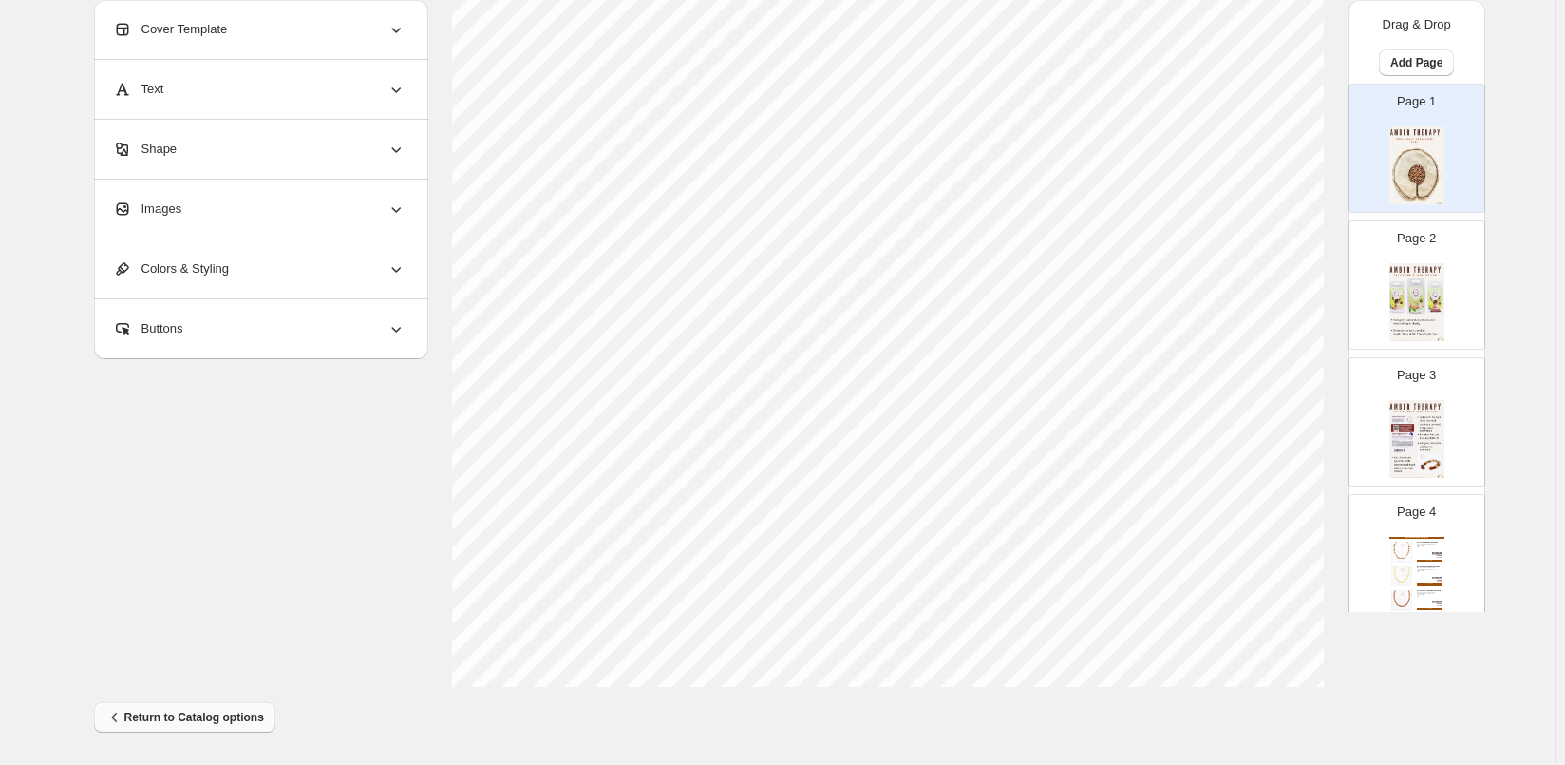
click at [228, 711] on span "Return to Catalog options" at bounding box center [184, 717] width 159 height 19
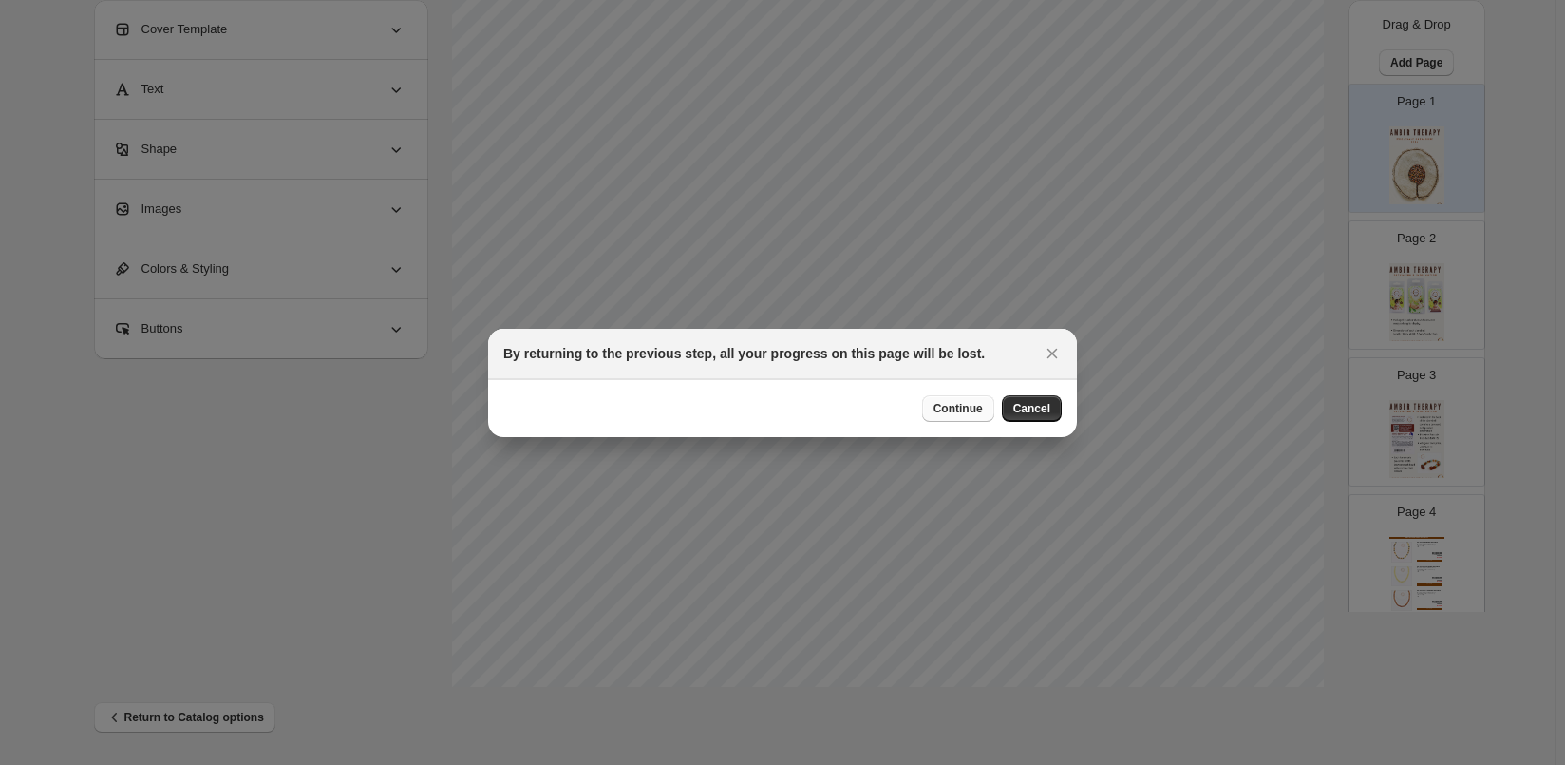
click at [975, 404] on span "Continue" at bounding box center [958, 408] width 49 height 15
select select "****"
select select "**********"
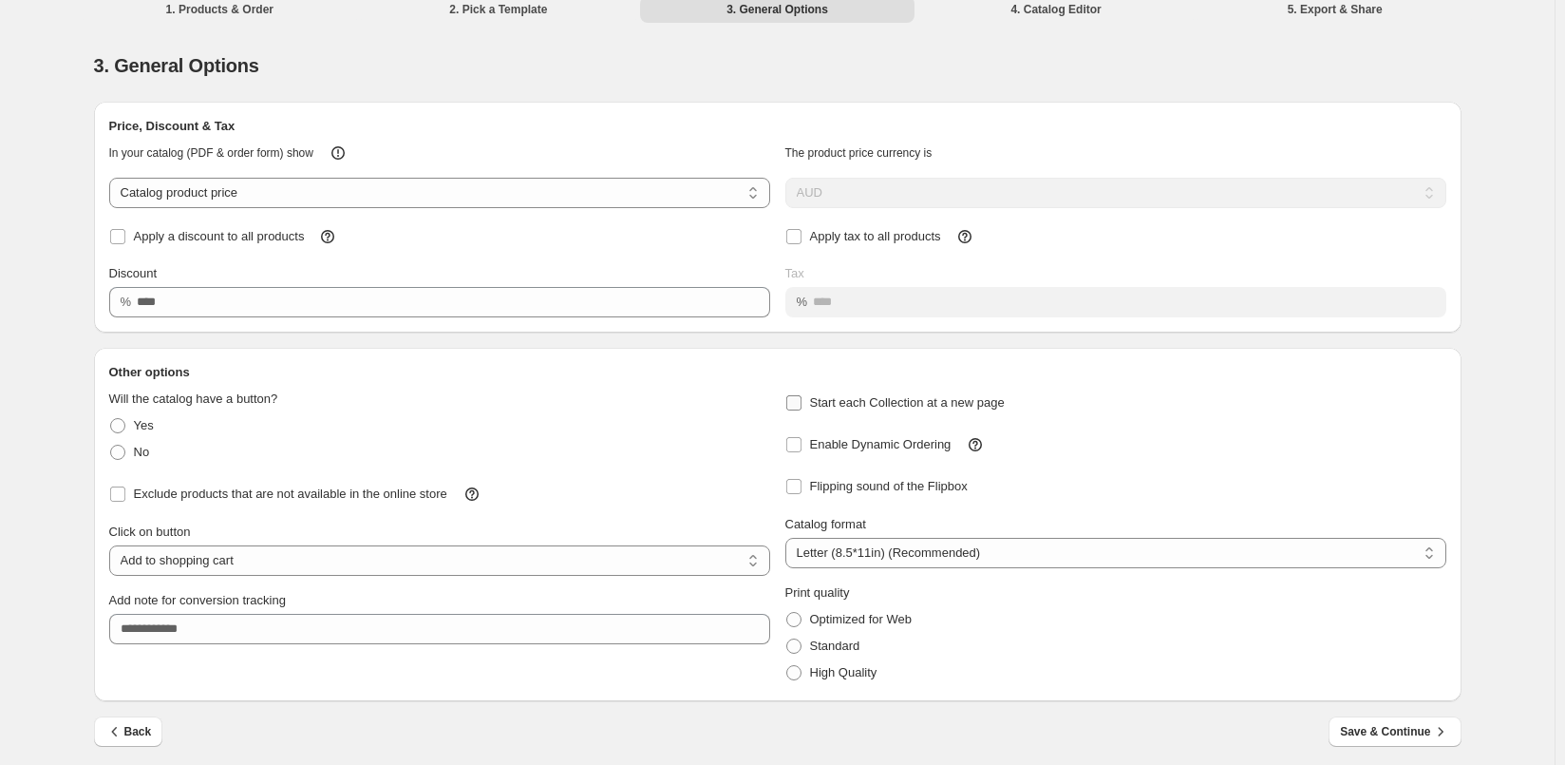
scroll to position [19, 0]
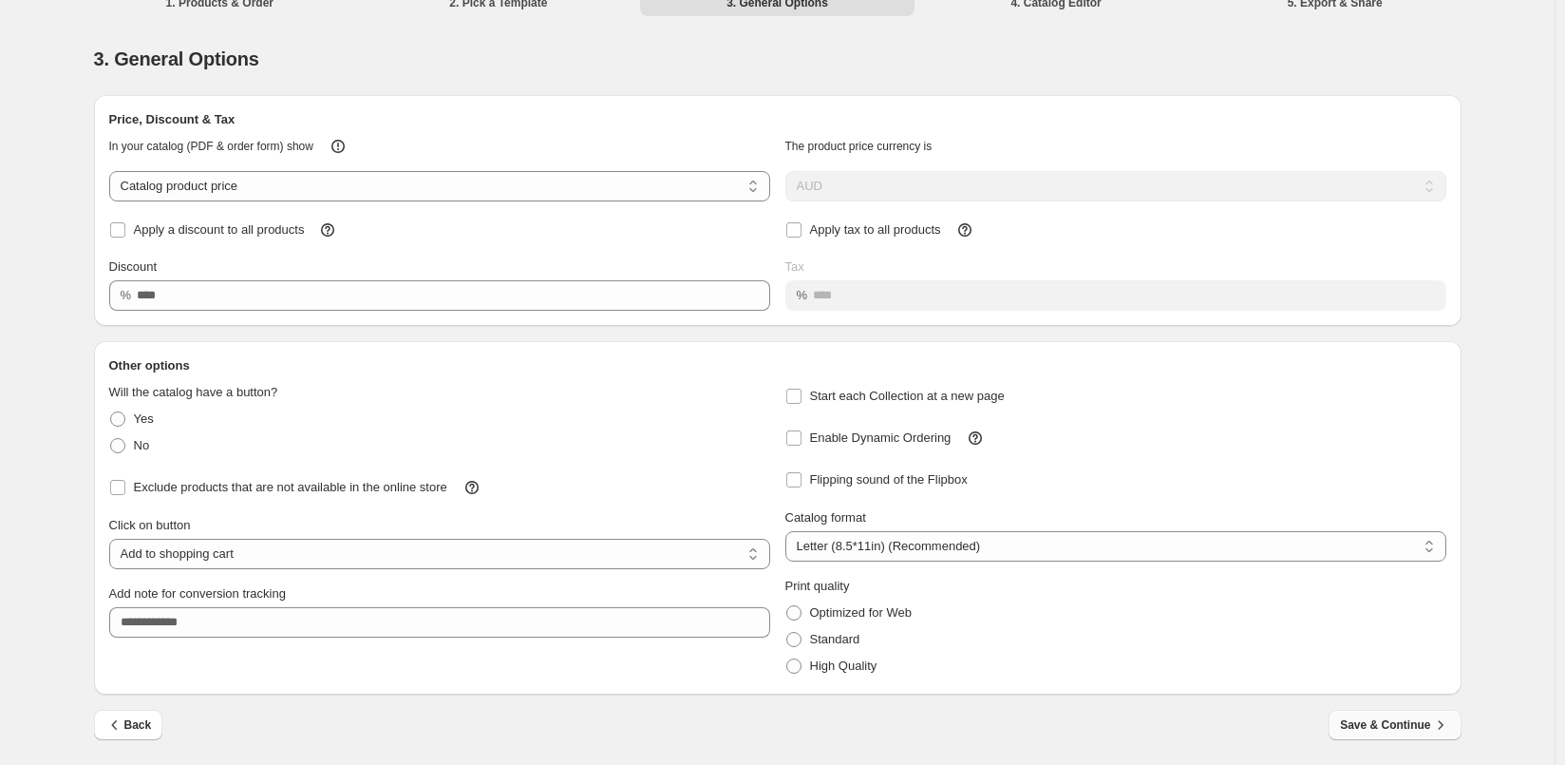
click at [1391, 719] on span "Save & Continue" at bounding box center [1394, 724] width 109 height 19
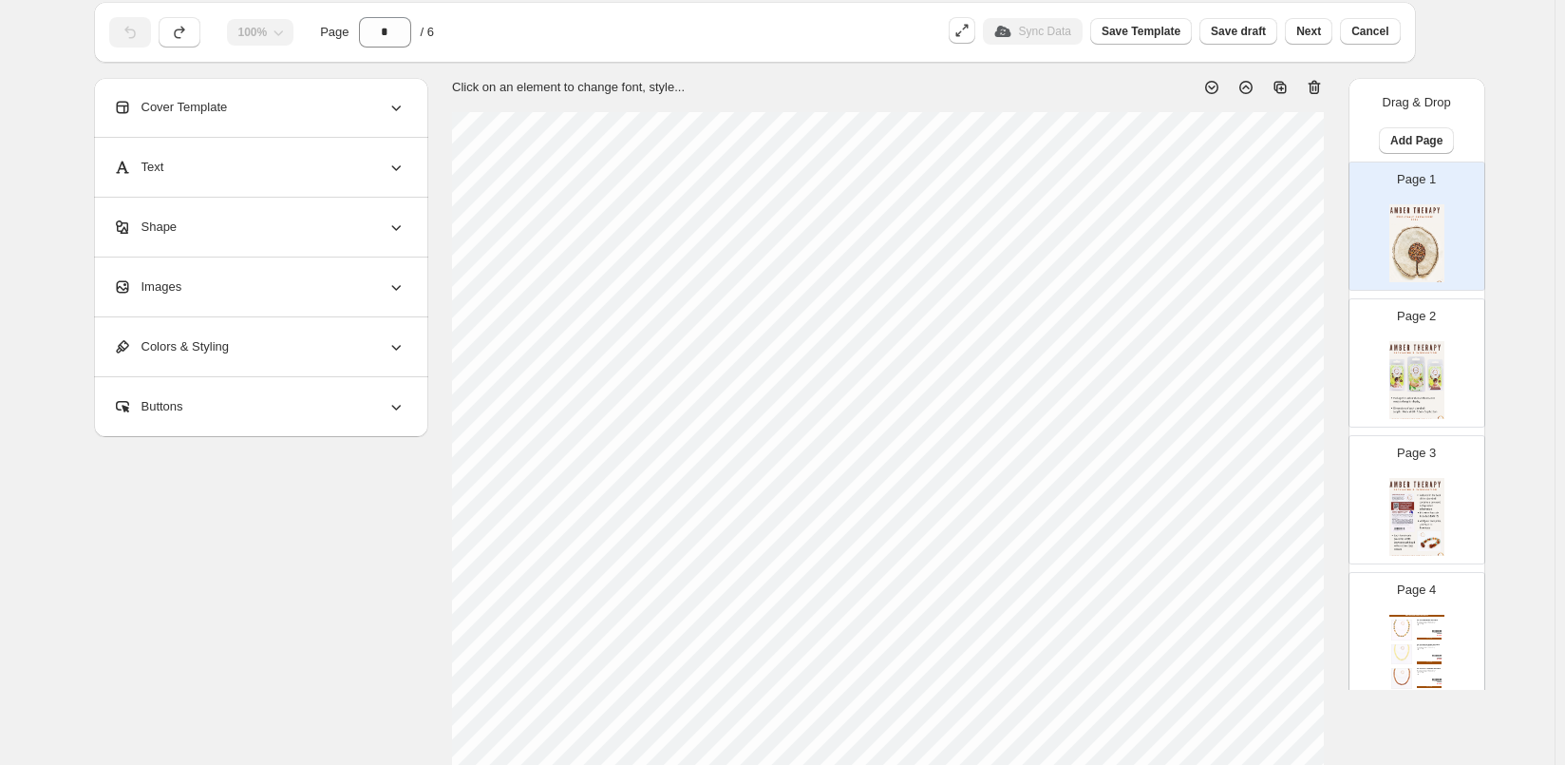
scroll to position [0, 0]
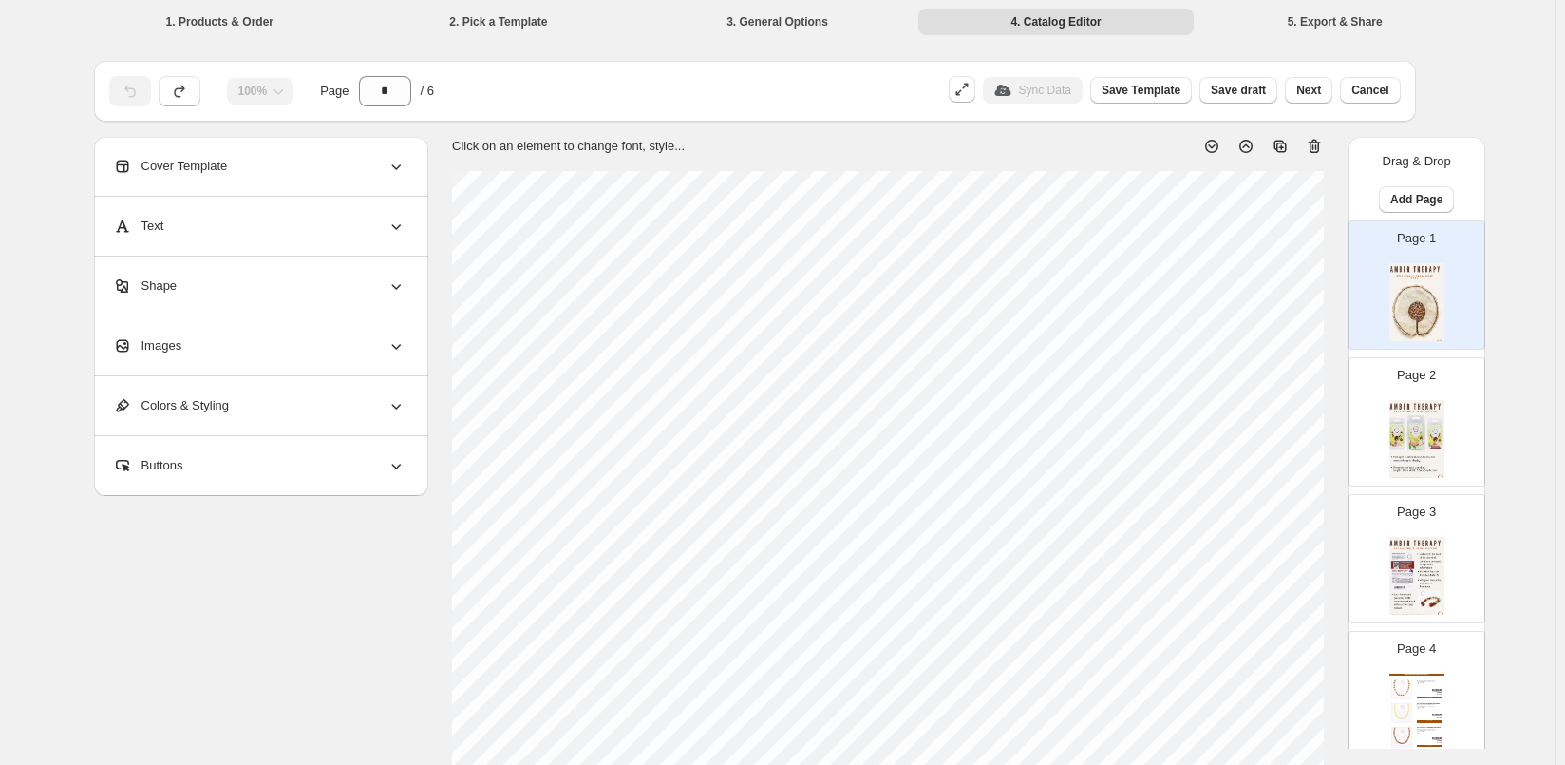
click at [335, 147] on div "Cover Template" at bounding box center [259, 166] width 293 height 59
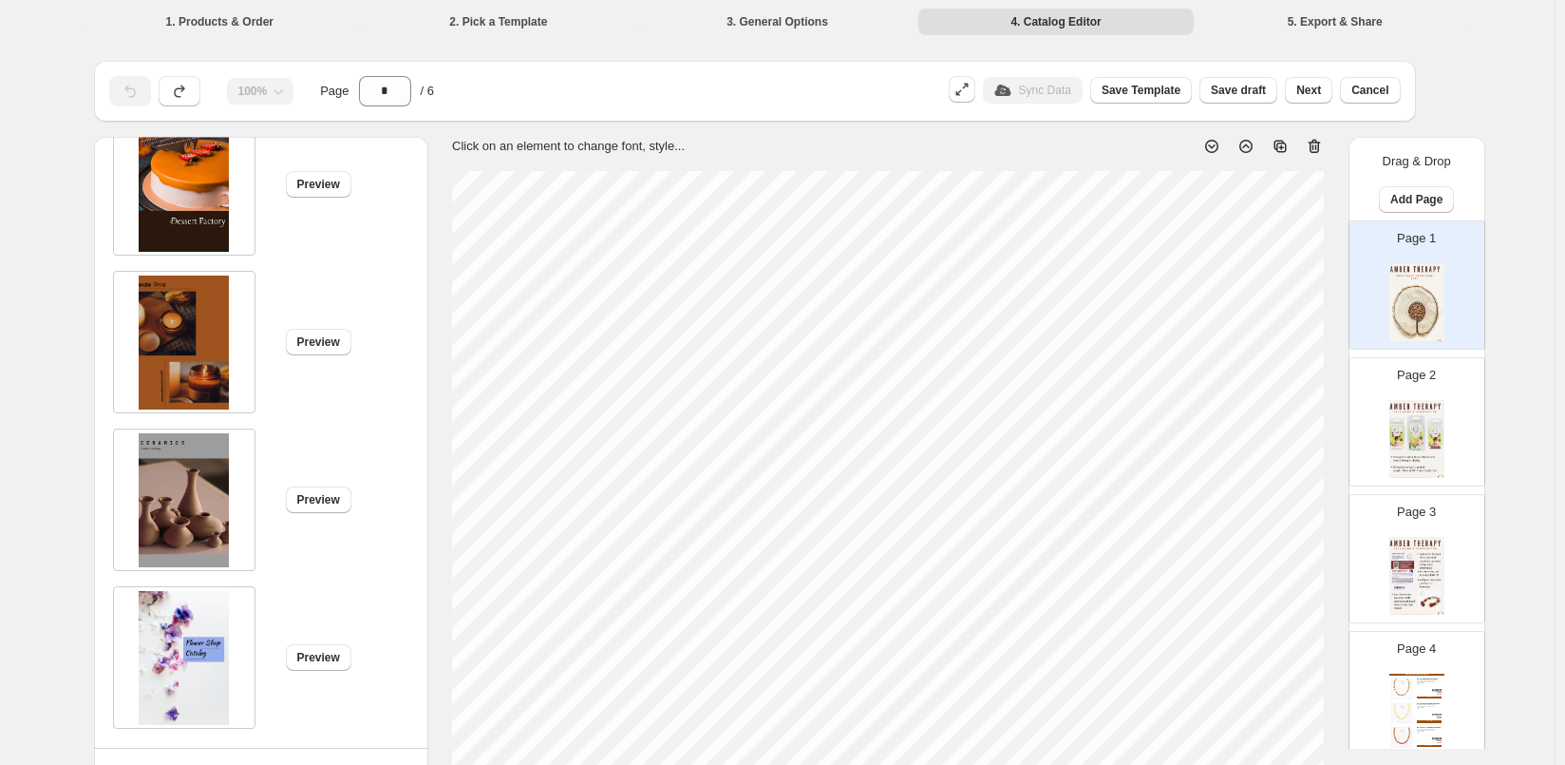
click at [1406, 418] on img at bounding box center [1417, 439] width 55 height 78
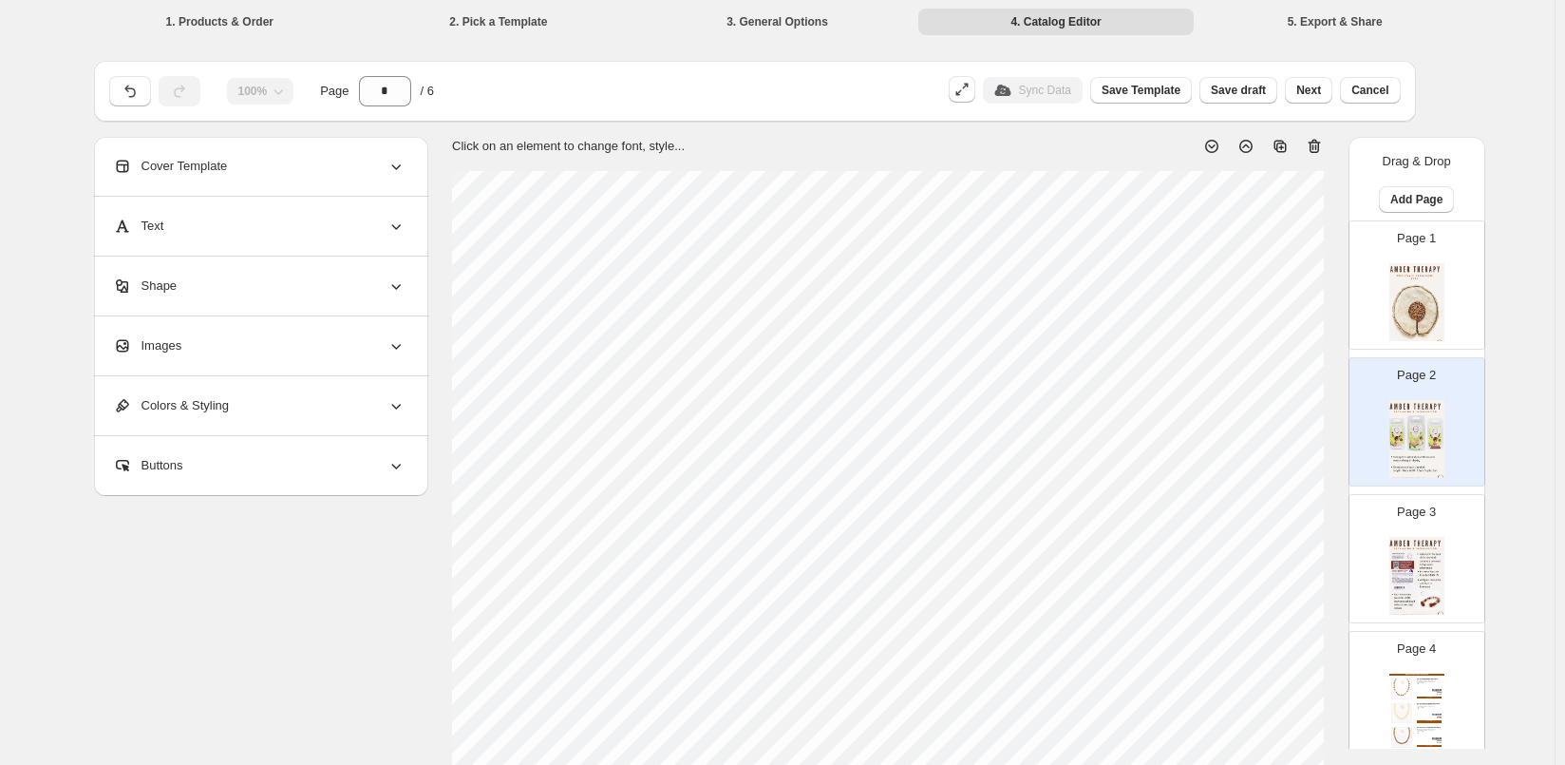
click at [1410, 574] on img at bounding box center [1417, 576] width 55 height 78
type input "*"
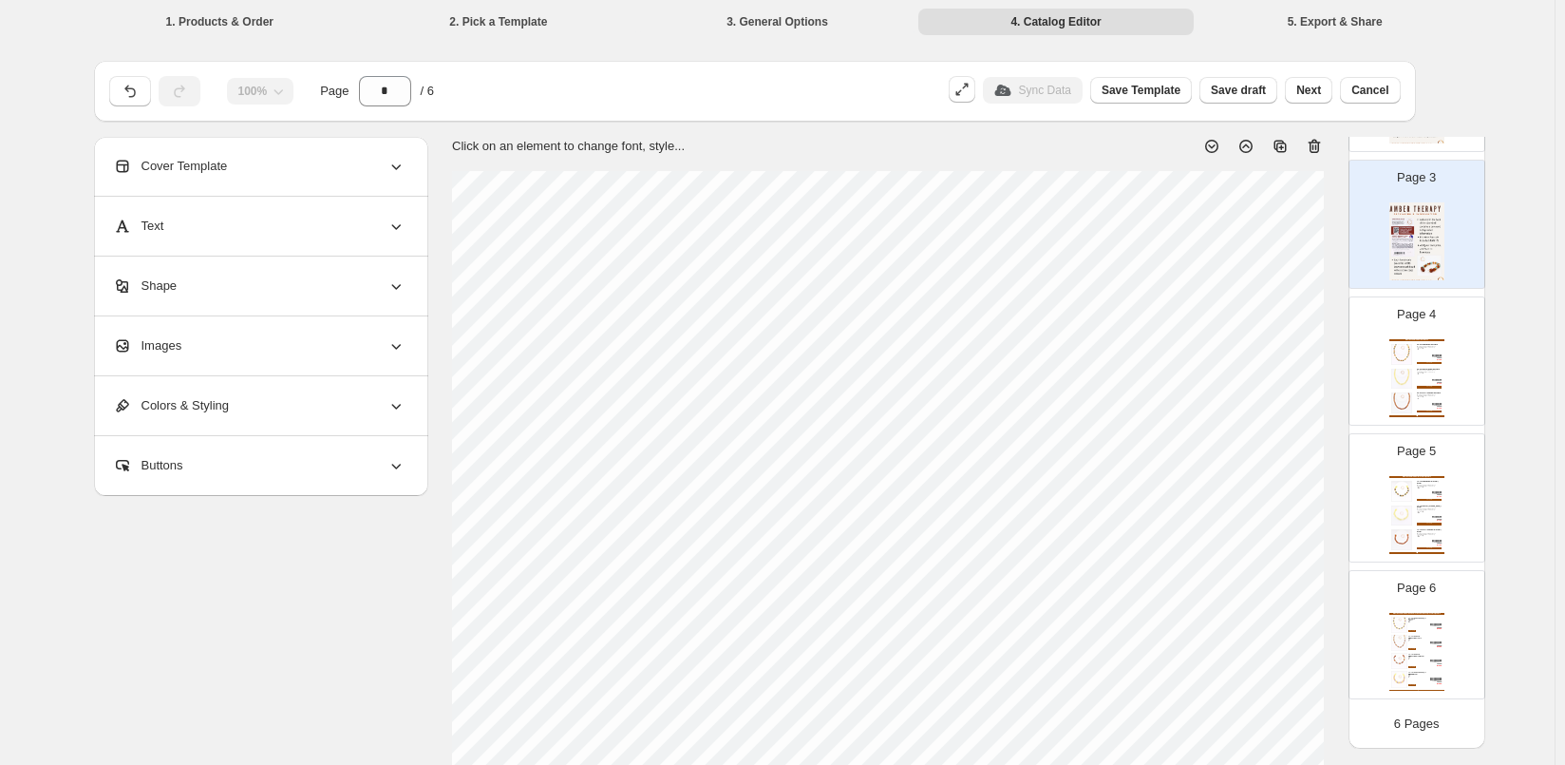
scroll to position [190, 0]
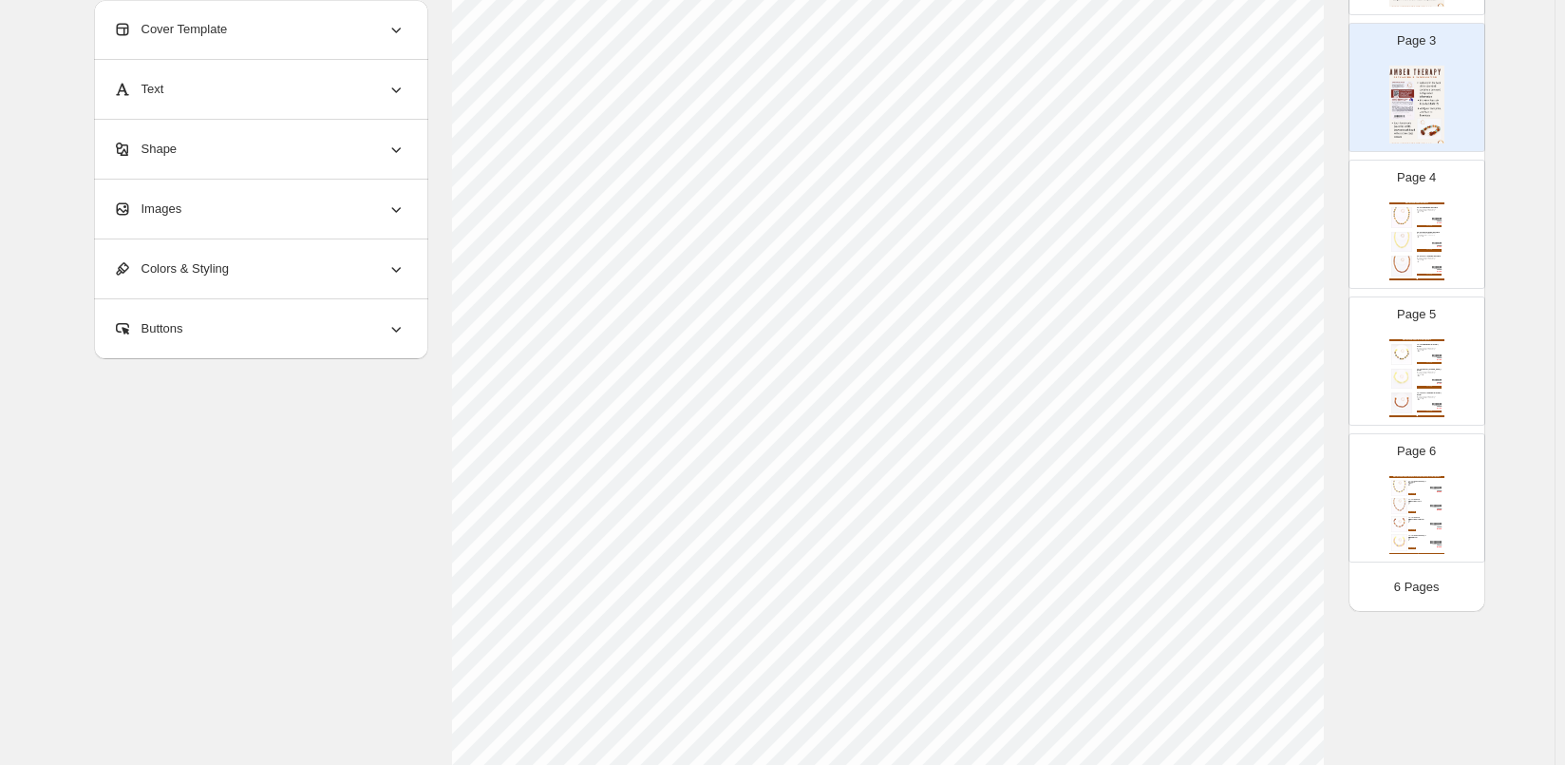
click at [249, 164] on div "Shape" at bounding box center [259, 149] width 293 height 59
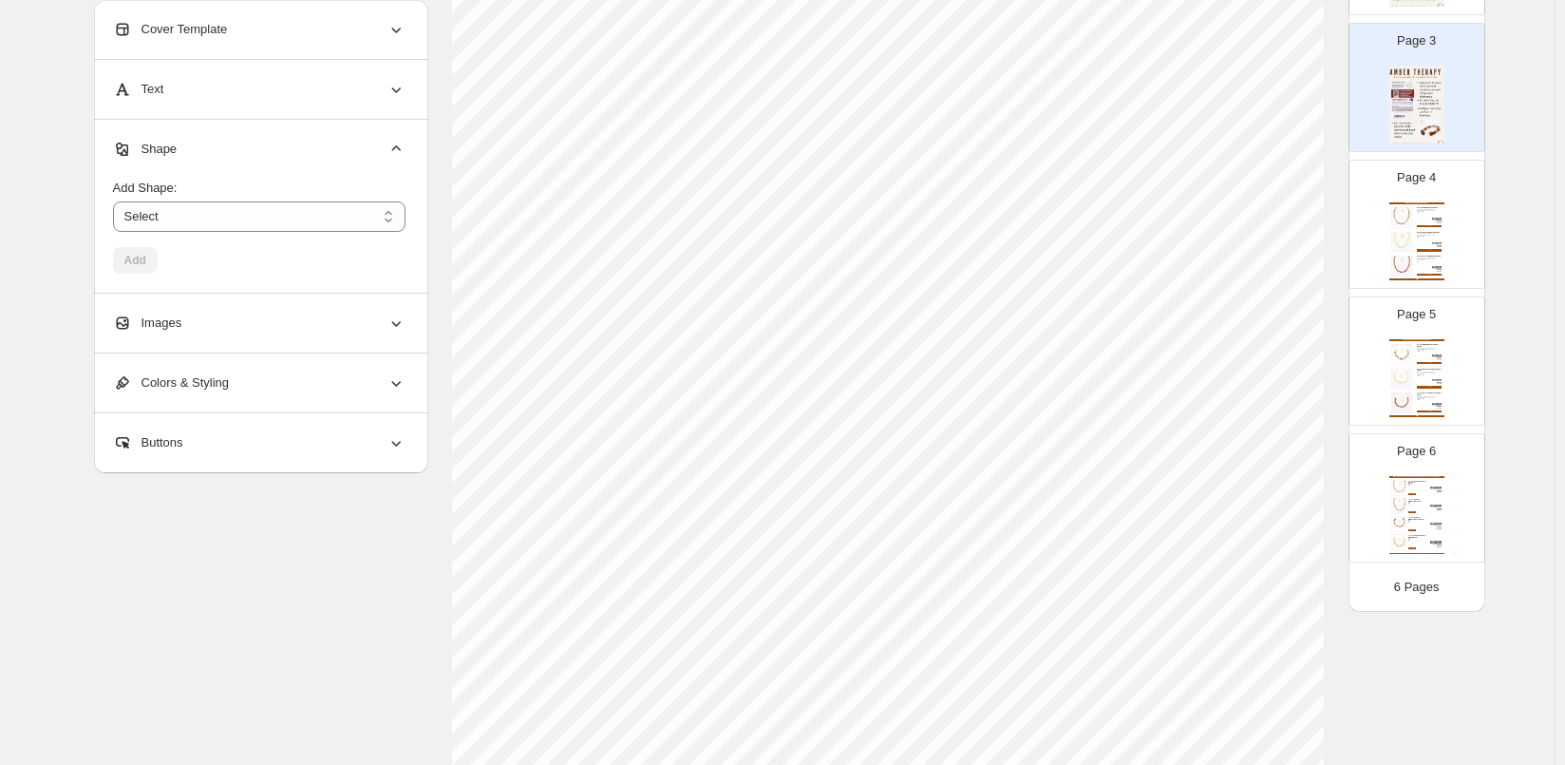
click at [249, 164] on div "Add Shape: ****** ********* **** **** ******* Select Add" at bounding box center [259, 218] width 293 height 110
click at [352, 3] on div "Cover Template" at bounding box center [259, 29] width 293 height 59
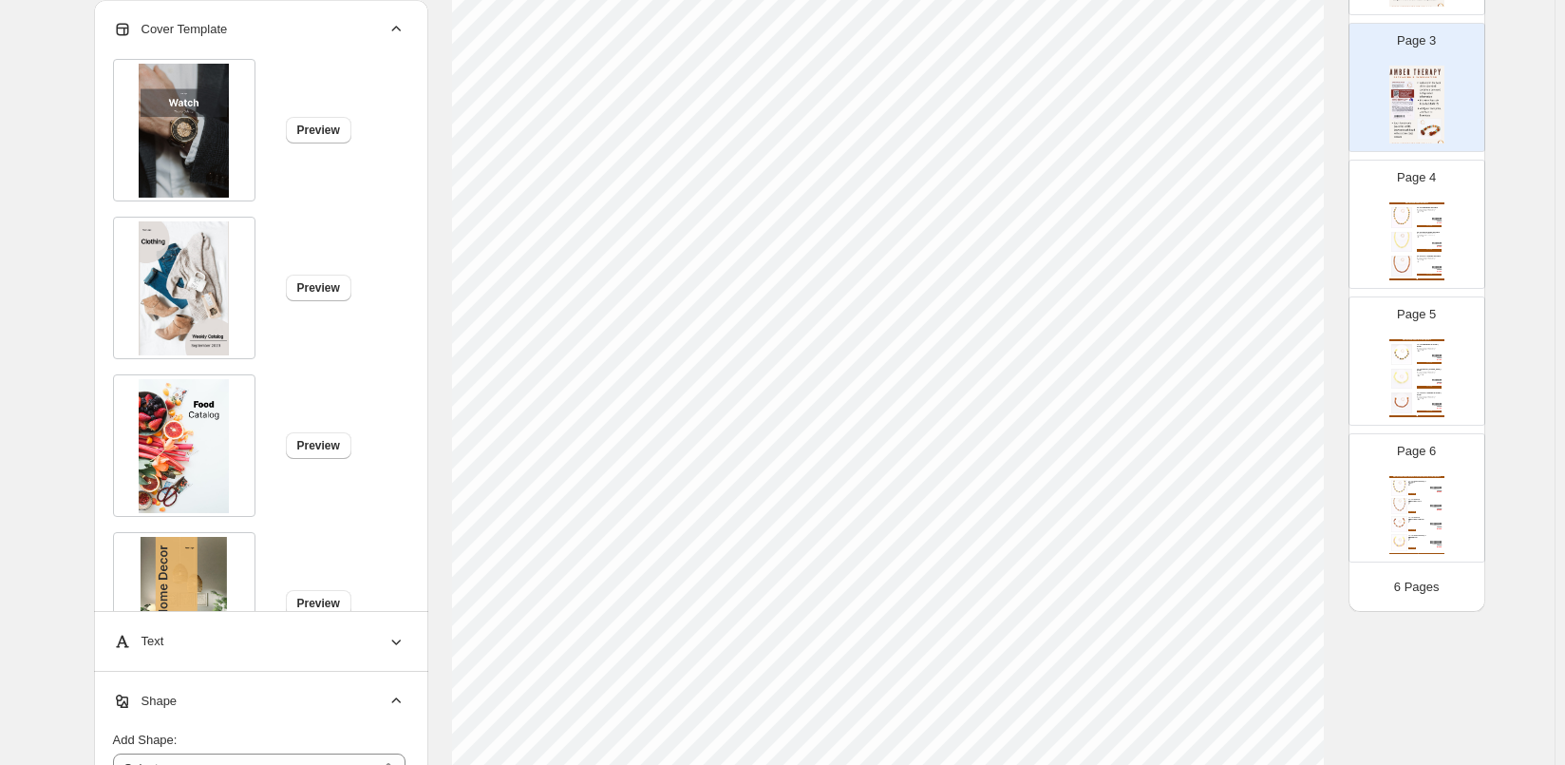
click at [352, 5] on div "Cover Template" at bounding box center [259, 29] width 293 height 59
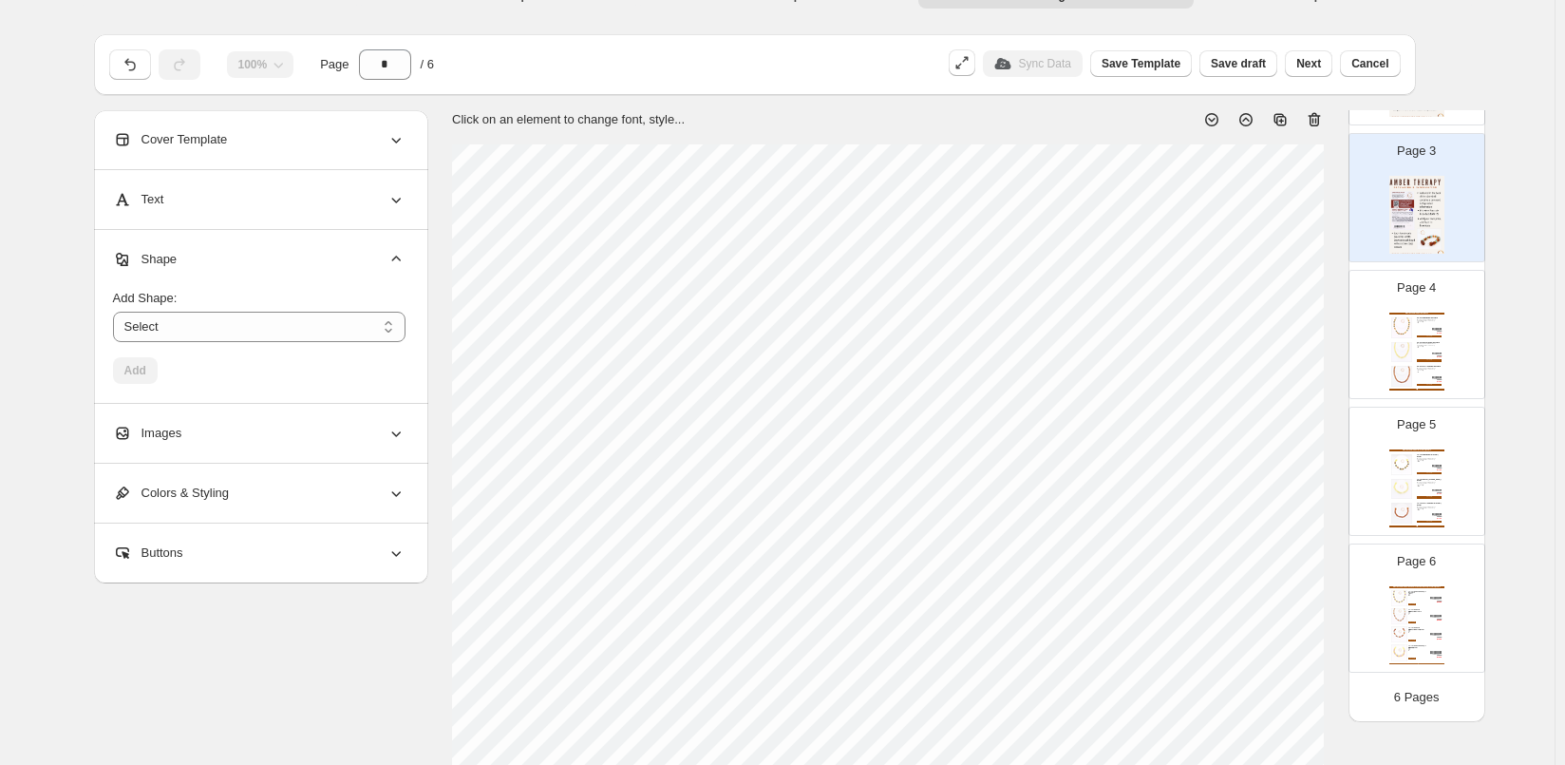
scroll to position [0, 0]
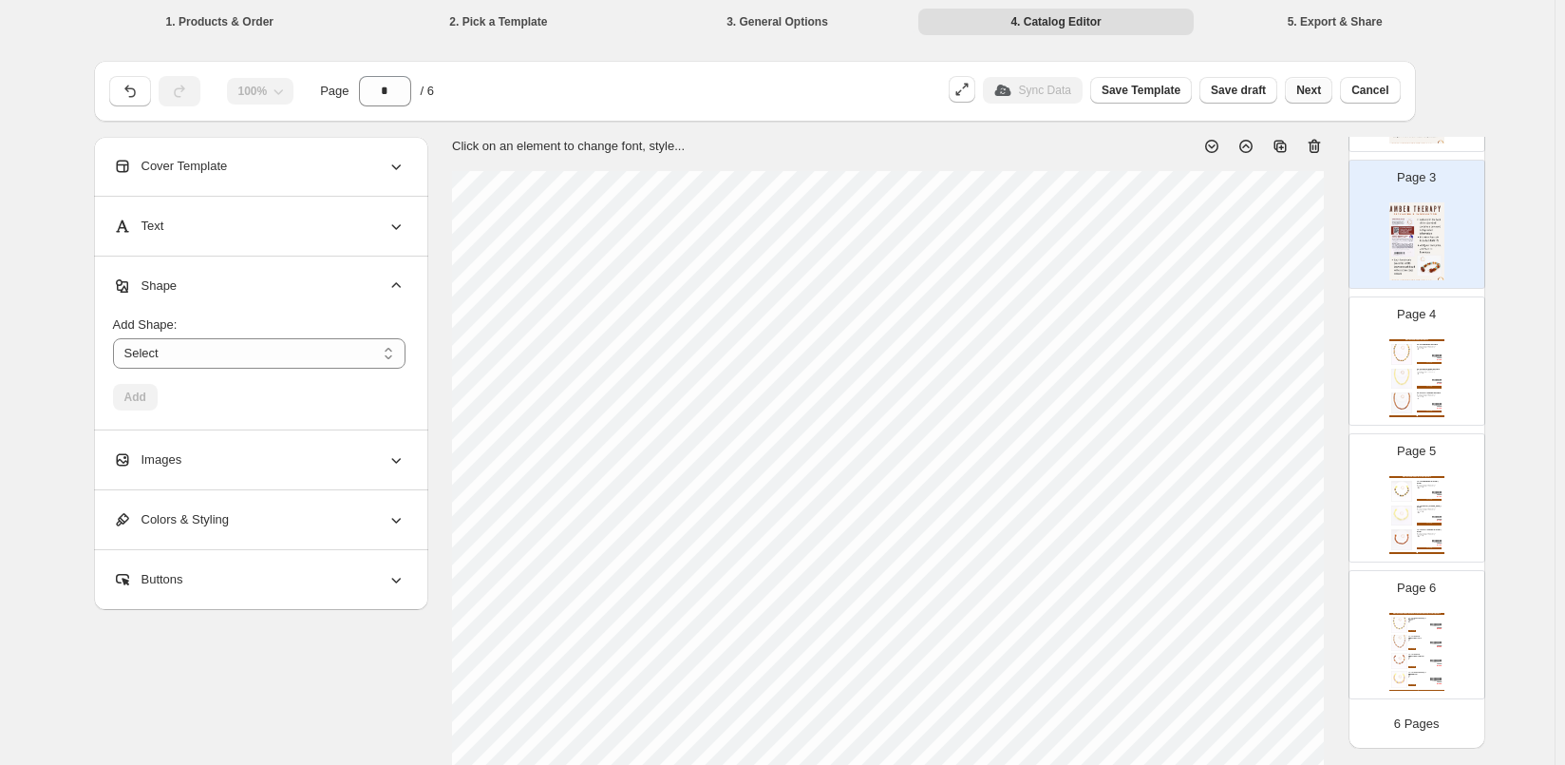
click at [1321, 94] on span "Next" at bounding box center [1308, 90] width 25 height 15
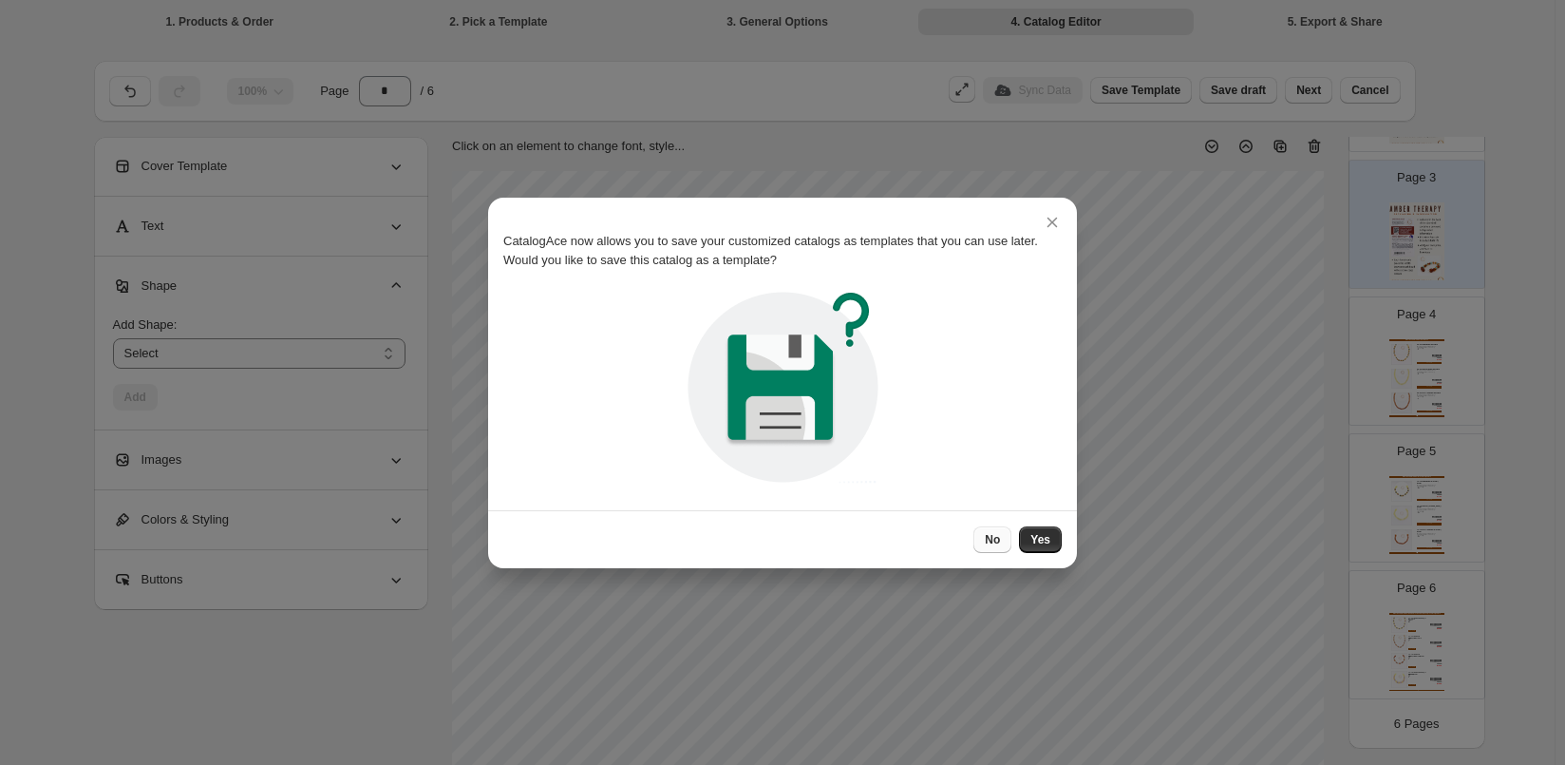
click at [998, 539] on span "No" at bounding box center [992, 539] width 15 height 15
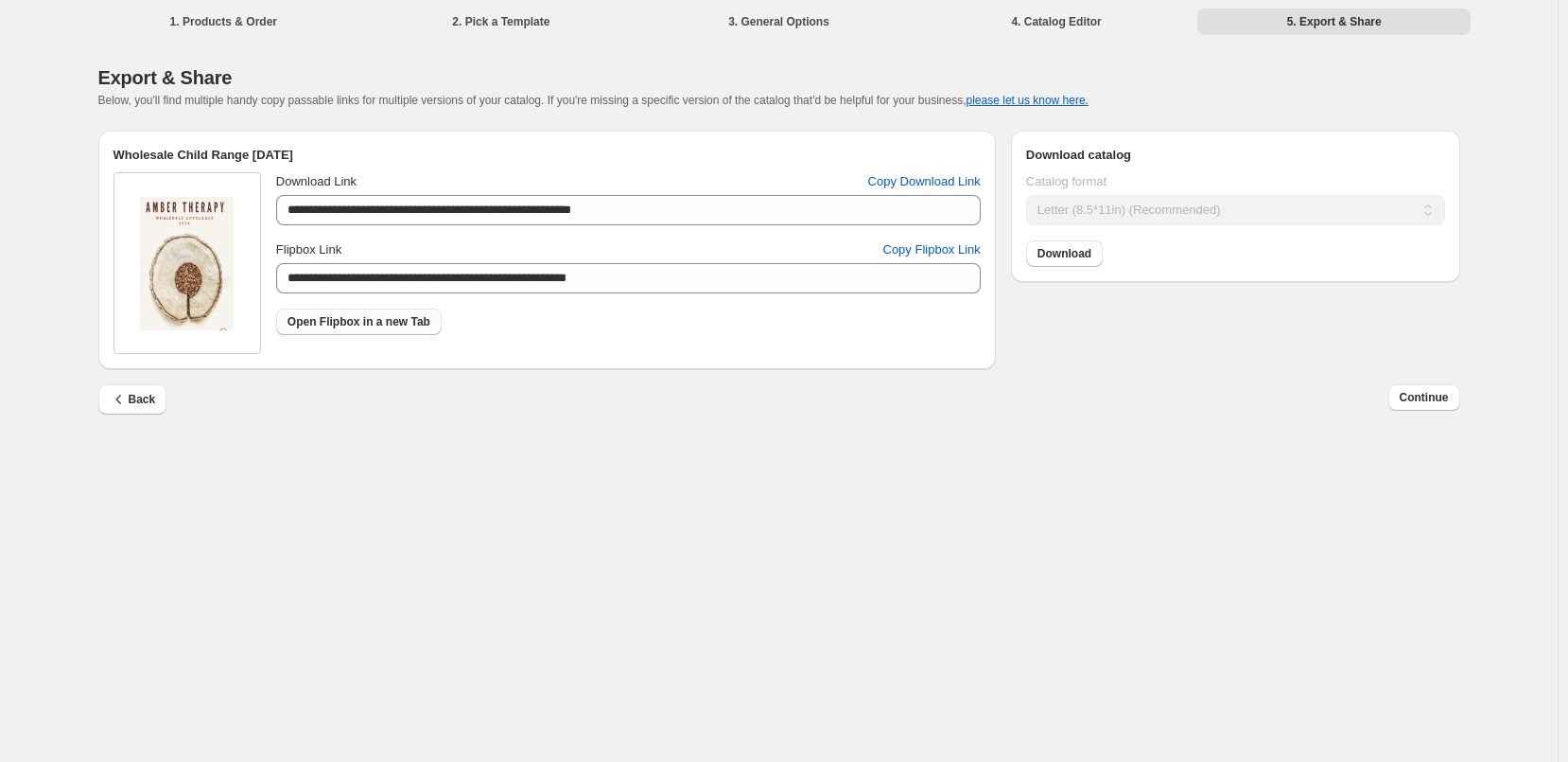
click at [383, 328] on span "Open Flipbox in a new Tab" at bounding box center [358, 321] width 142 height 15
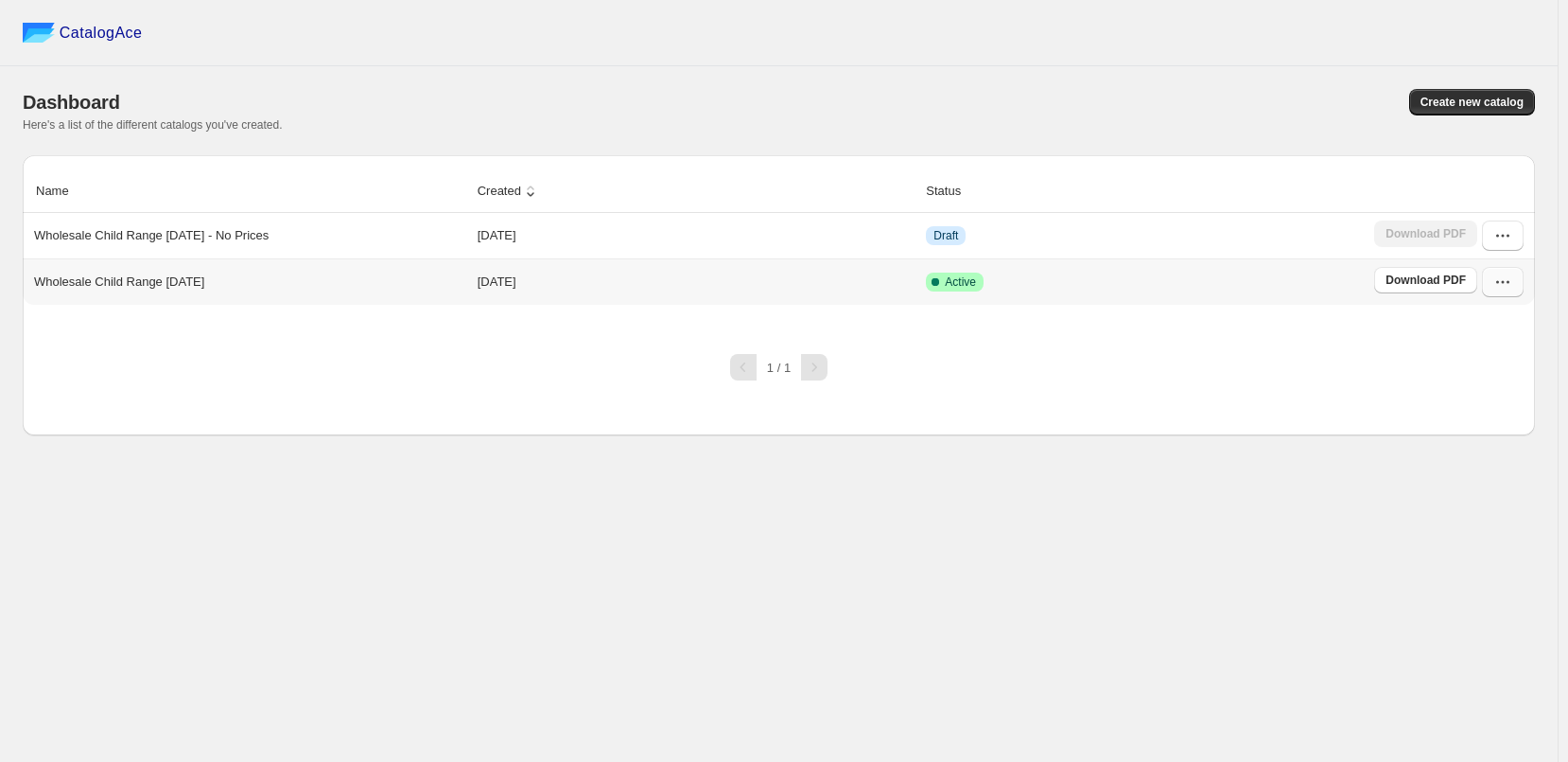
click at [1495, 280] on icon "button" at bounding box center [1502, 282] width 19 height 19
click at [1483, 443] on span "Edit" at bounding box center [1500, 452] width 97 height 19
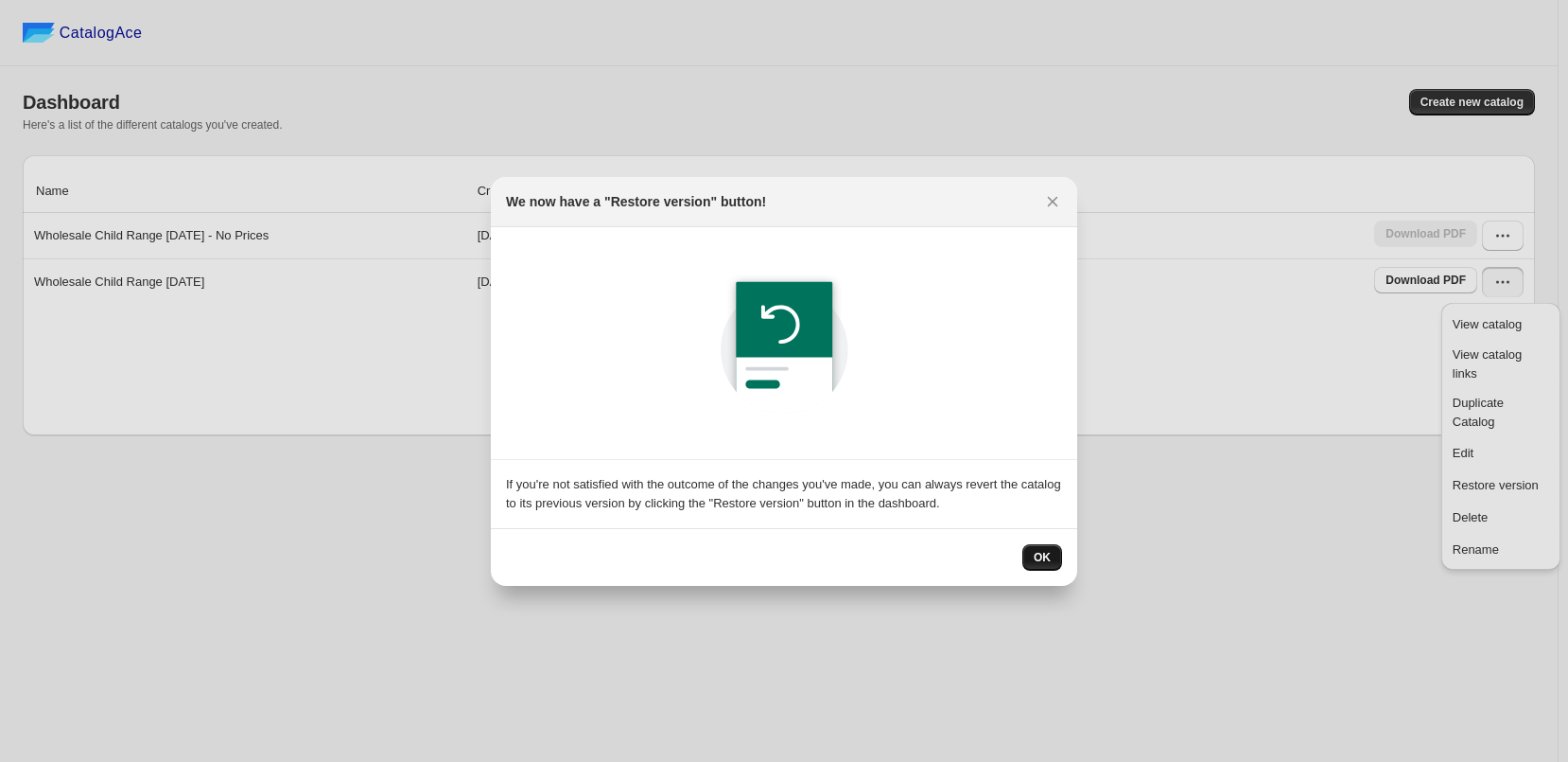
click at [1034, 551] on span "OK" at bounding box center [1041, 557] width 17 height 15
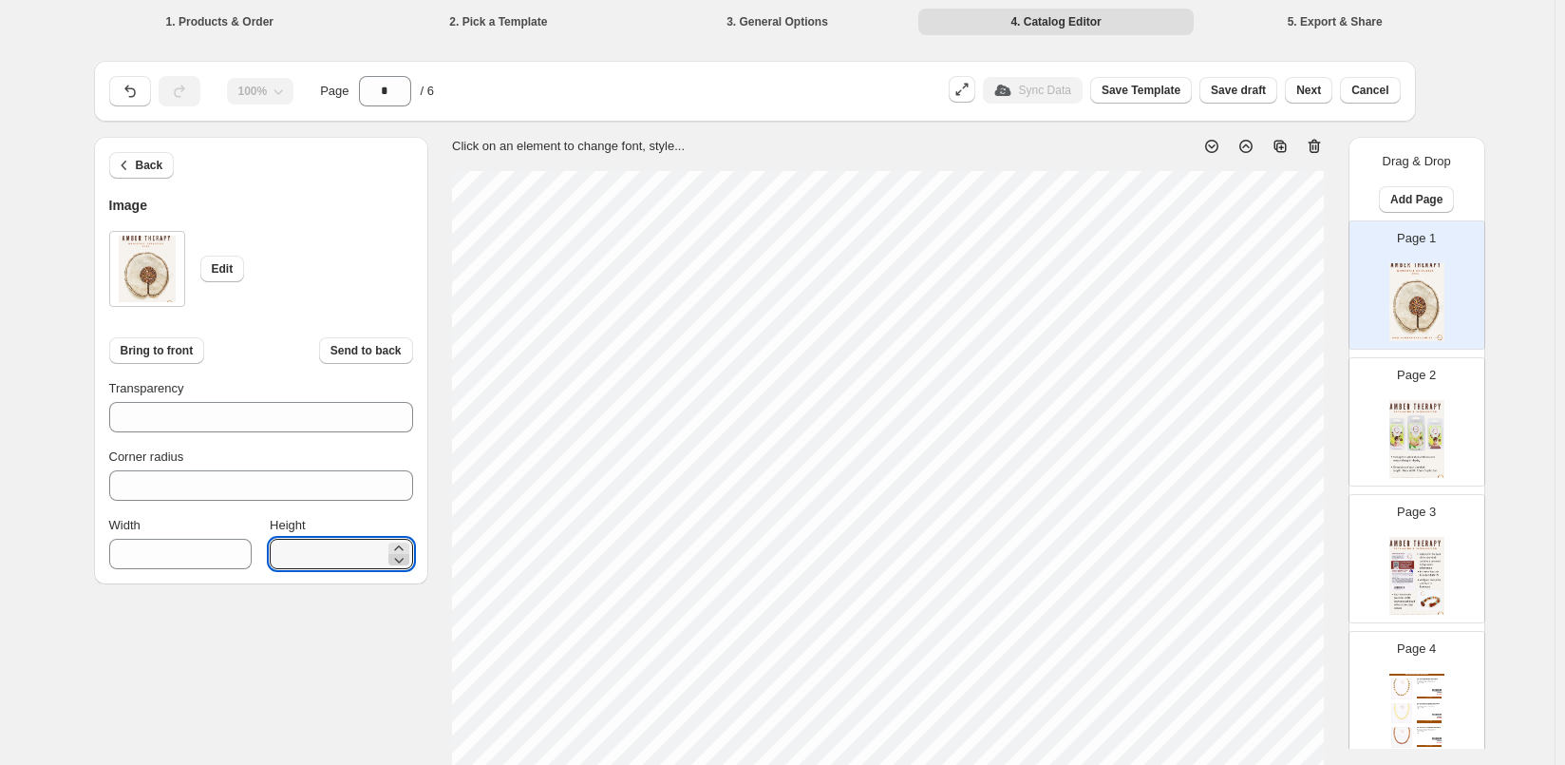
click at [405, 558] on icon at bounding box center [398, 559] width 19 height 19
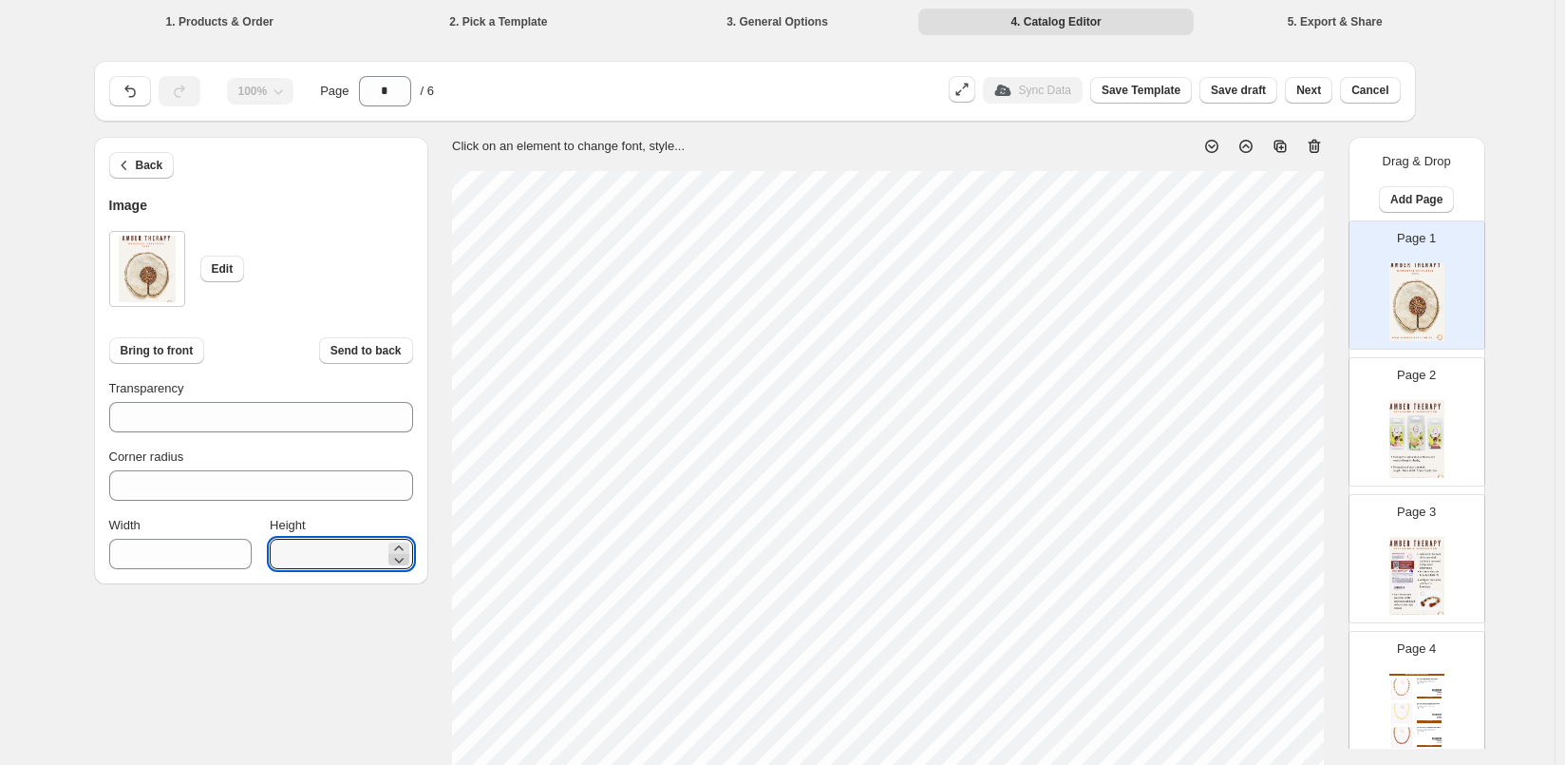
click at [405, 558] on icon at bounding box center [398, 559] width 19 height 19
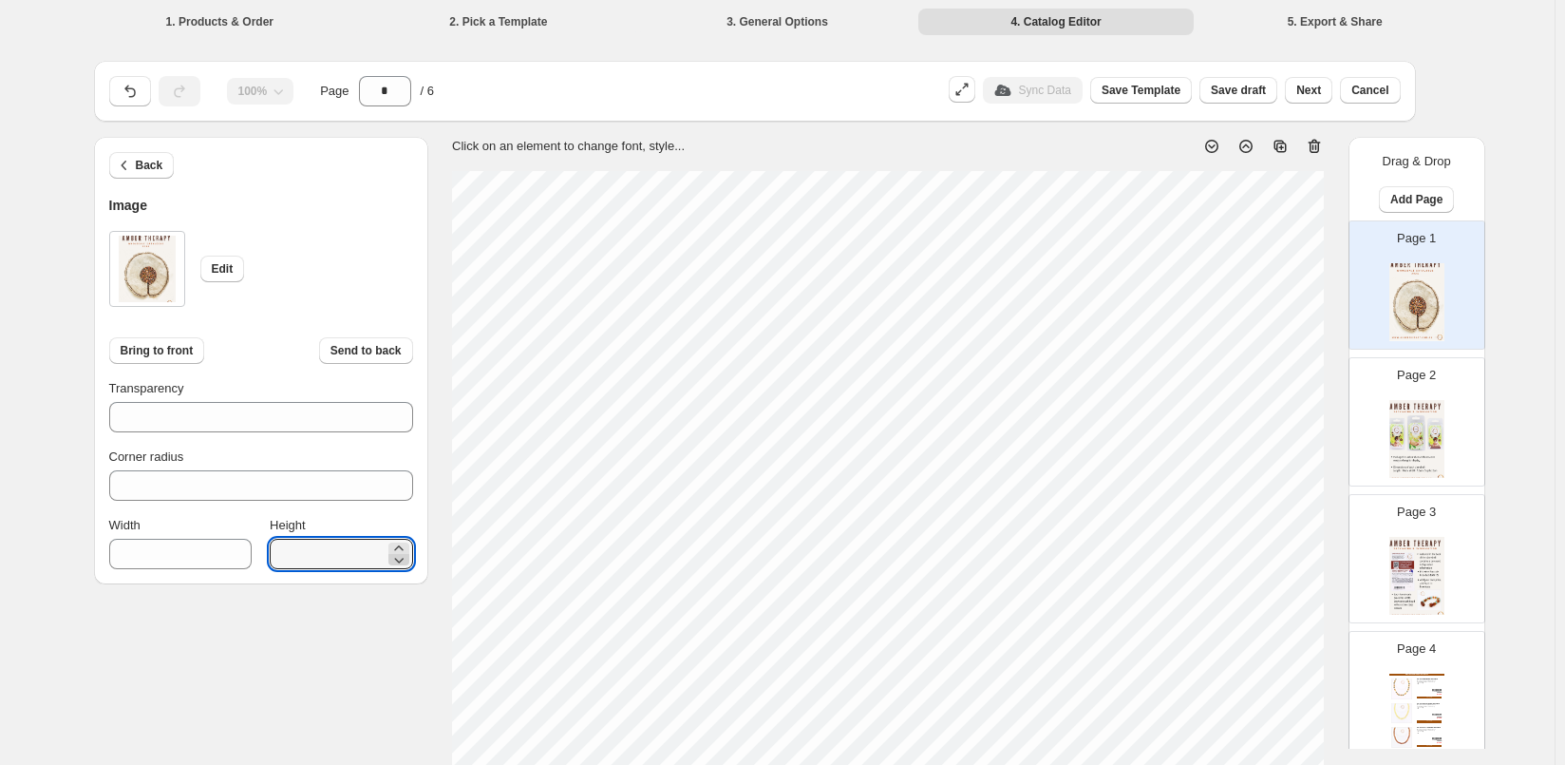
click at [405, 558] on icon at bounding box center [398, 559] width 19 height 19
type input "****"
click at [405, 558] on icon at bounding box center [398, 559] width 19 height 19
click at [1159, 88] on span "Save Template" at bounding box center [1141, 90] width 79 height 15
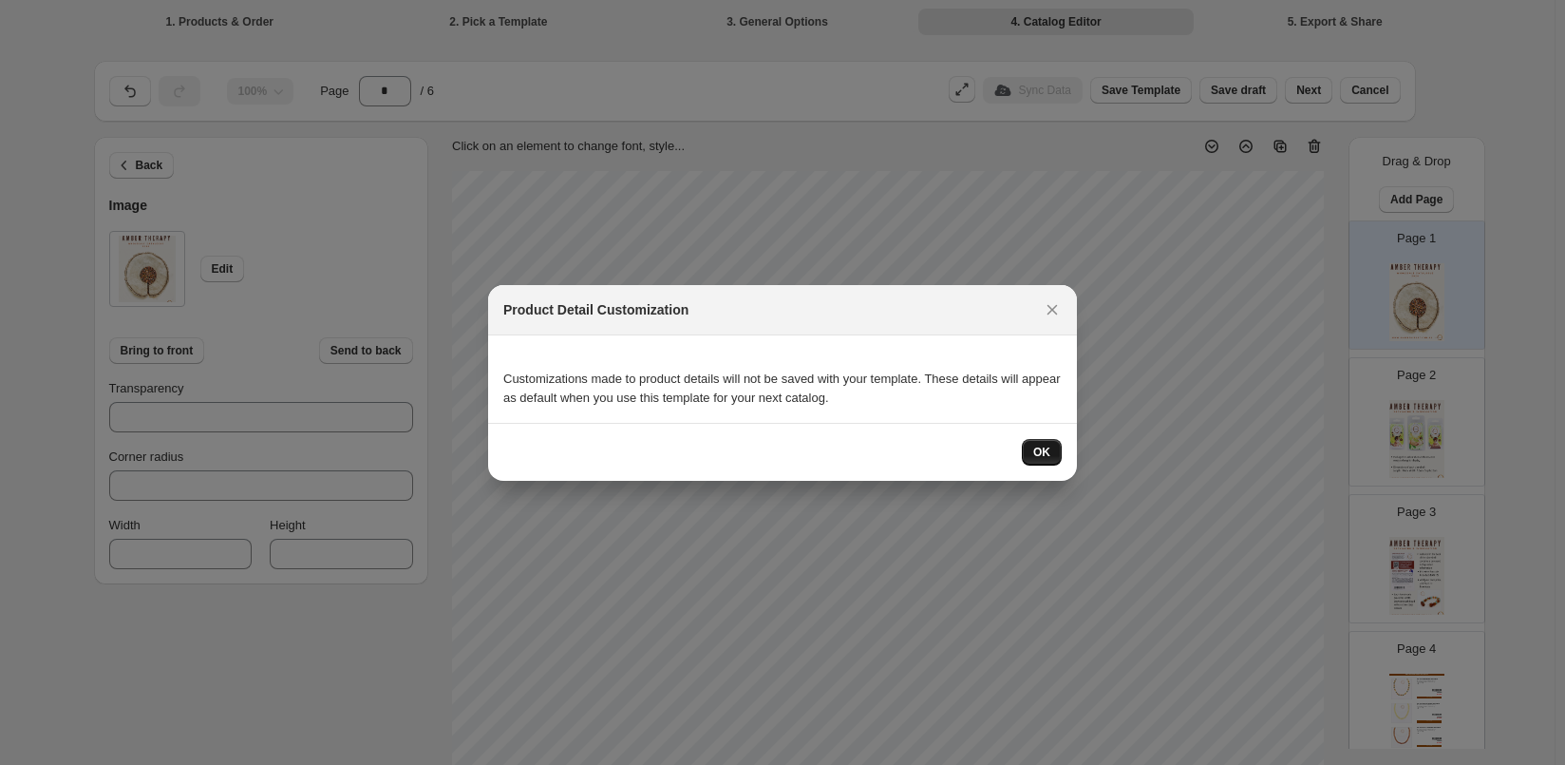
click at [1029, 449] on button "OK" at bounding box center [1042, 452] width 40 height 27
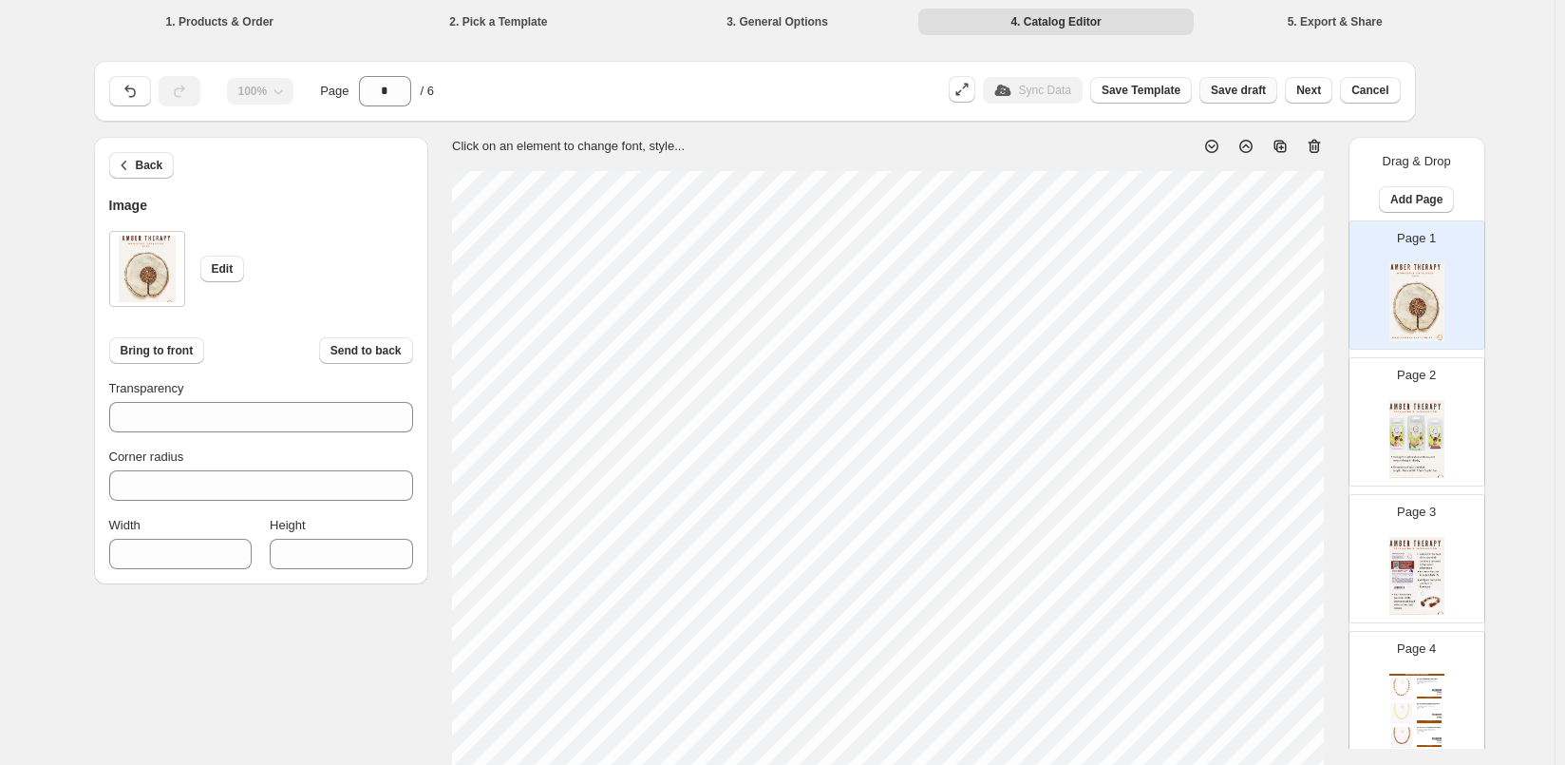
click at [1252, 85] on span "Save draft" at bounding box center [1238, 90] width 55 height 15
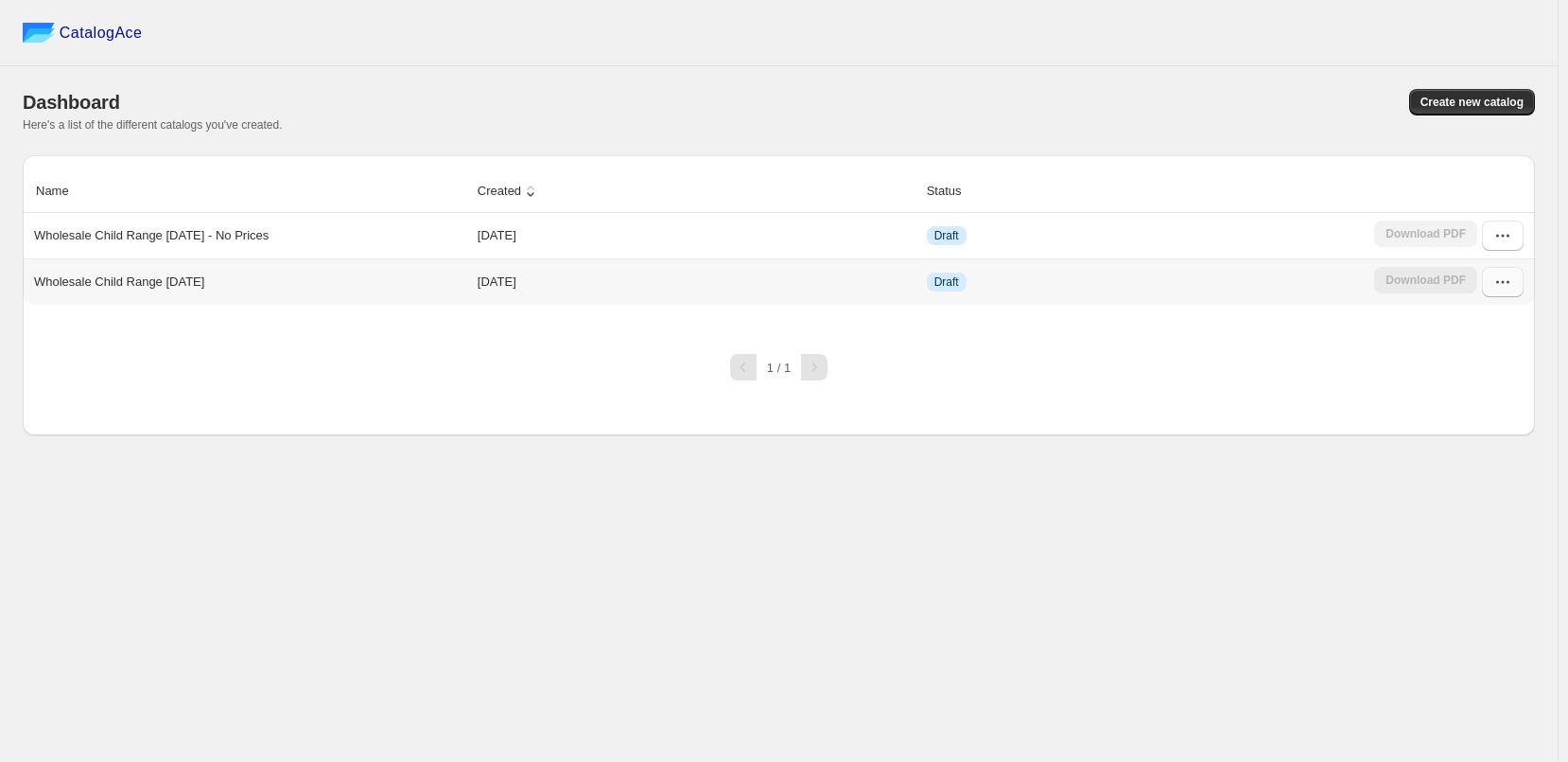
click at [1503, 284] on icon "button" at bounding box center [1502, 282] width 3 height 3
click at [1496, 443] on span "Edit" at bounding box center [1500, 452] width 97 height 19
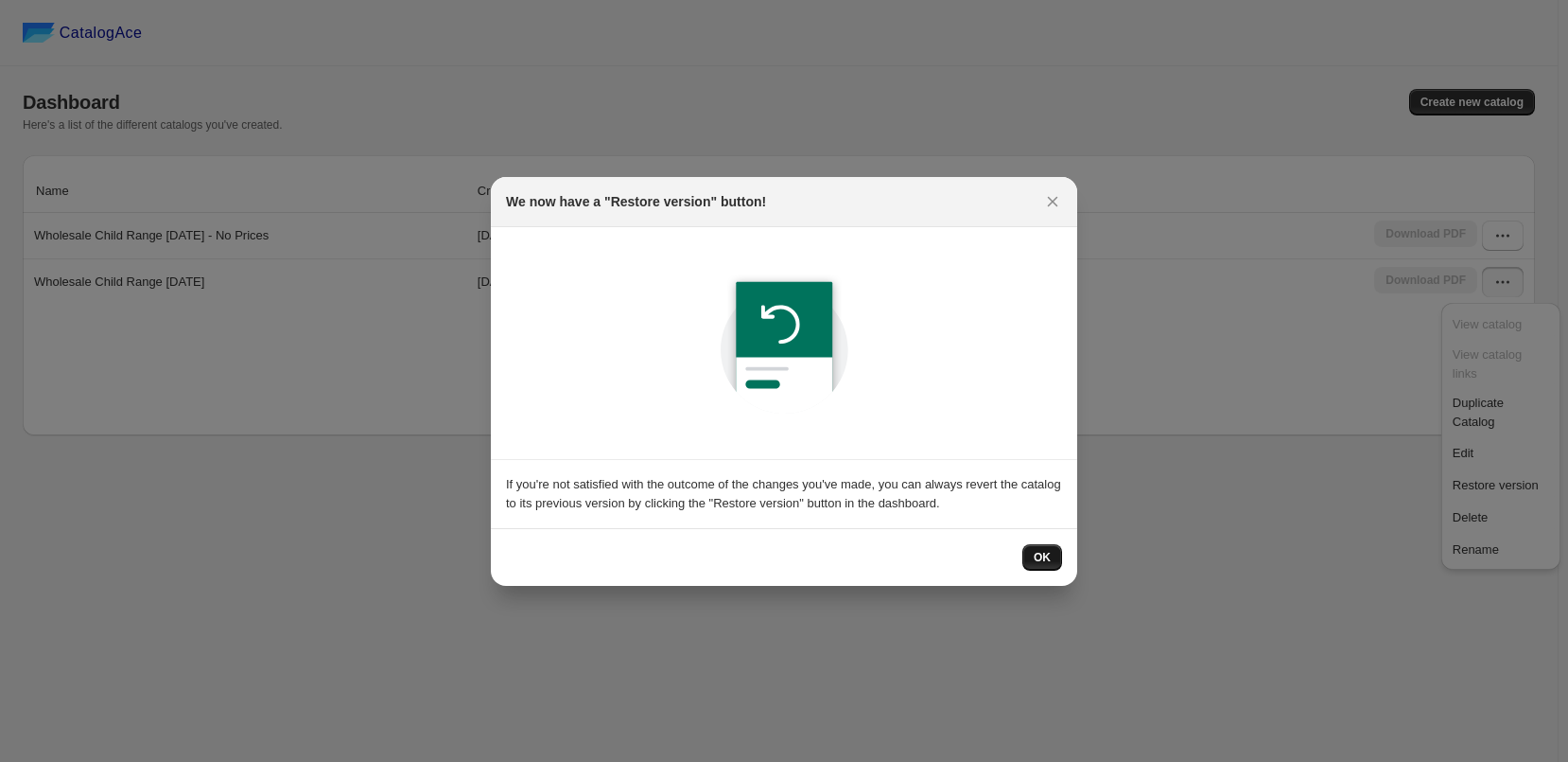
click at [1041, 556] on span "OK" at bounding box center [1041, 557] width 17 height 15
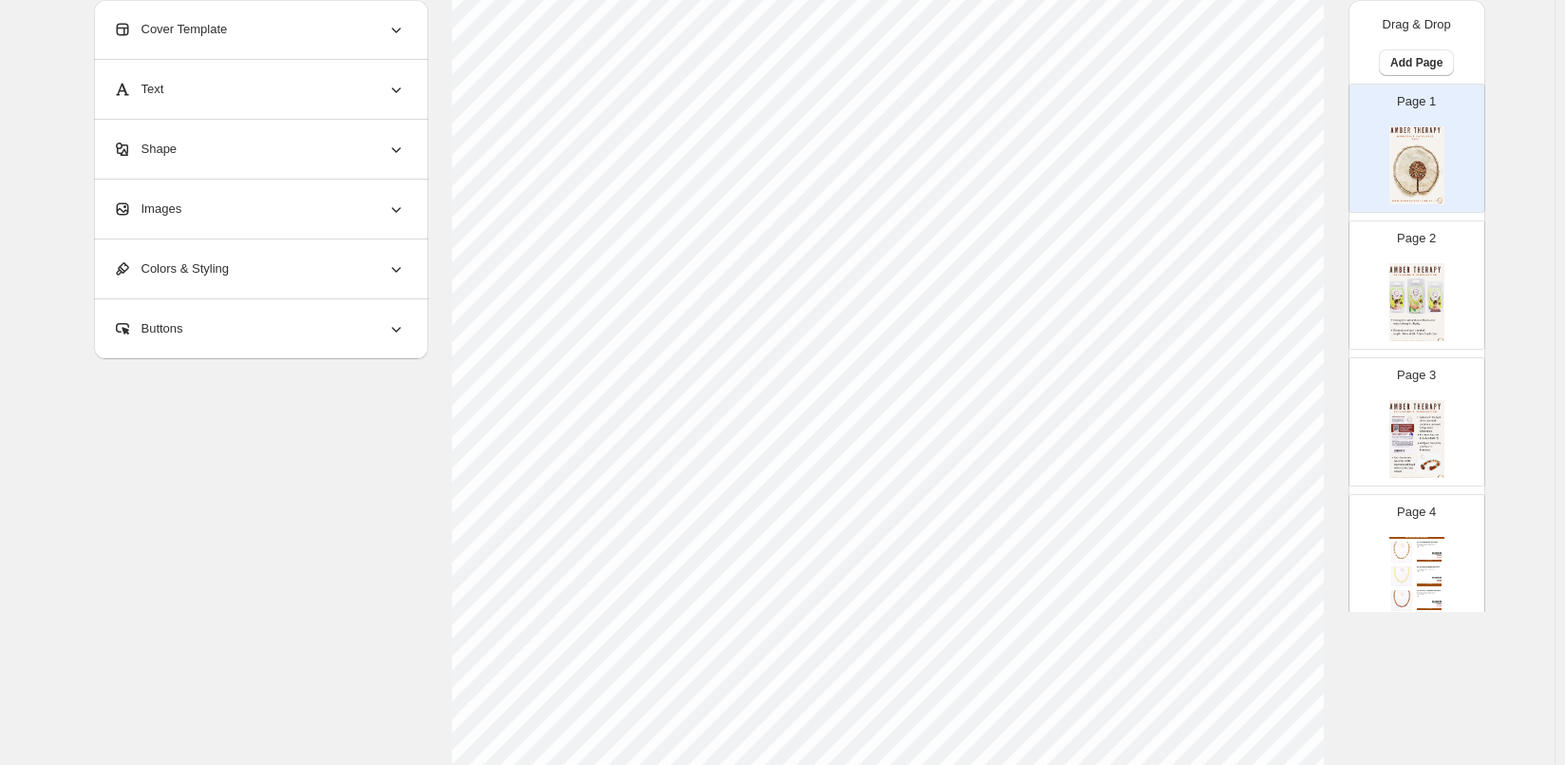
scroll to position [233, 0]
click at [1373, 325] on div "Page 2" at bounding box center [1410, 277] width 120 height 127
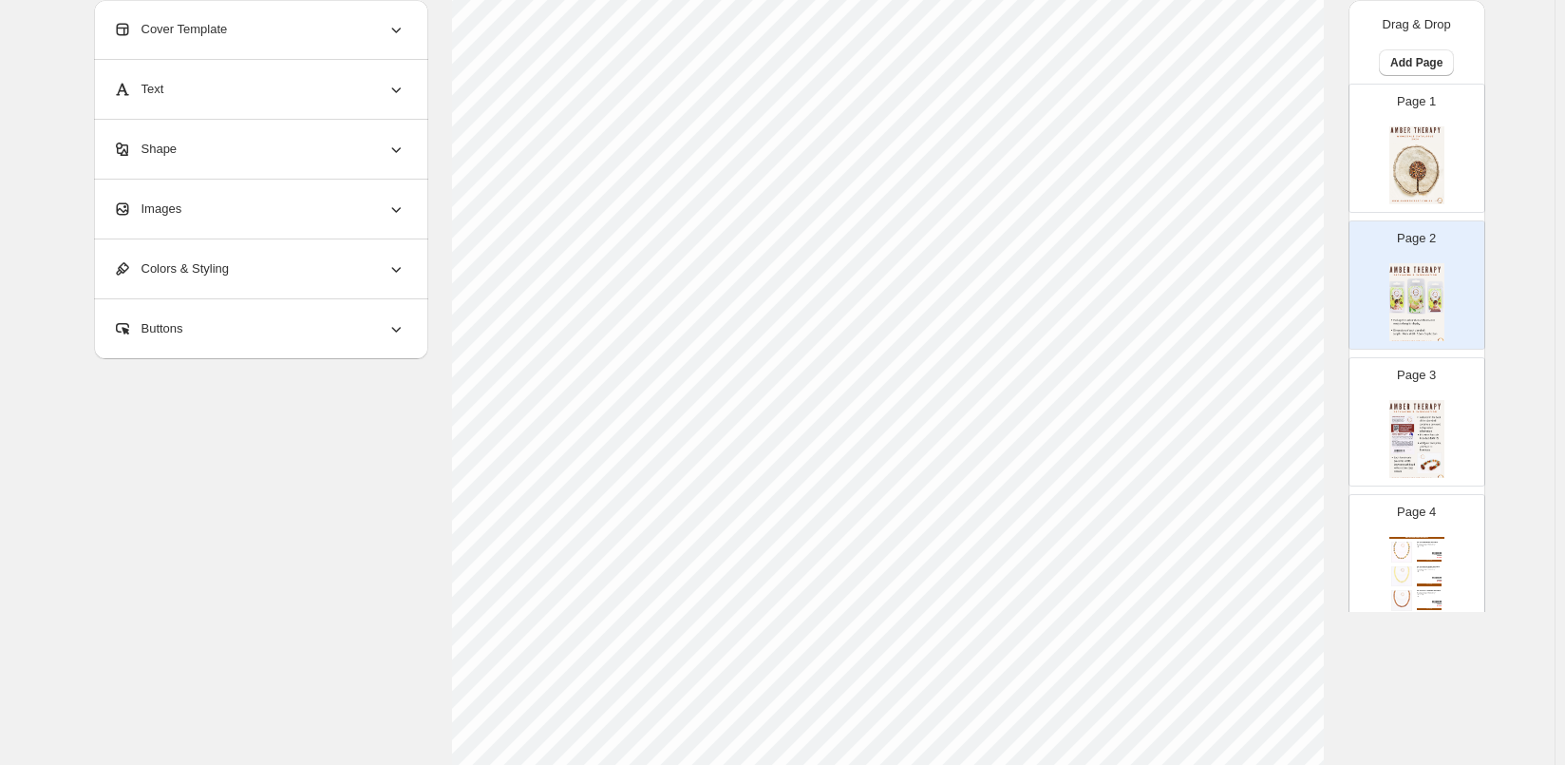
click at [1403, 417] on img at bounding box center [1417, 439] width 55 height 78
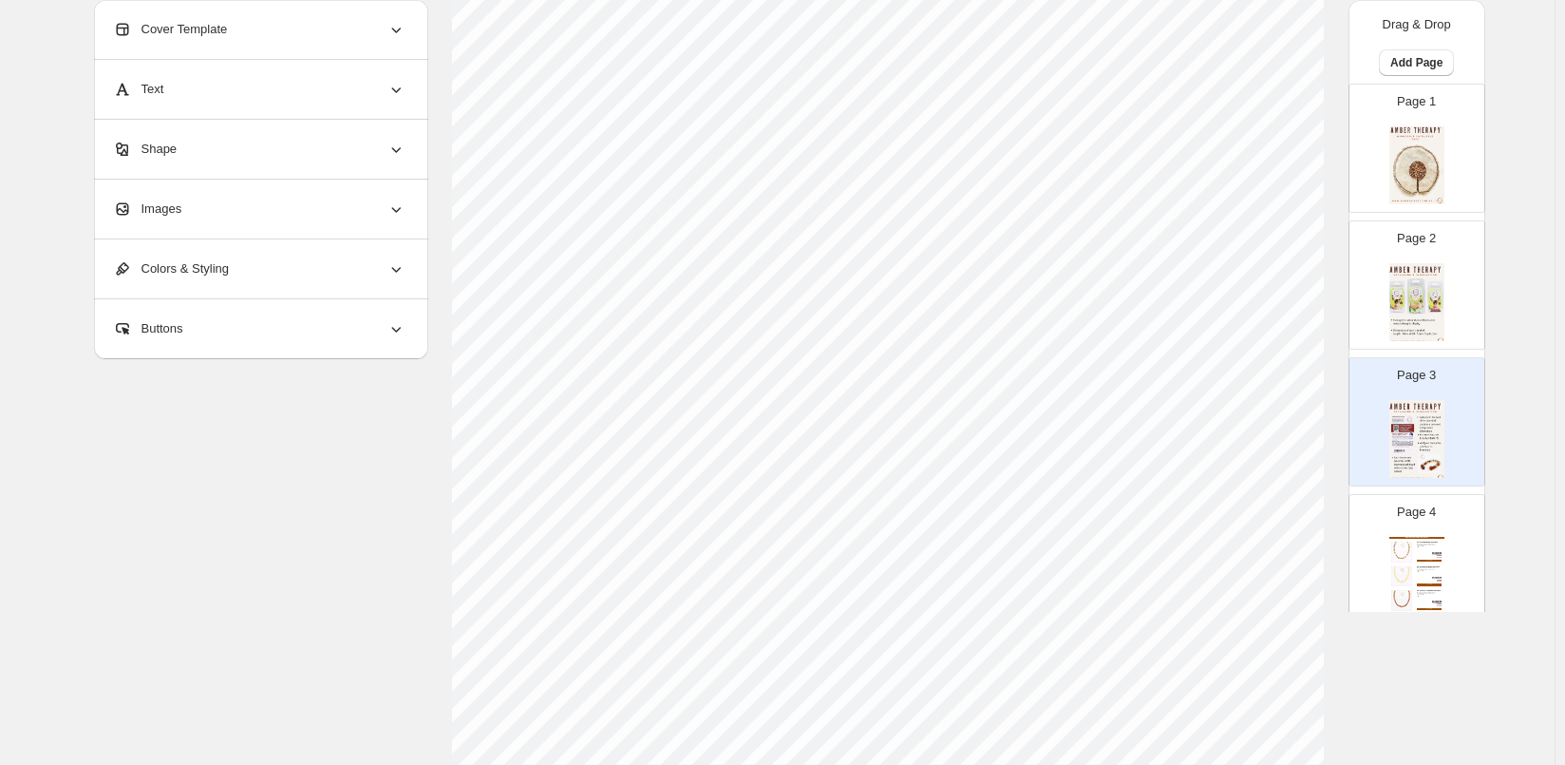
click at [1410, 552] on div "Infant & Toddler Amber Necklaces 33-34cm Multi Amber Necklace Handmade & knotte…" at bounding box center [1417, 576] width 55 height 78
type input "*"
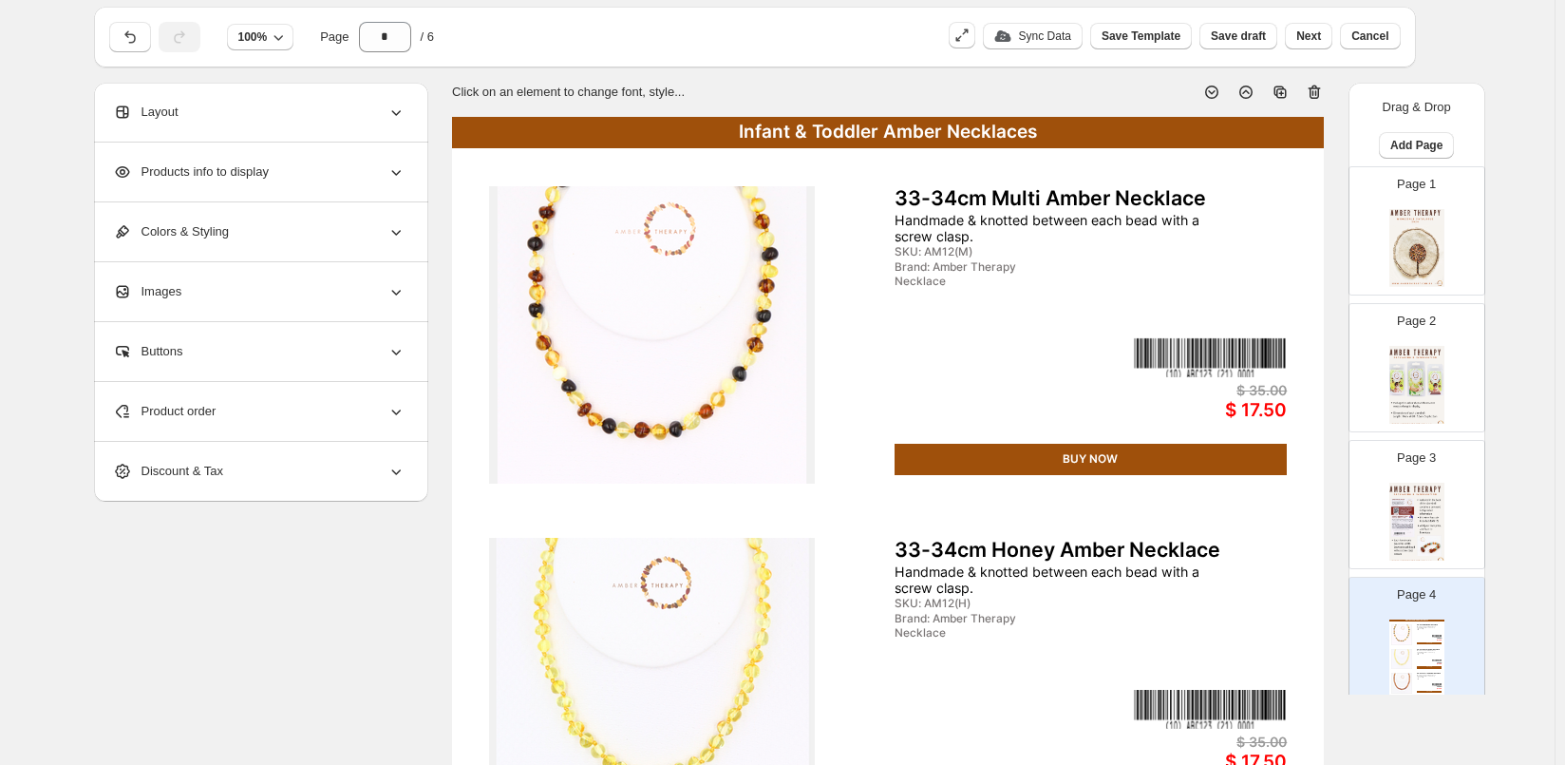
scroll to position [0, 0]
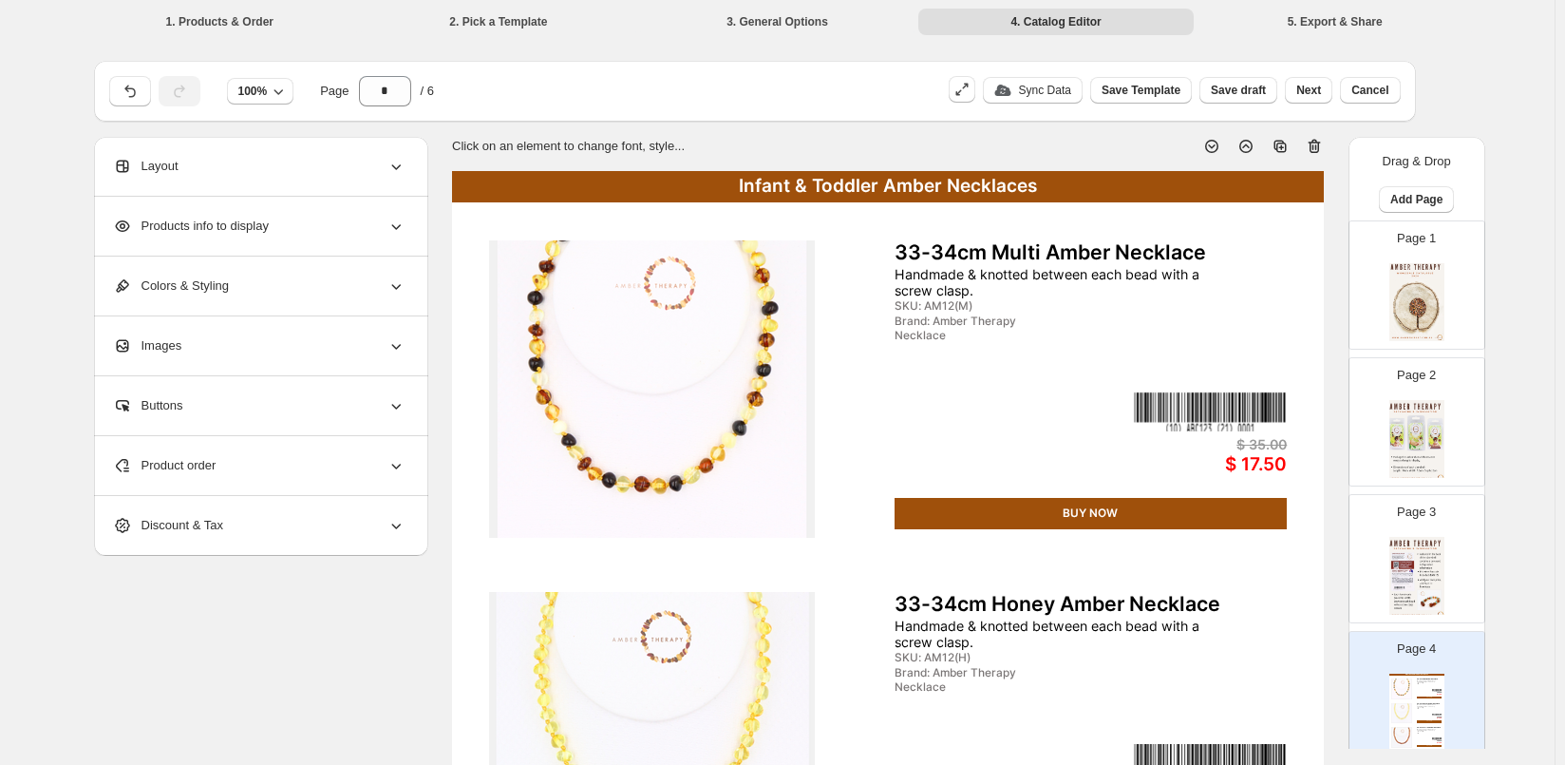
click at [189, 407] on div "Buttons" at bounding box center [259, 405] width 293 height 59
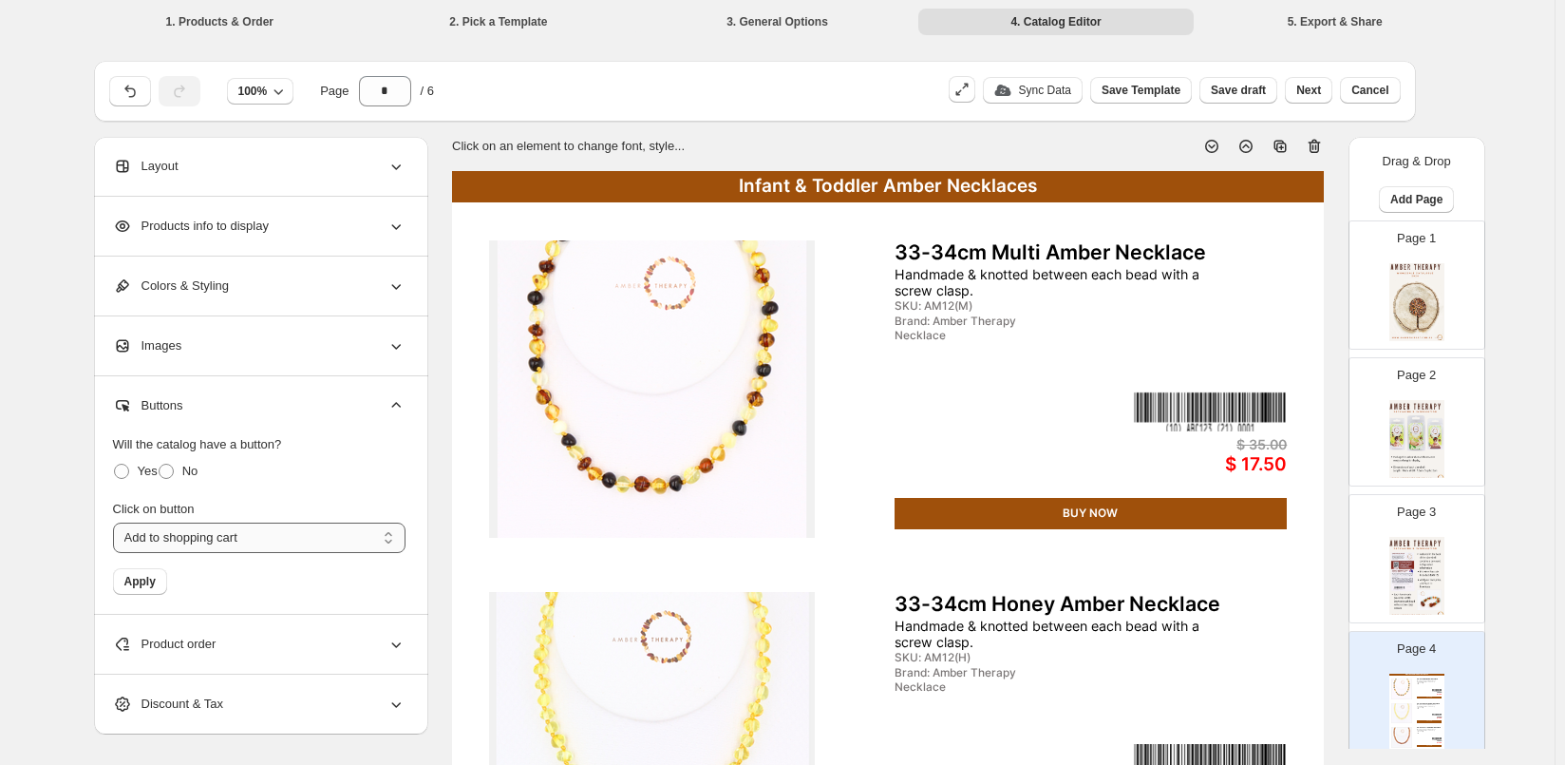
click at [199, 540] on select "**********" at bounding box center [259, 537] width 293 height 30
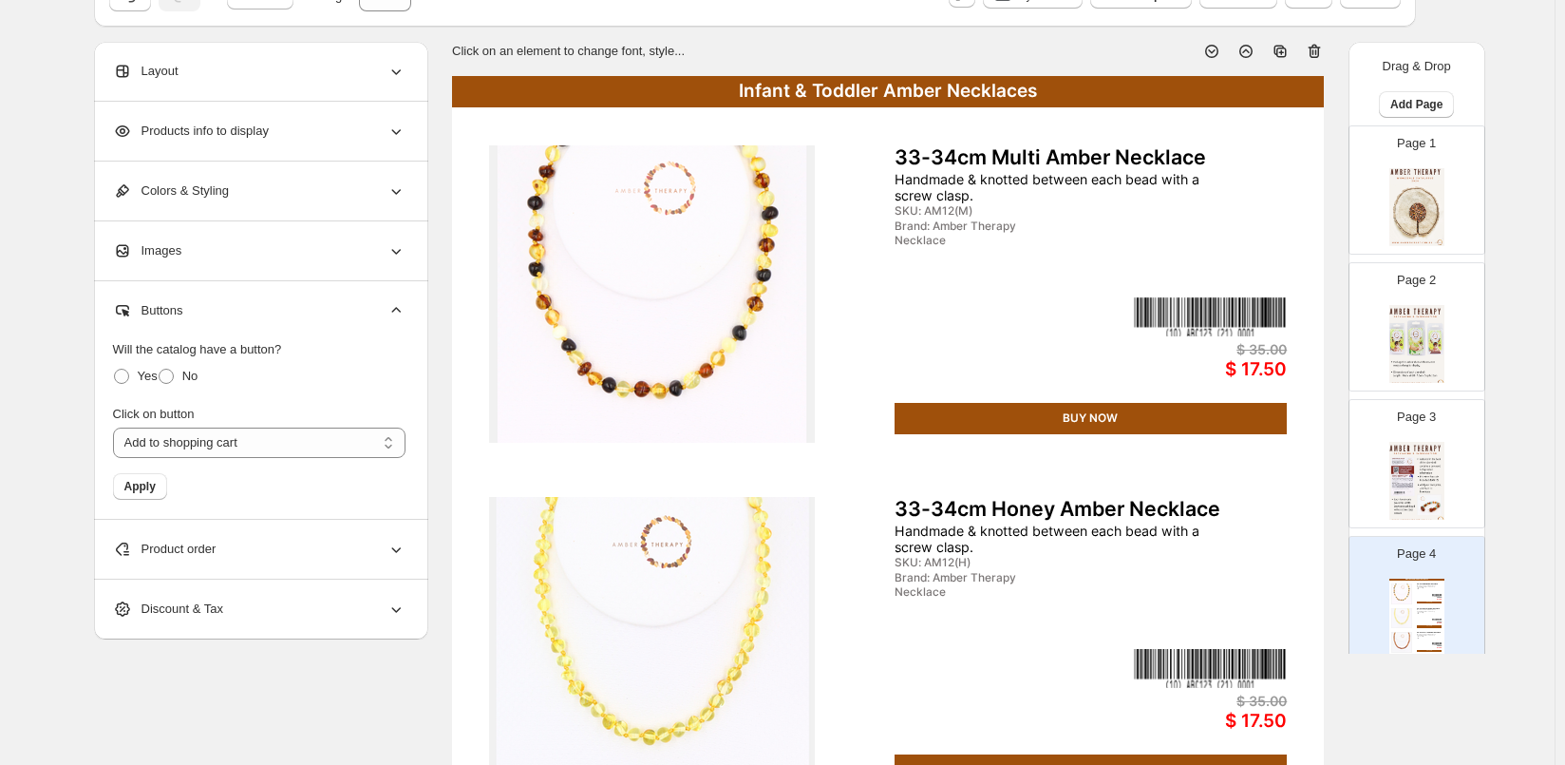
click at [158, 472] on div "**********" at bounding box center [259, 412] width 293 height 175
click at [159, 452] on select "**********" at bounding box center [259, 442] width 293 height 30
click at [169, 377] on span at bounding box center [166, 376] width 15 height 15
click at [128, 479] on button "Apply" at bounding box center [140, 486] width 54 height 27
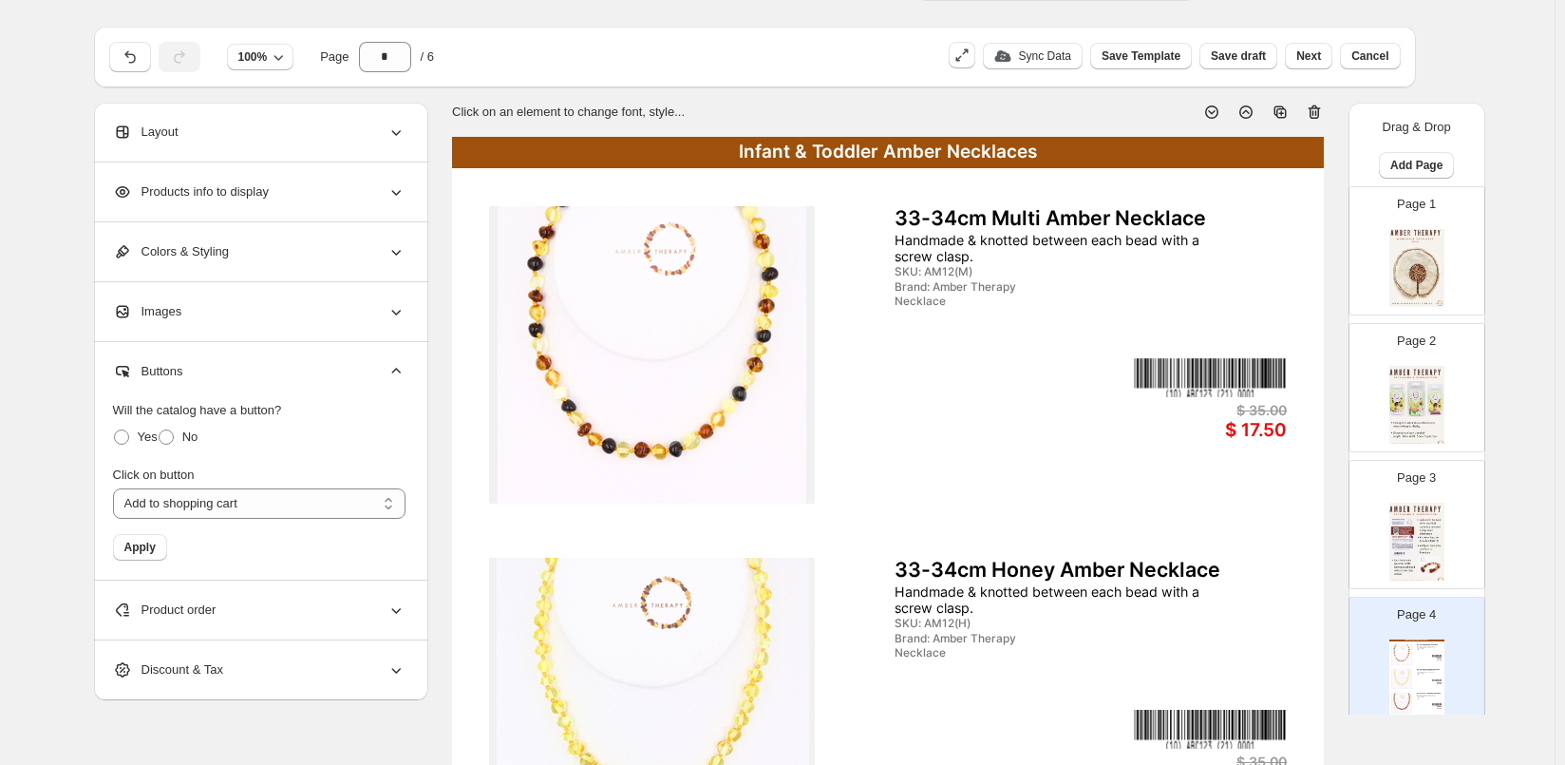
scroll to position [0, 0]
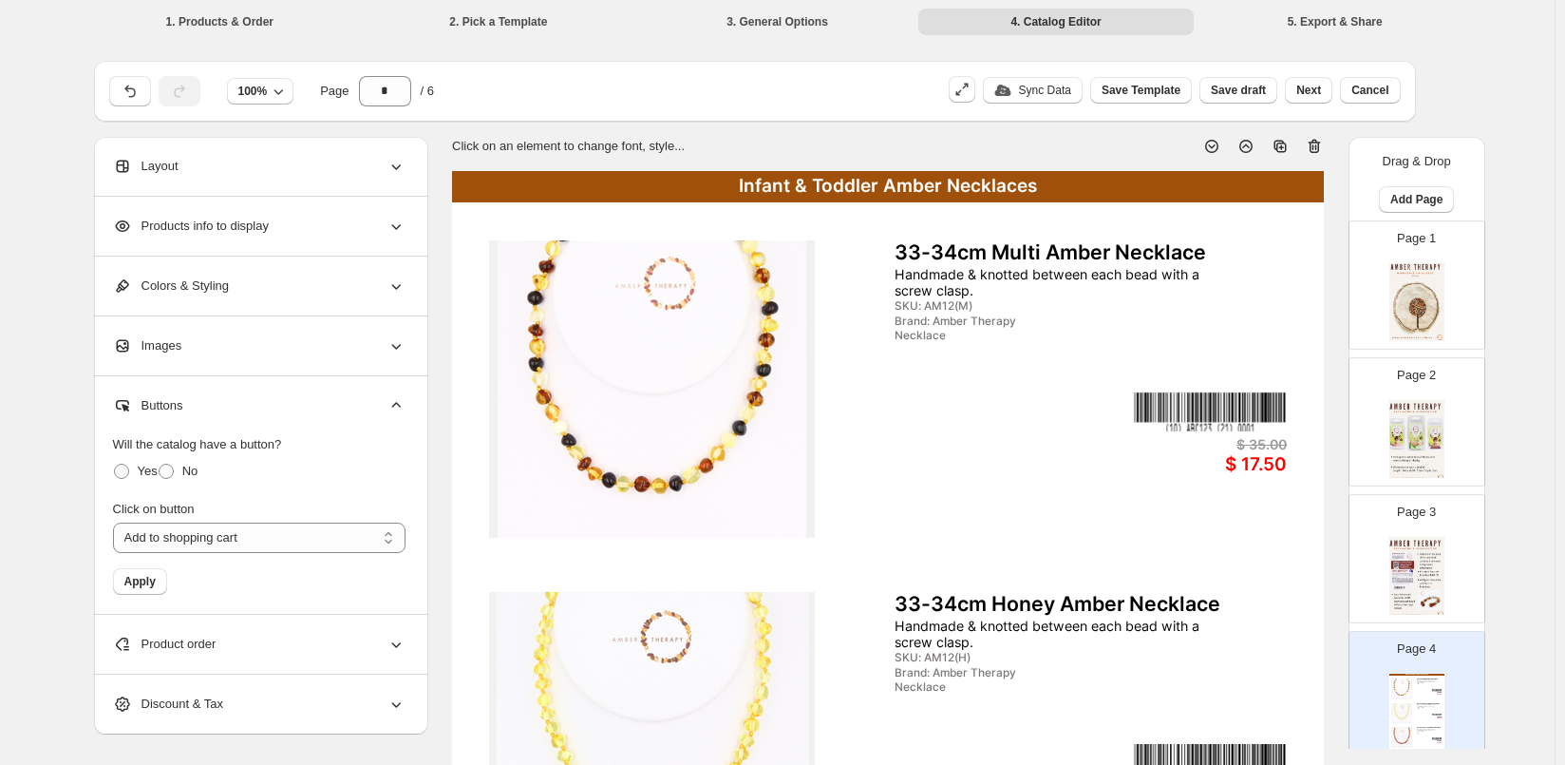
click at [149, 237] on div "Products info to display" at bounding box center [259, 226] width 293 height 59
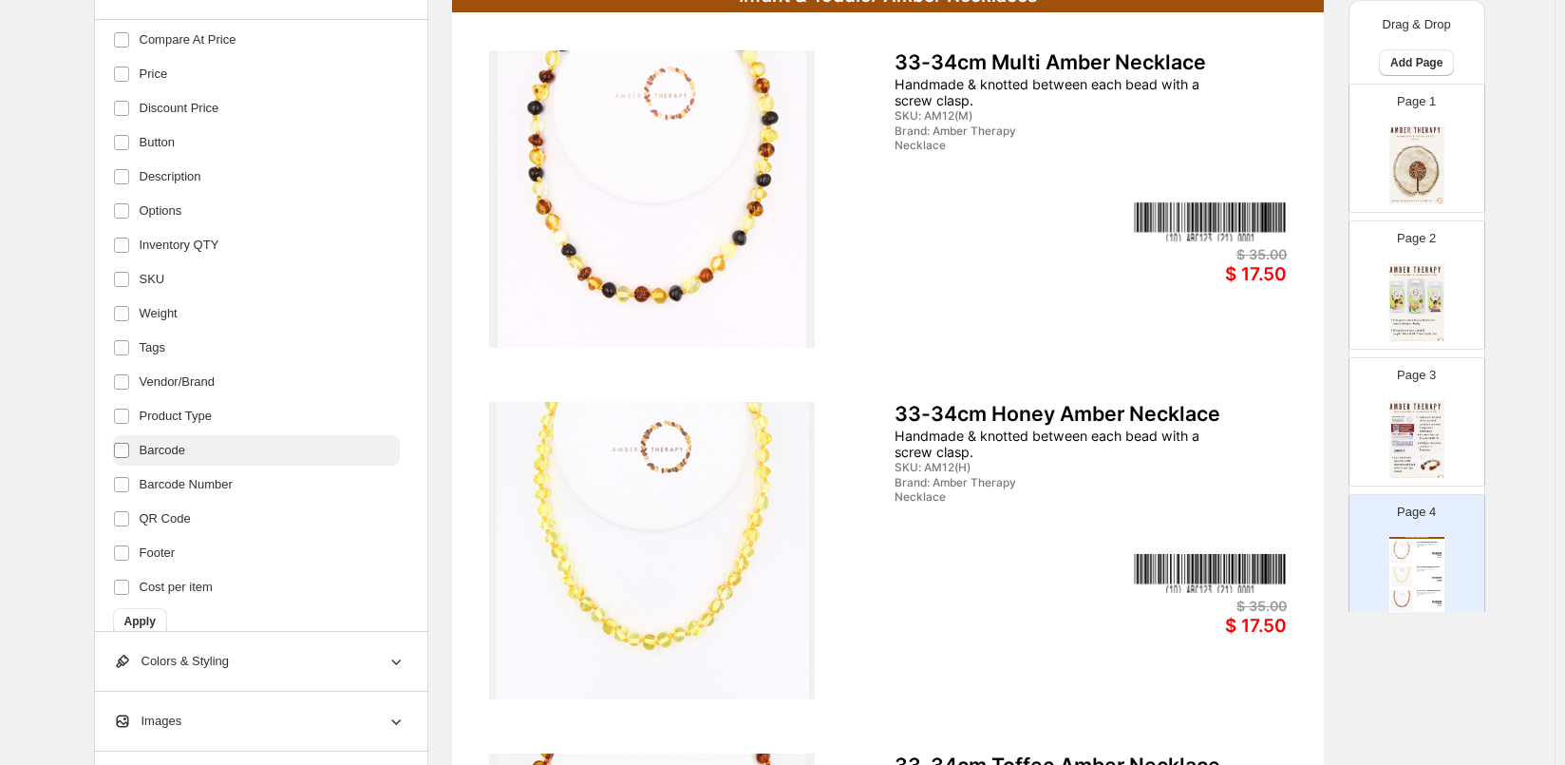
scroll to position [290, 0]
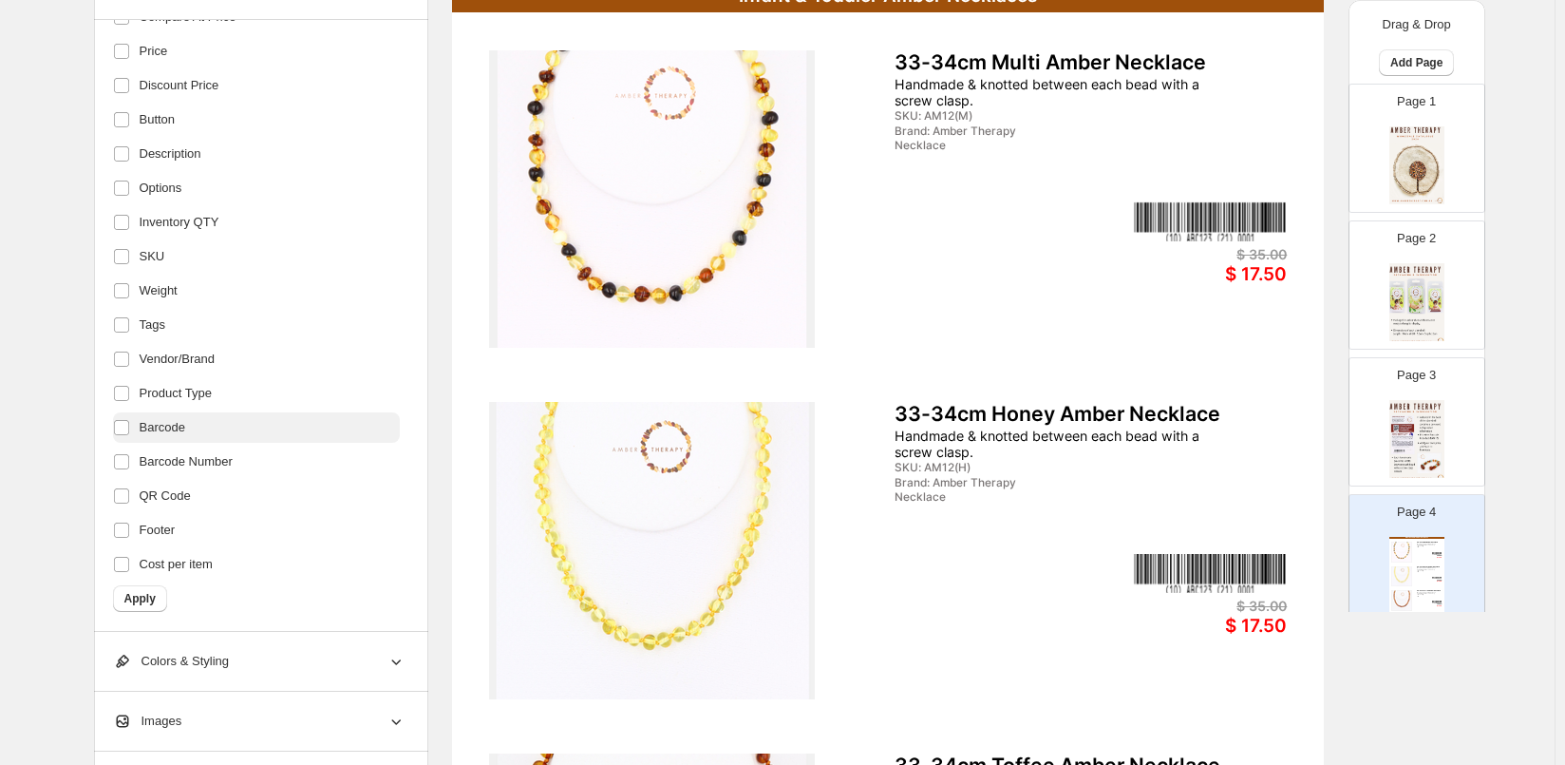
click at [170, 431] on span "Barcode" at bounding box center [163, 427] width 46 height 19
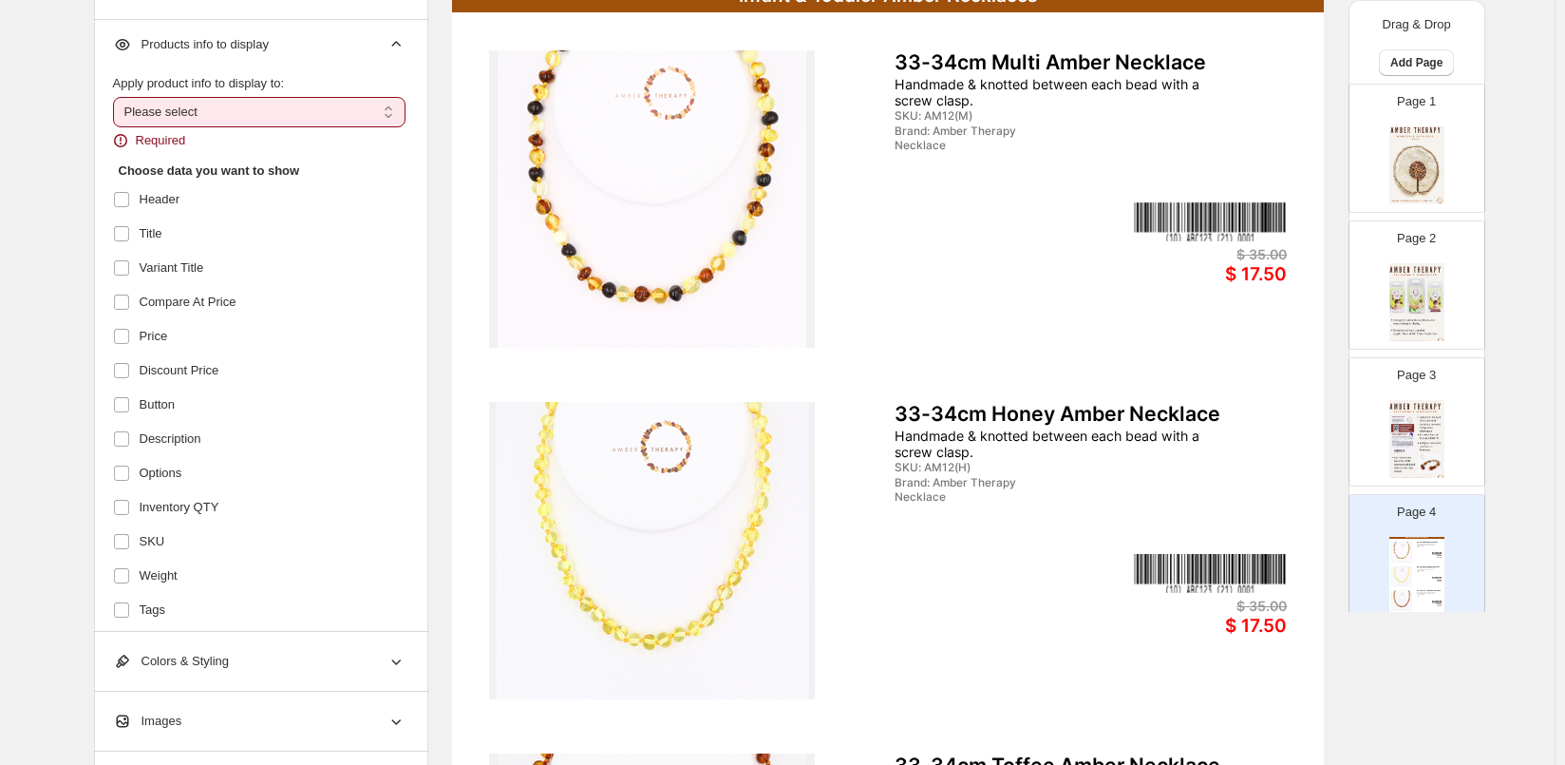
scroll to position [0, 0]
click at [236, 121] on select "**********" at bounding box center [259, 117] width 293 height 30
select select "*********"
click at [117, 102] on select "**********" at bounding box center [259, 117] width 293 height 30
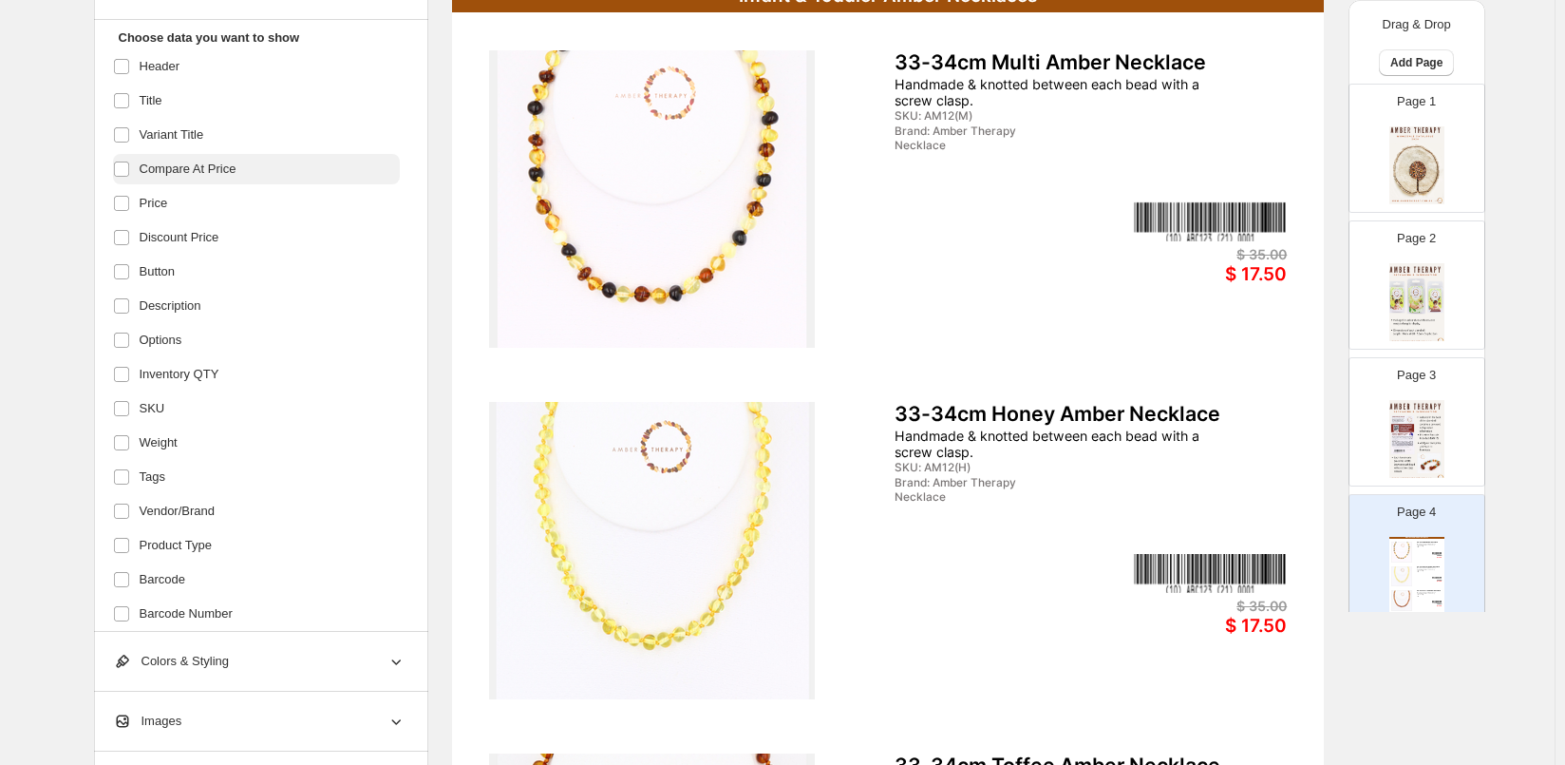
scroll to position [267, 0]
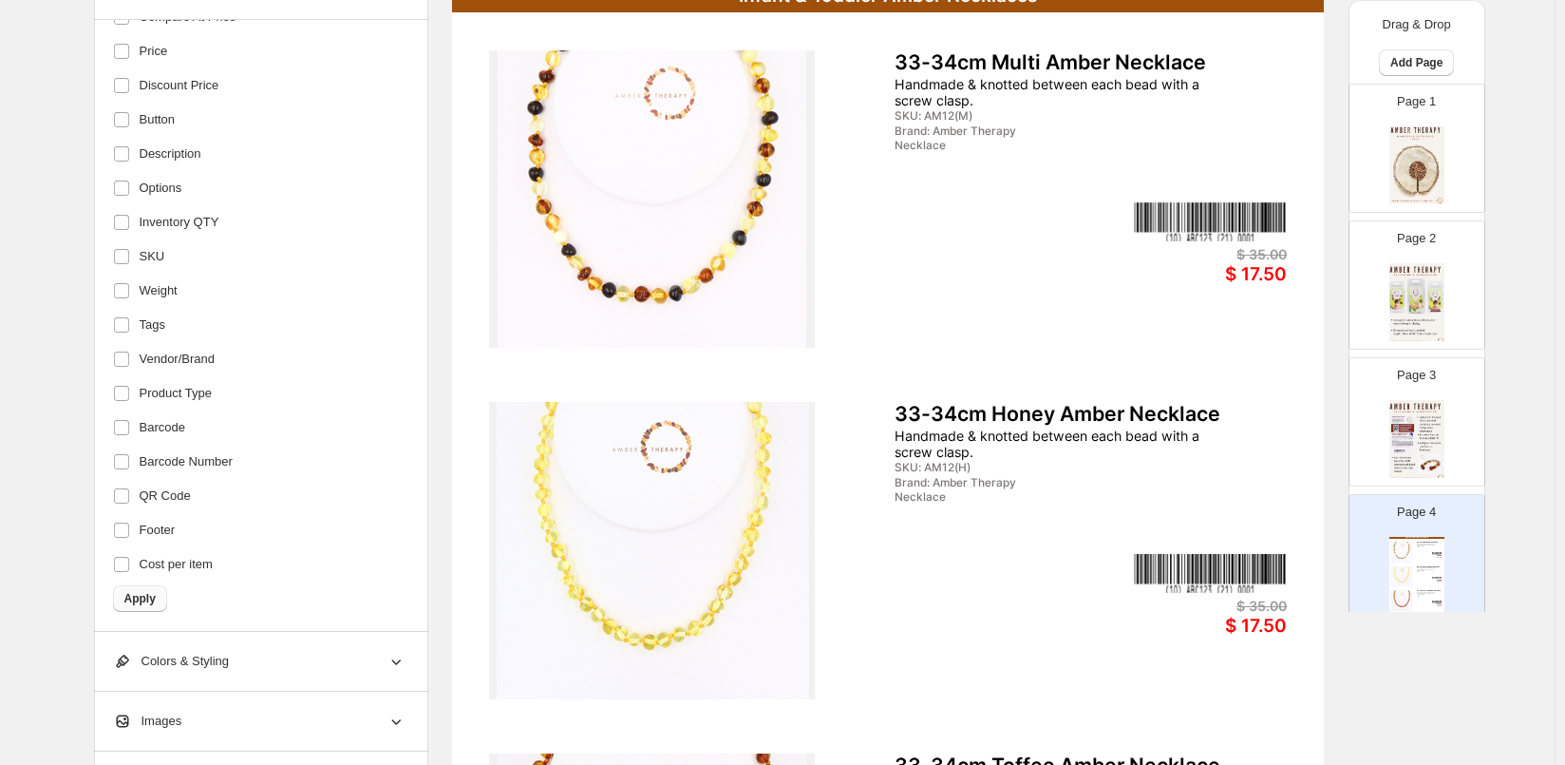
click at [146, 601] on span "Apply" at bounding box center [139, 598] width 31 height 15
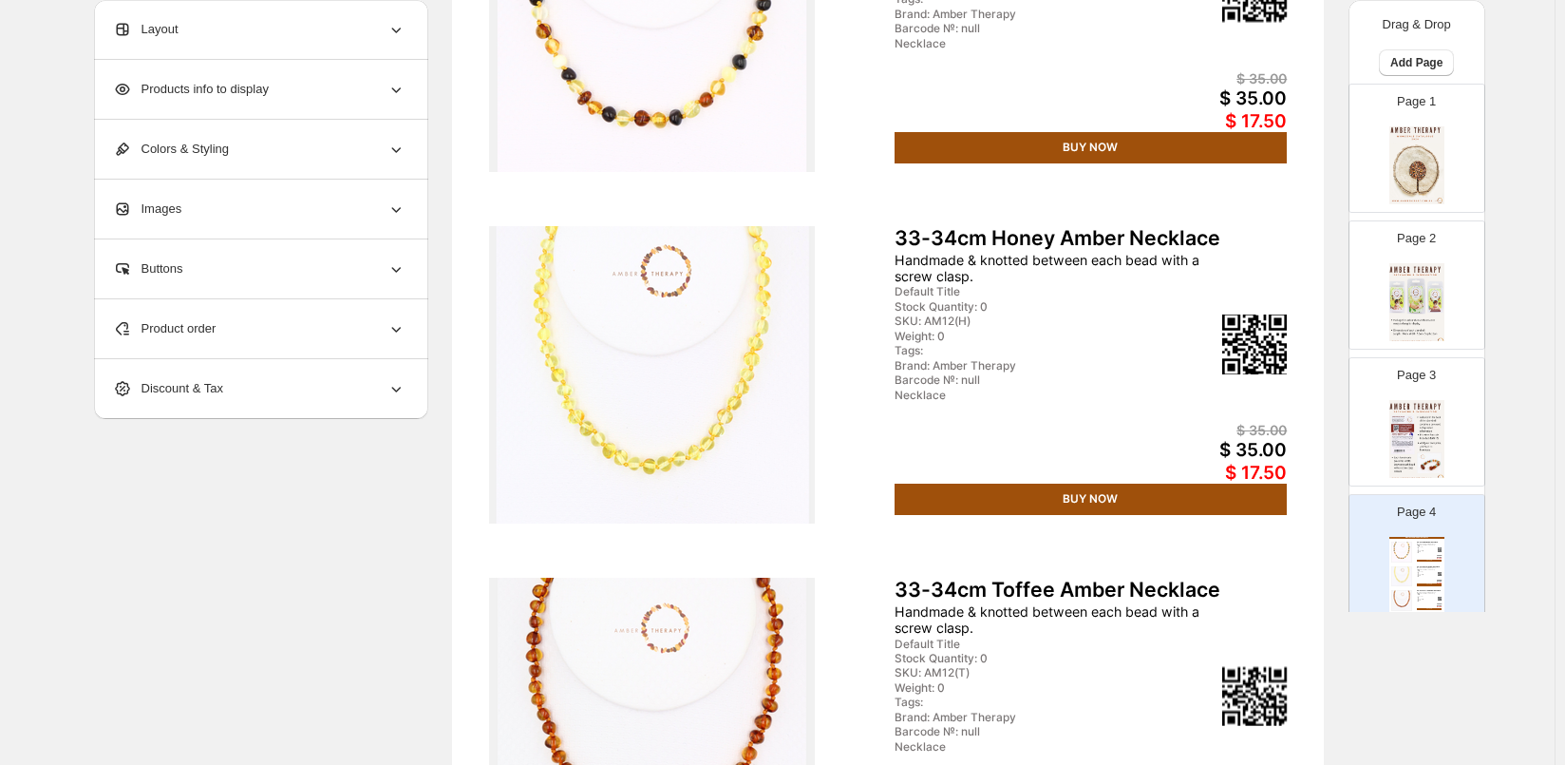
scroll to position [95, 0]
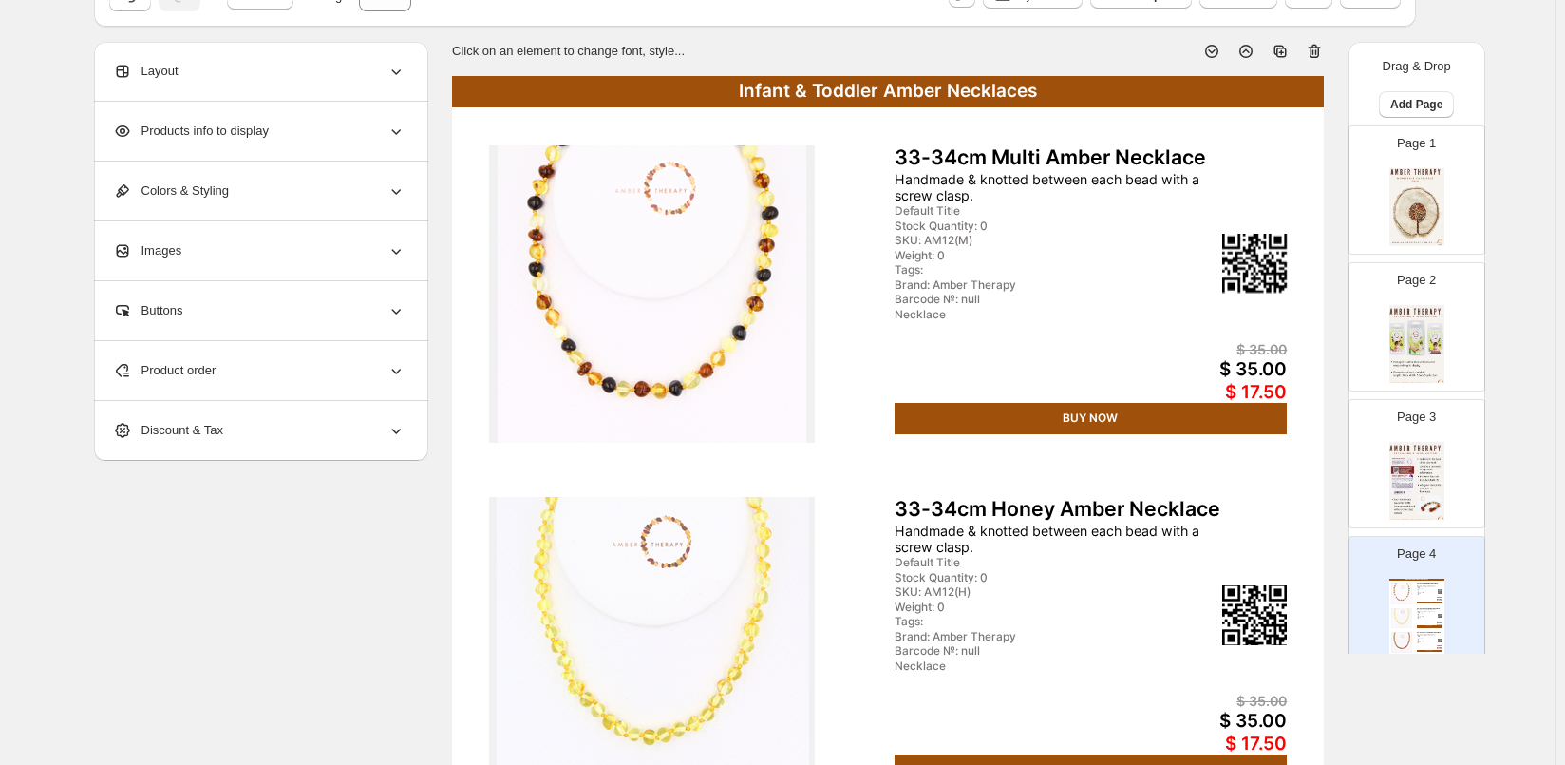
click at [214, 133] on span "Products info to display" at bounding box center [191, 131] width 156 height 19
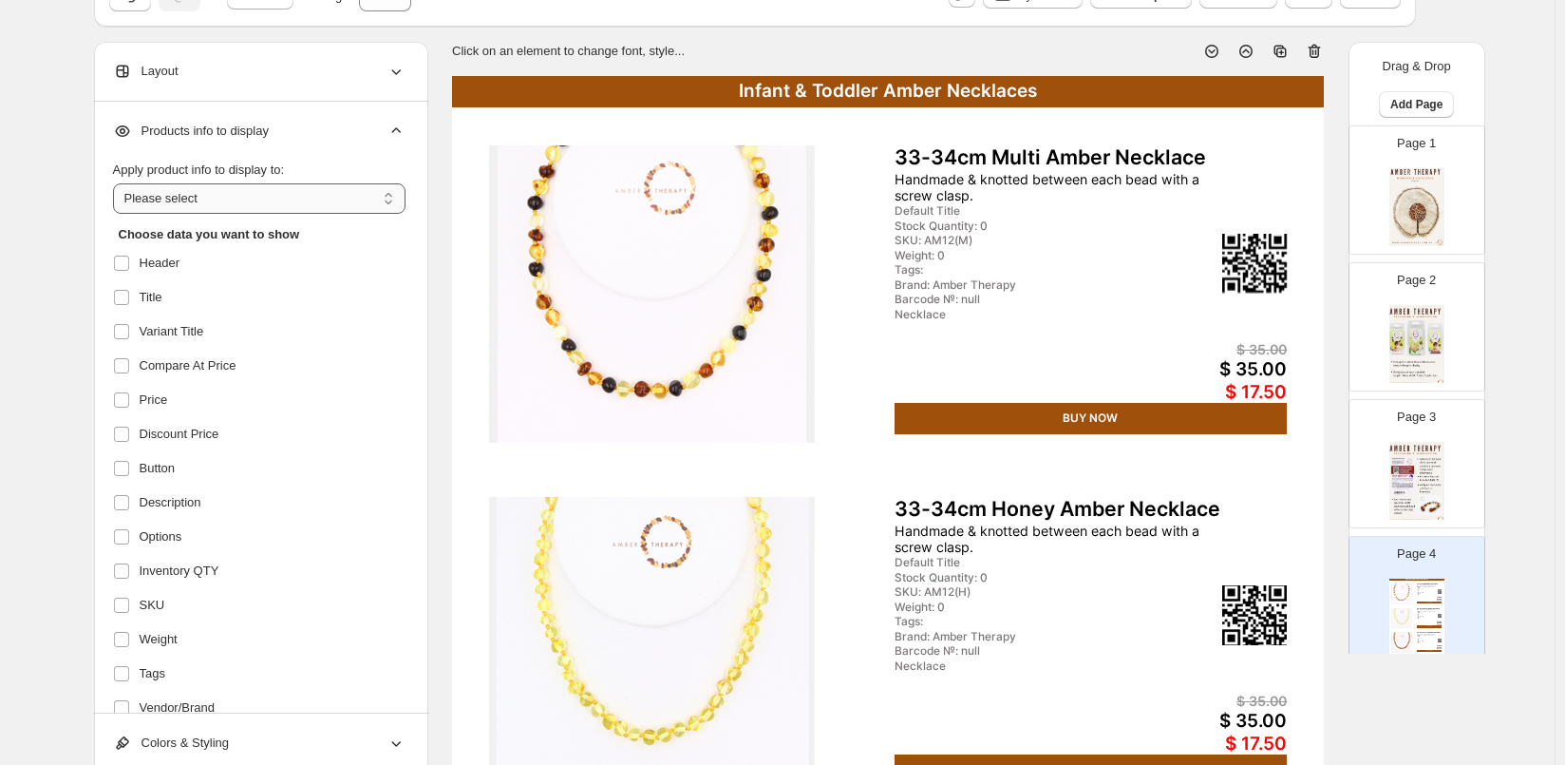
click at [202, 201] on select "**********" at bounding box center [259, 198] width 293 height 30
select select "*********"
click at [117, 183] on select "**********" at bounding box center [259, 198] width 293 height 30
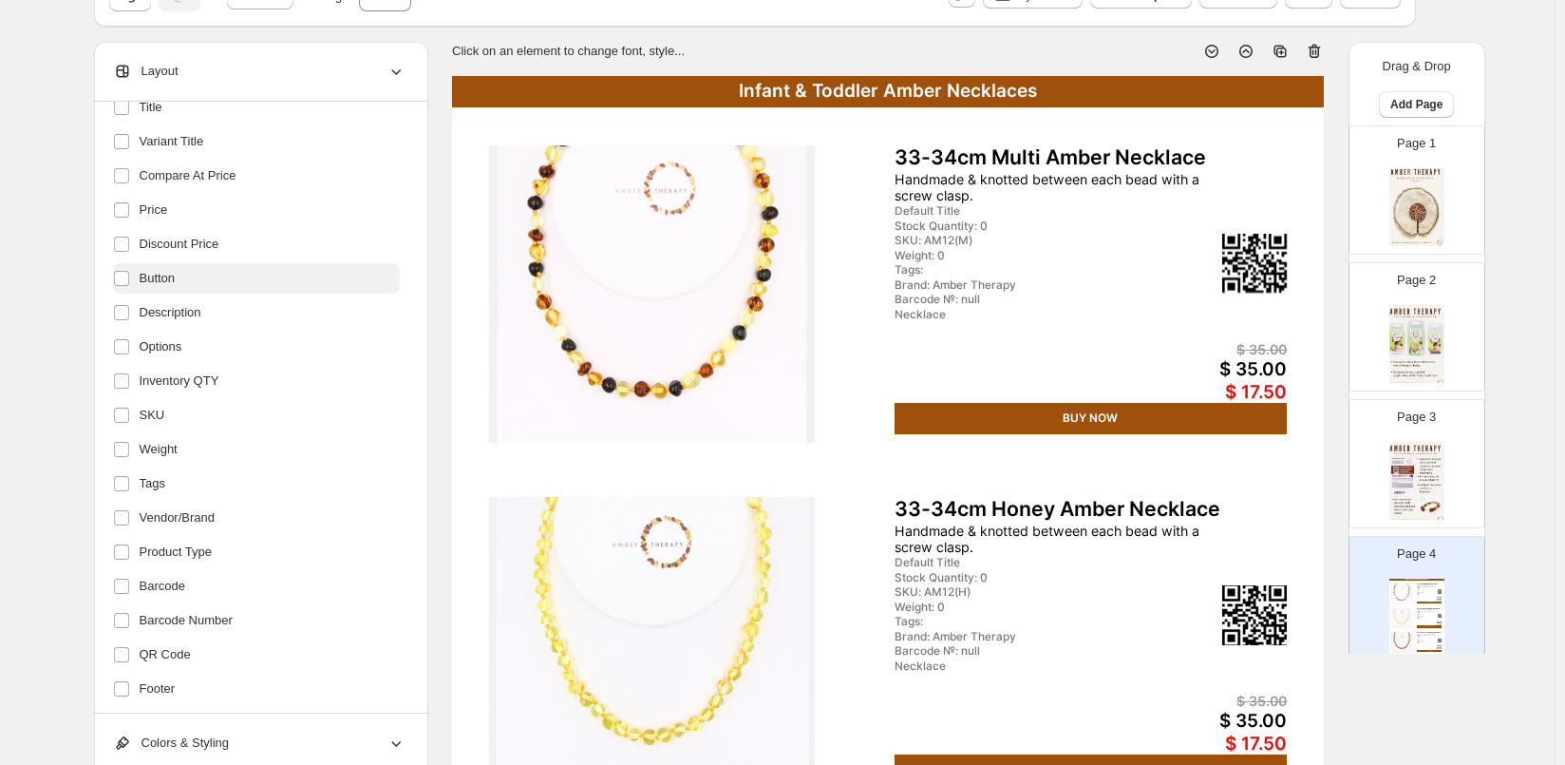
scroll to position [267, 0]
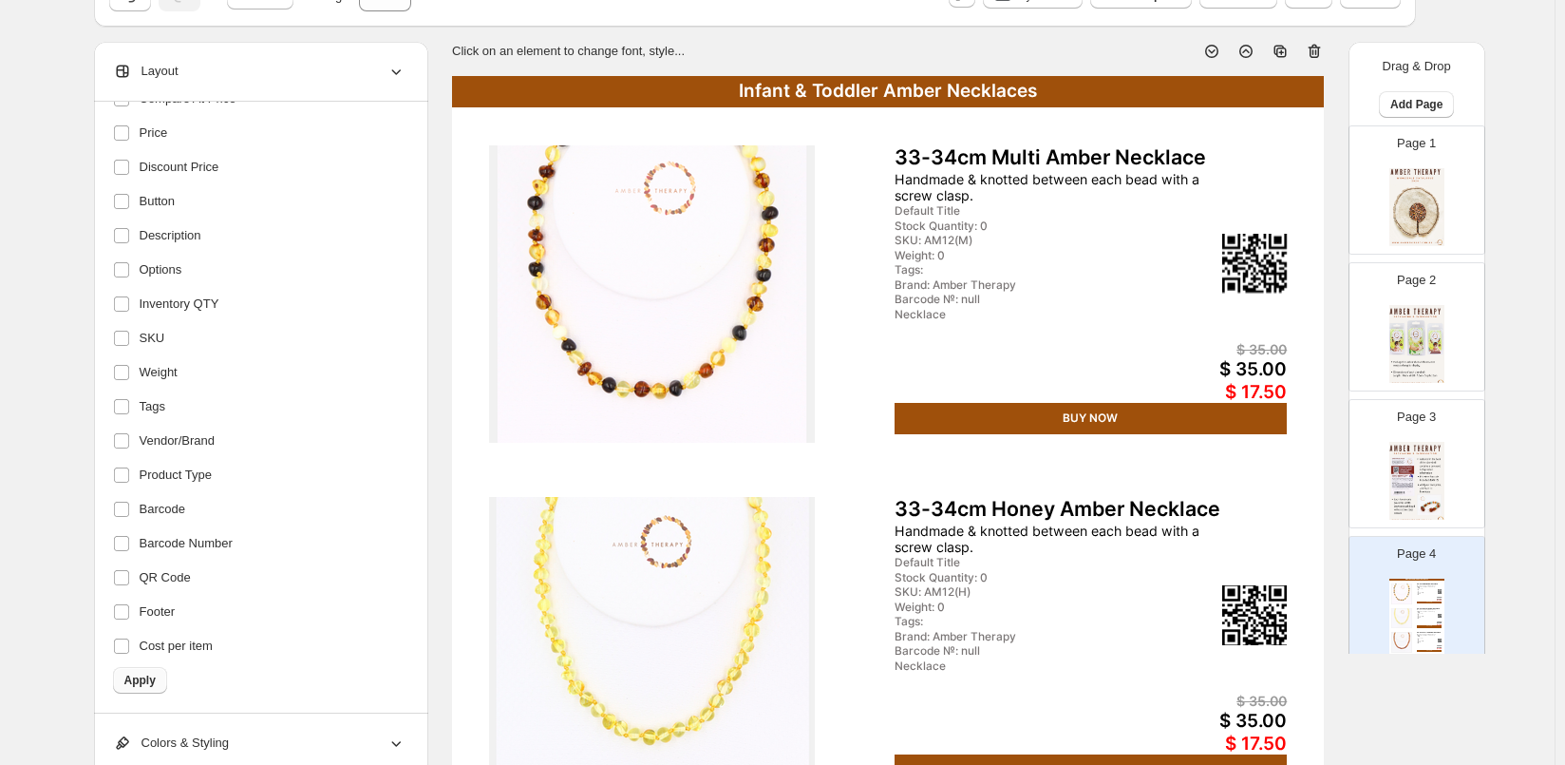
click at [145, 676] on span "Apply" at bounding box center [139, 679] width 31 height 15
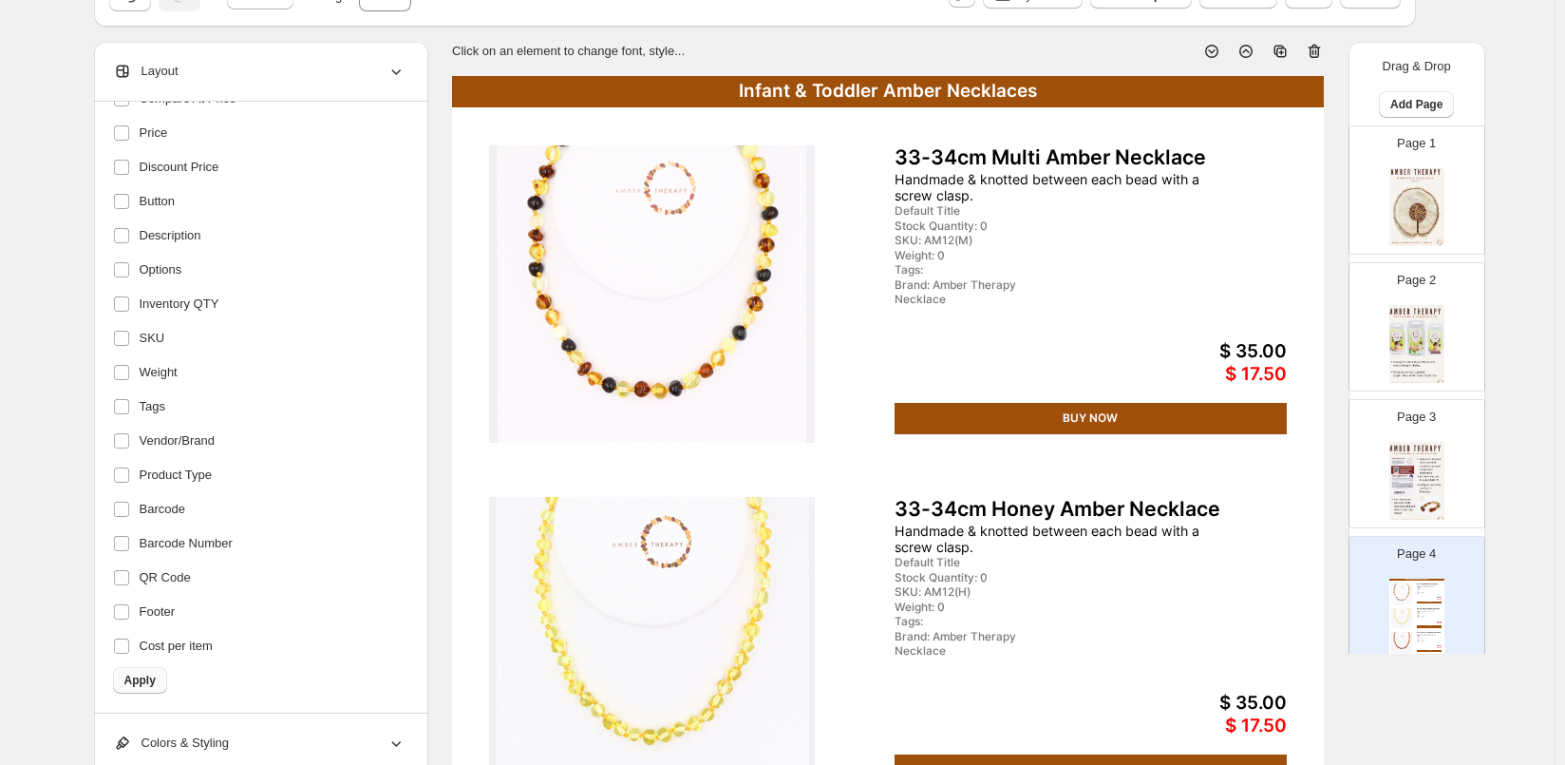
click at [142, 672] on button "Apply" at bounding box center [140, 680] width 54 height 27
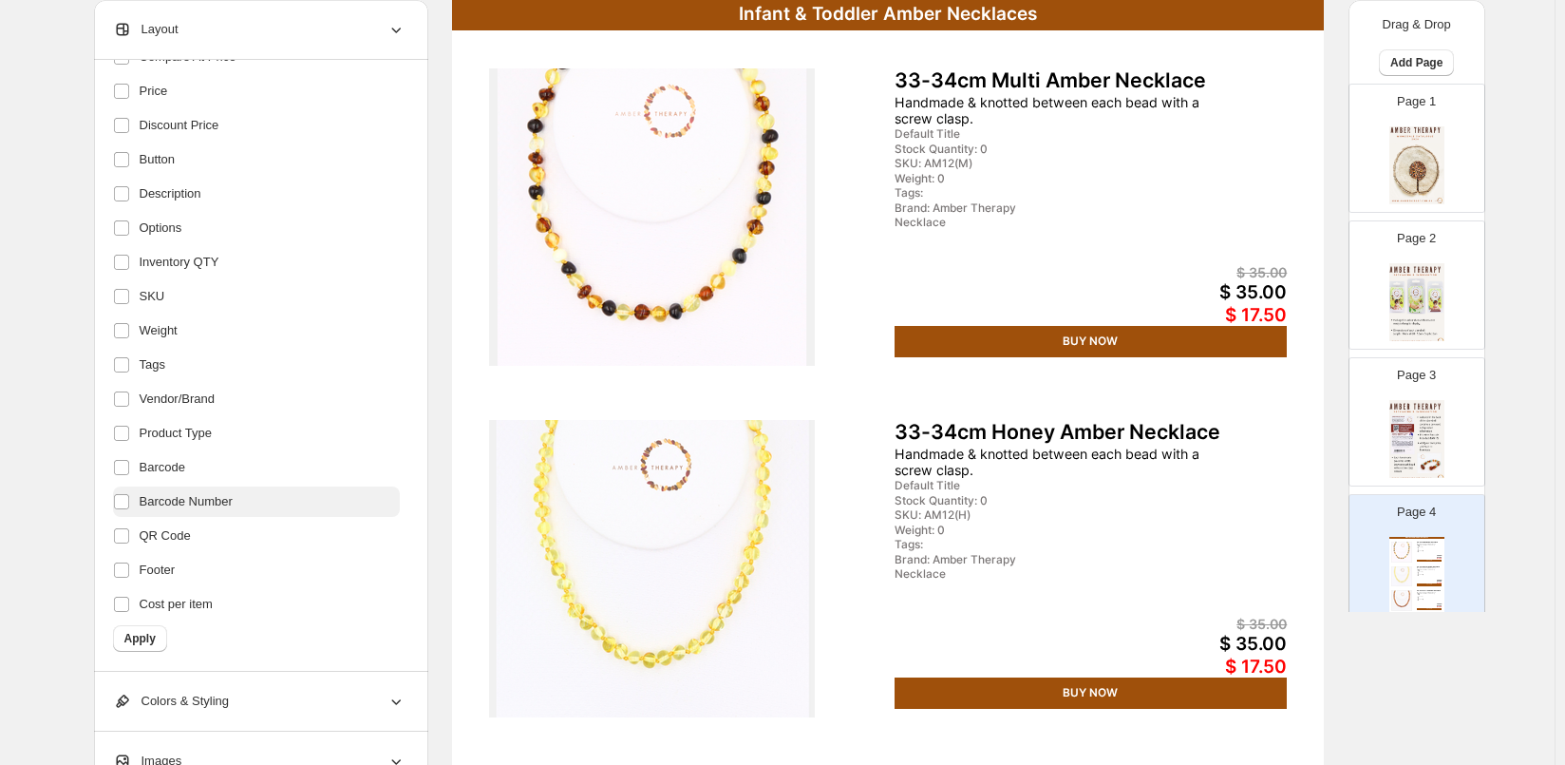
scroll to position [285, 0]
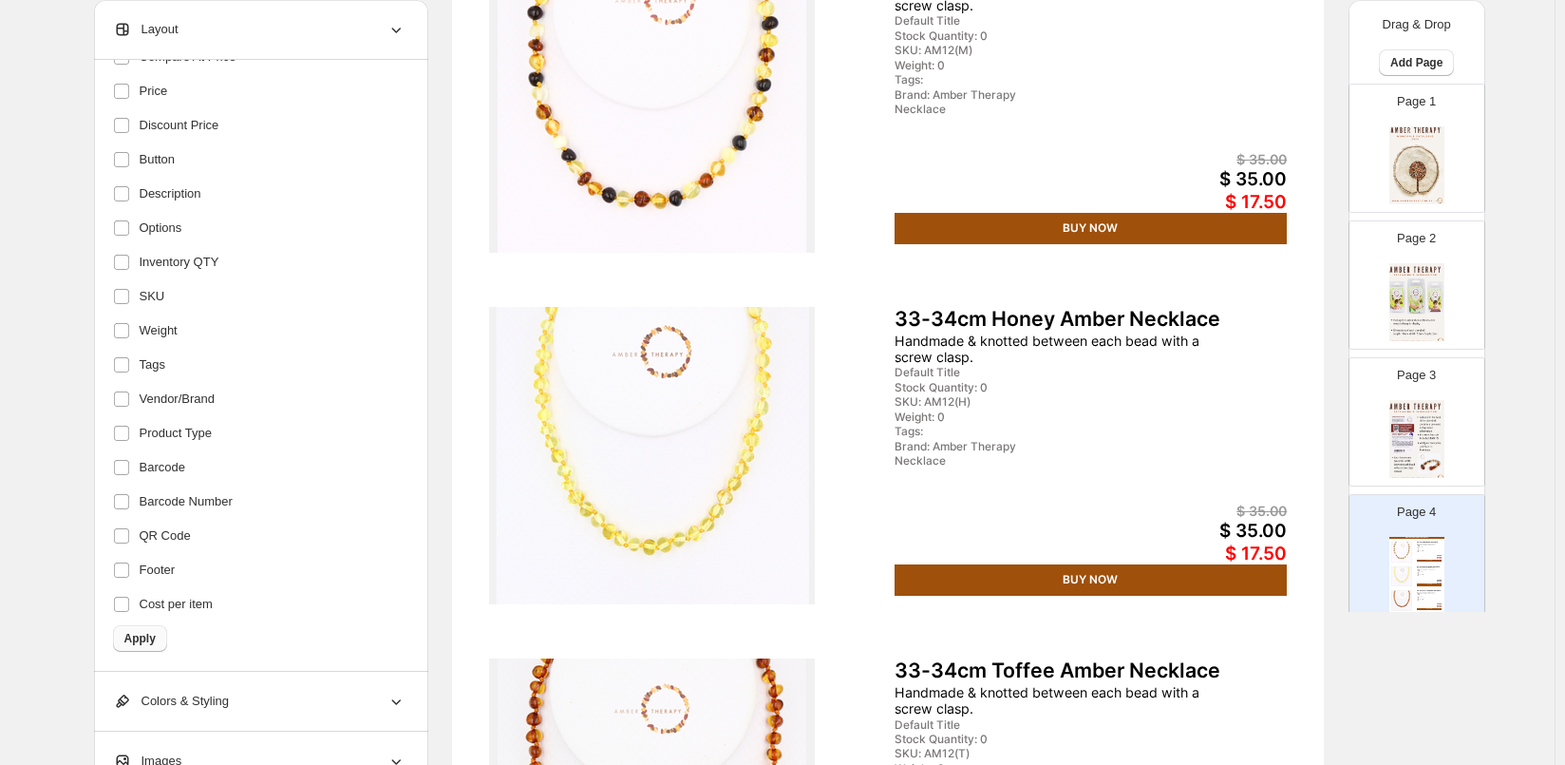
click at [136, 641] on span "Apply" at bounding box center [139, 638] width 31 height 15
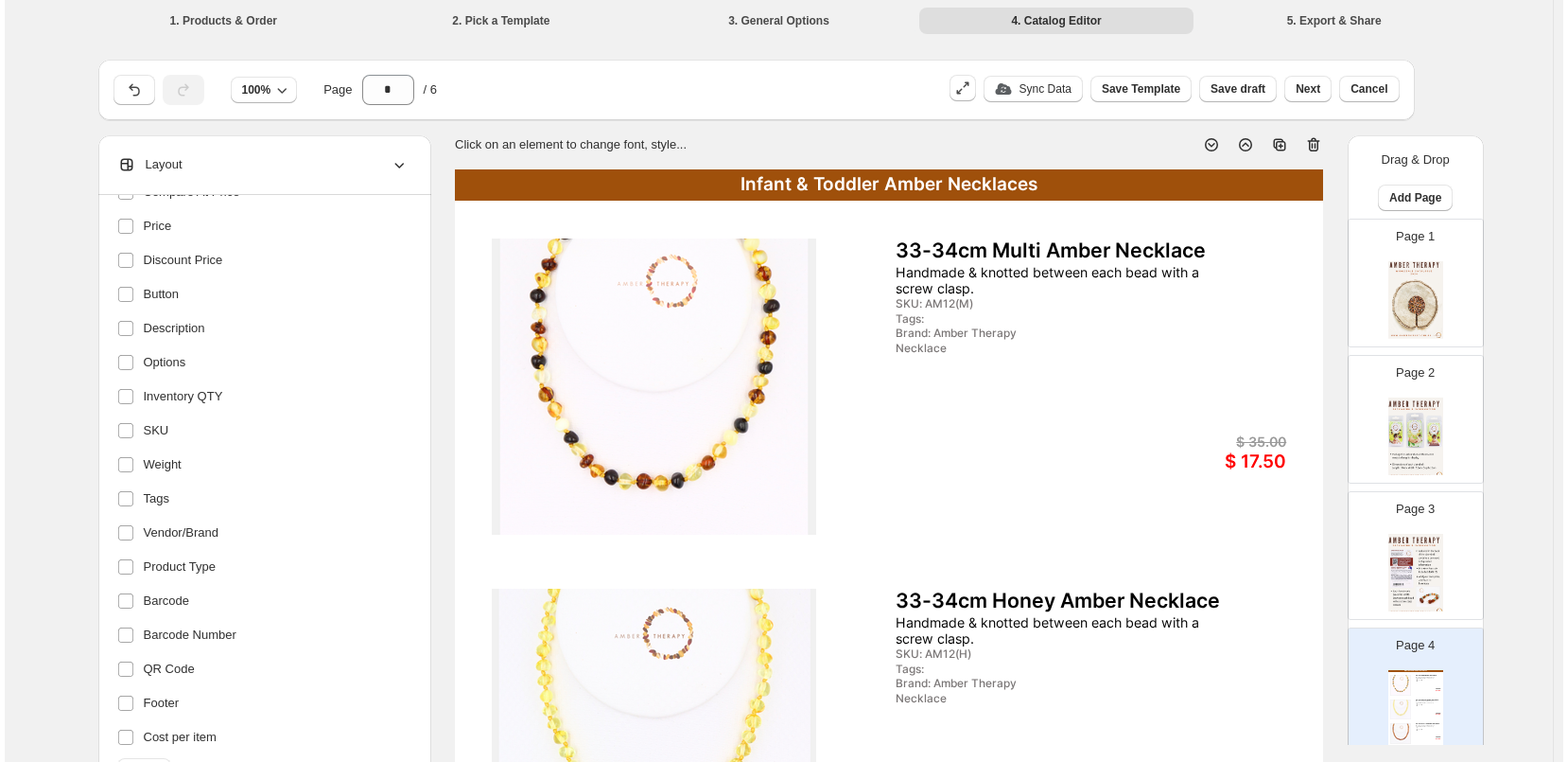
scroll to position [0, 0]
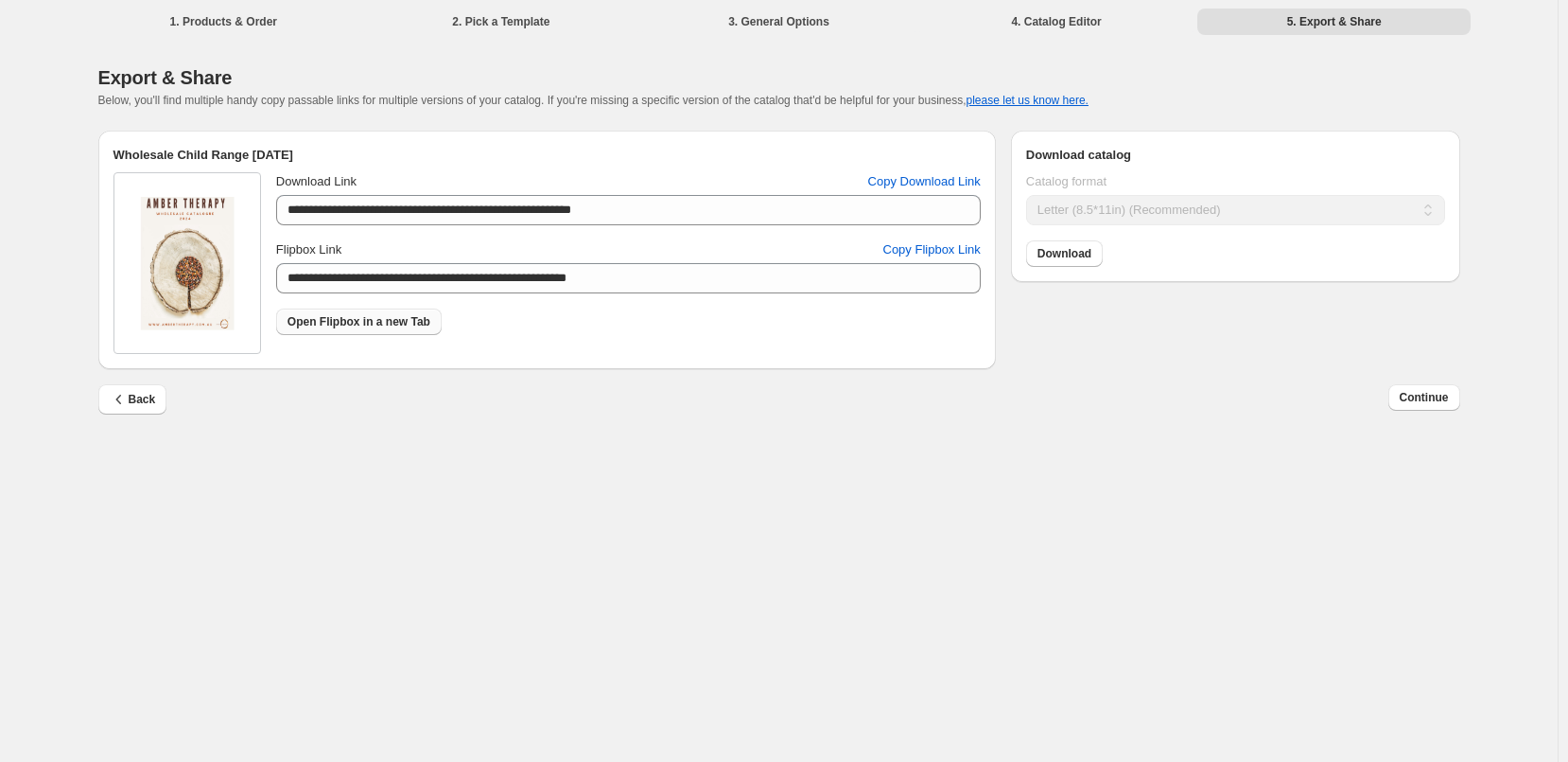
click at [320, 329] on span "Open Flipbox in a new Tab" at bounding box center [358, 321] width 142 height 15
click at [930, 185] on span "Copy Download Link" at bounding box center [924, 181] width 112 height 19
